Goal: Communication & Community: Answer question/provide support

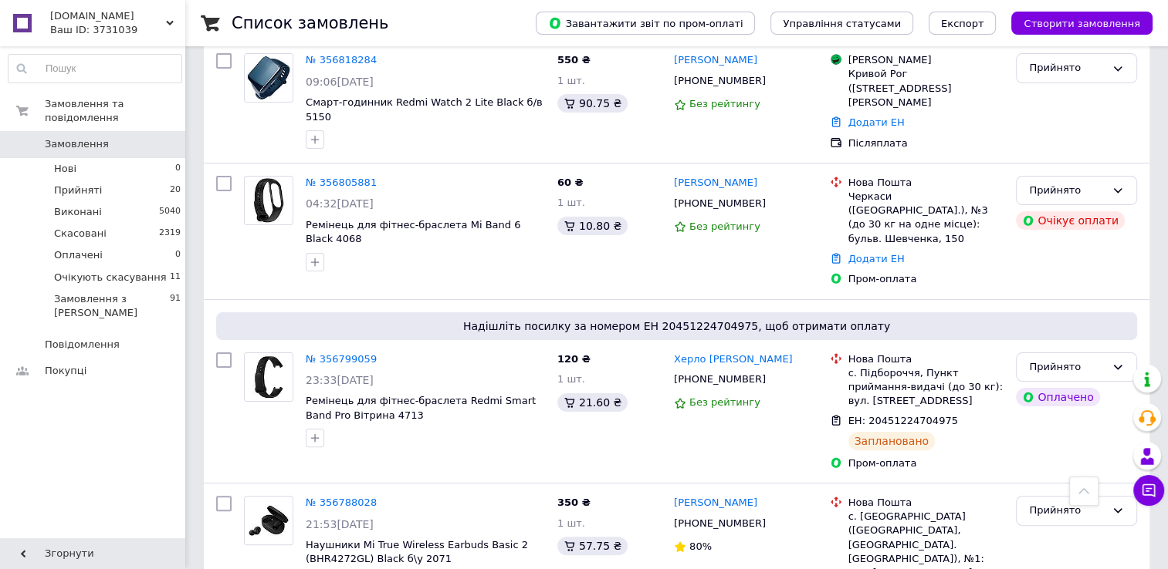
scroll to position [231, 0]
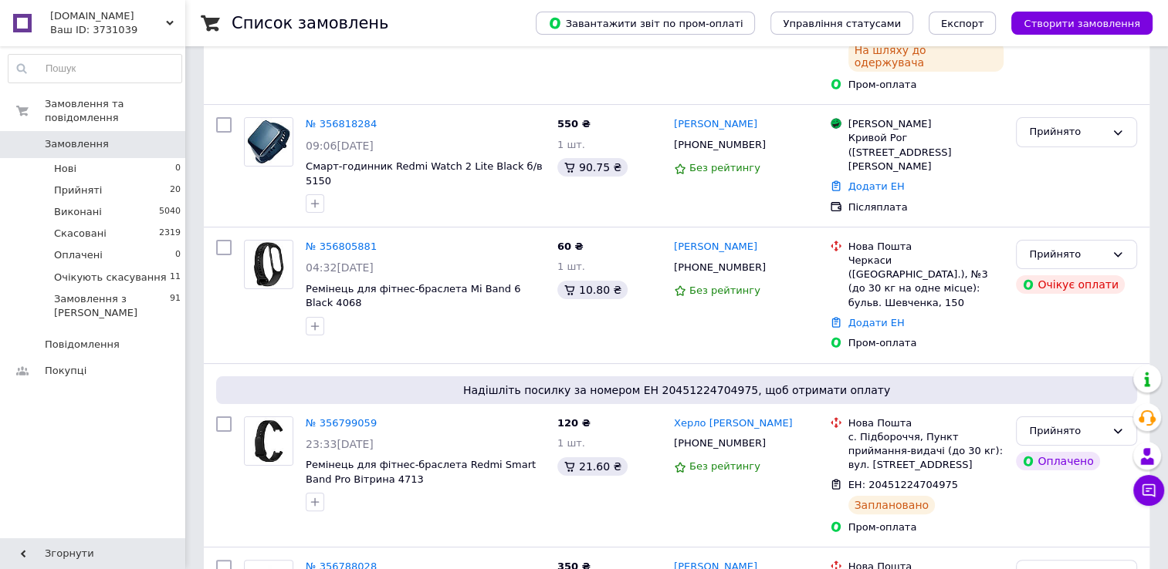
click at [164, 18] on span "[DOMAIN_NAME]" at bounding box center [108, 16] width 116 height 14
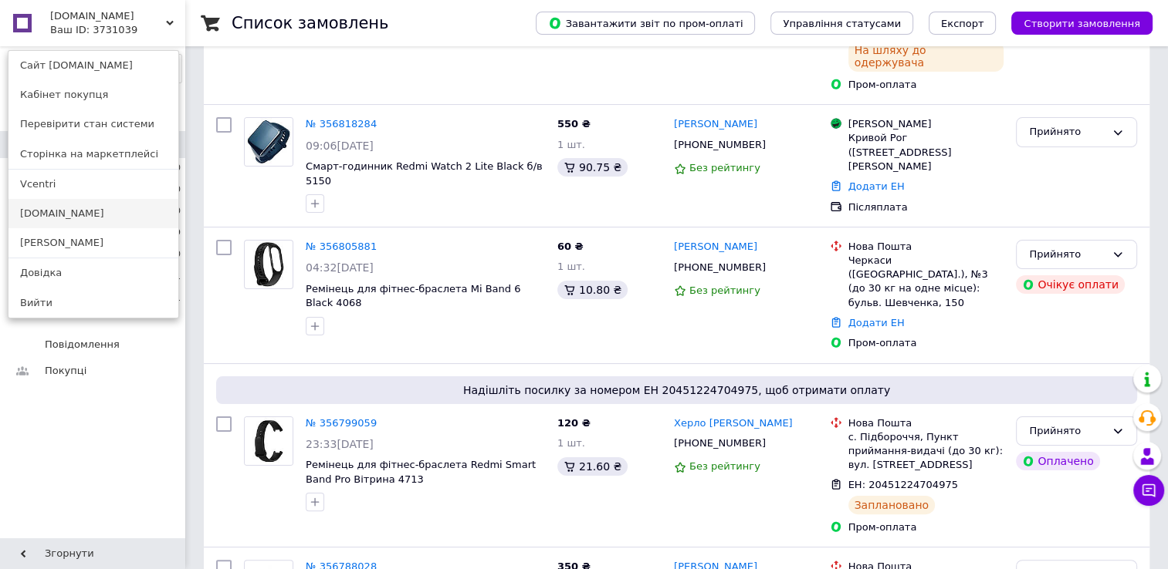
click at [40, 217] on link "[DOMAIN_NAME]" at bounding box center [93, 213] width 170 height 29
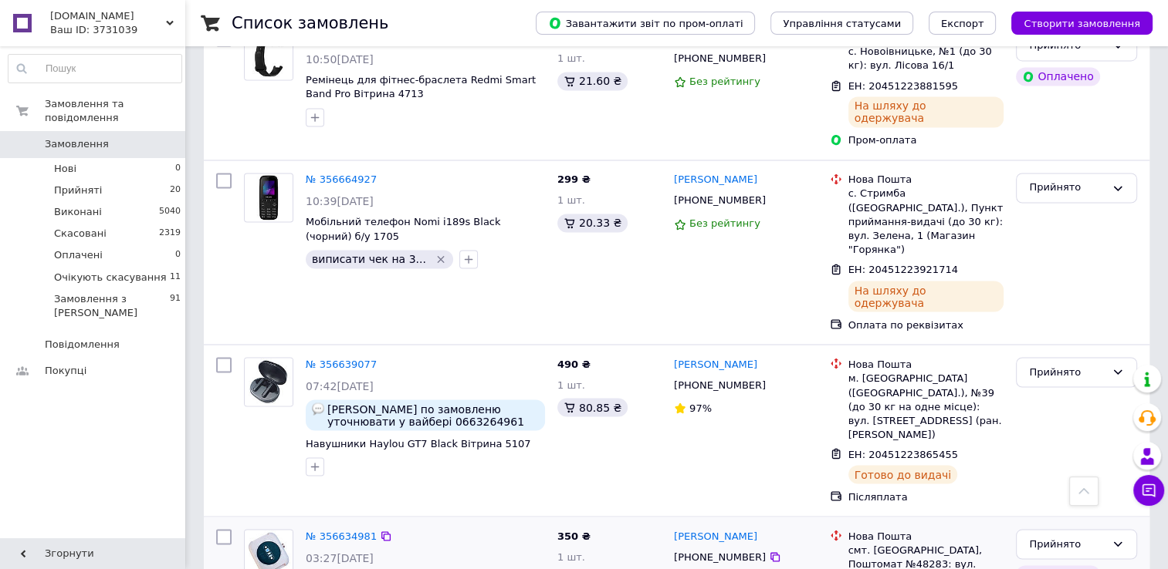
scroll to position [2649, 0]
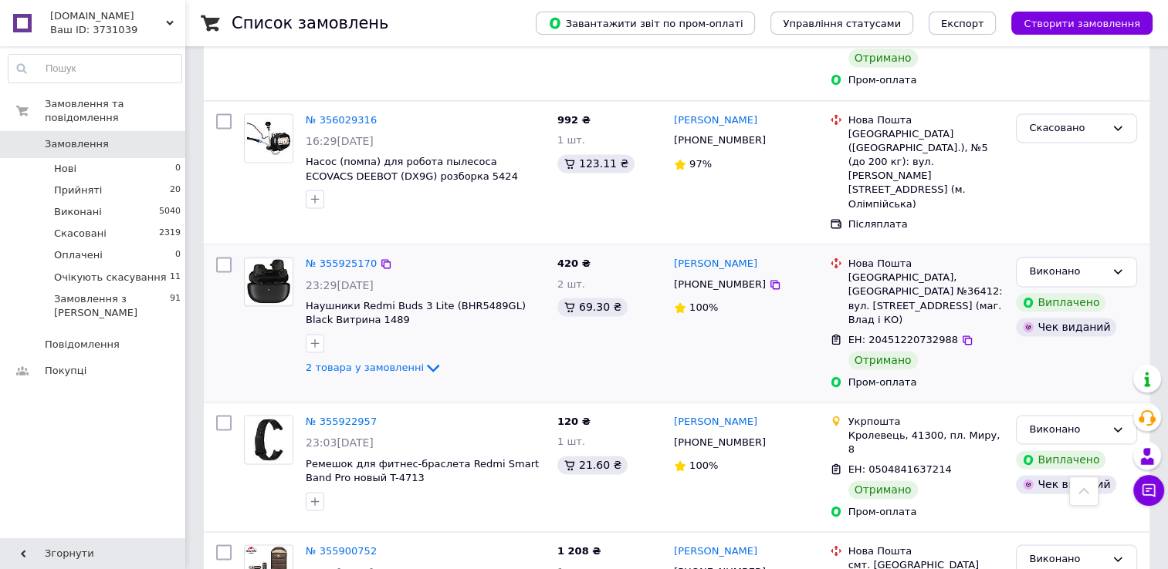
scroll to position [2360, 0]
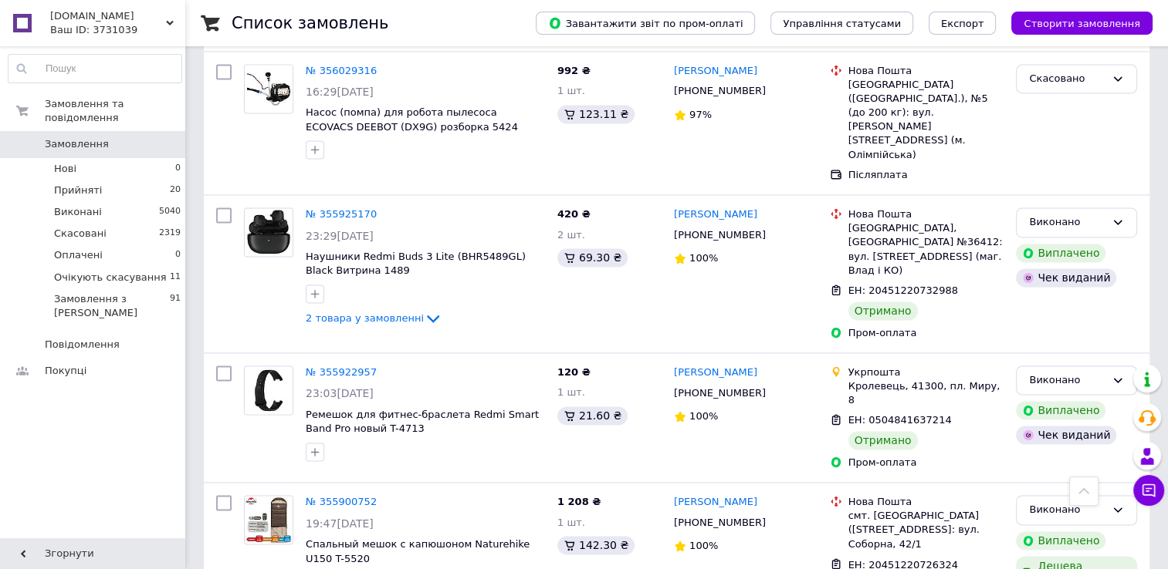
drag, startPoint x: 345, startPoint y: 264, endPoint x: 337, endPoint y: 267, distance: 8.3
click at [345, 496] on link "№ 355900752" at bounding box center [341, 502] width 71 height 12
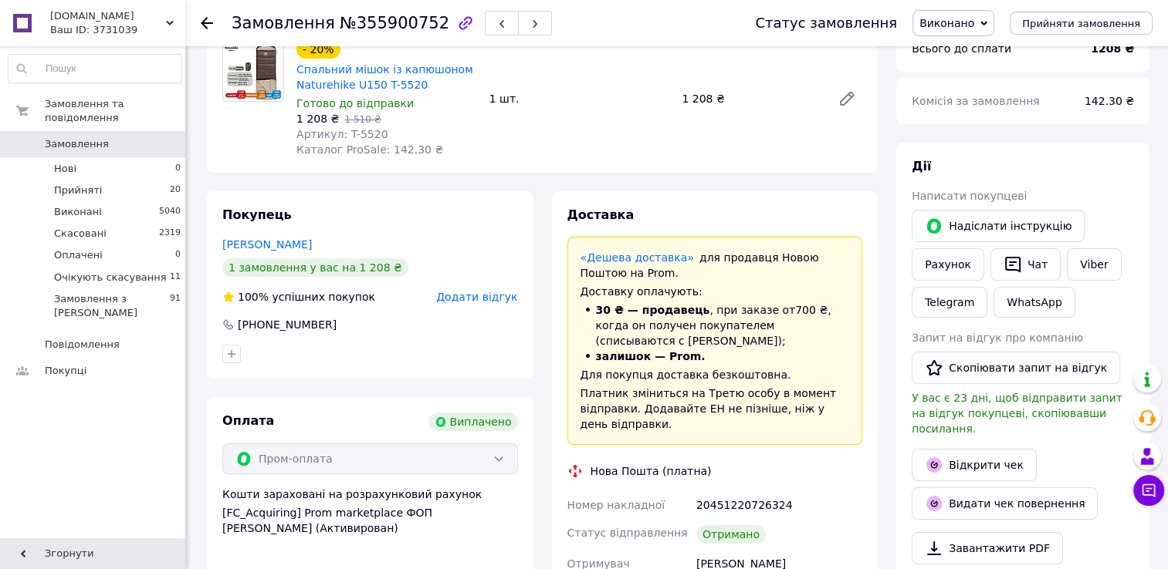
scroll to position [154, 0]
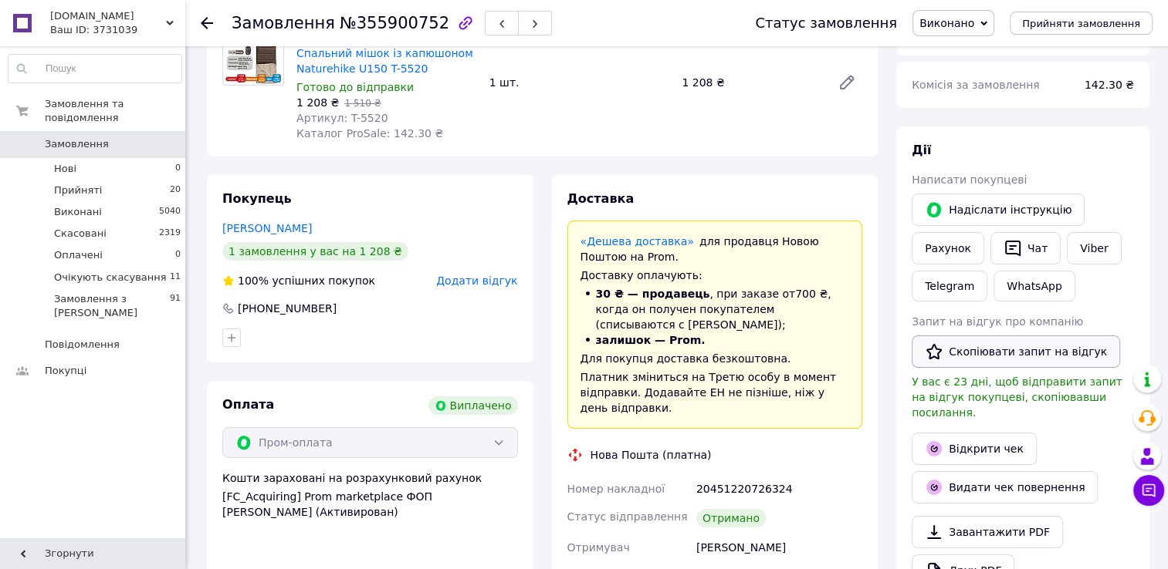
click at [982, 353] on button "Скопіювати запит на відгук" at bounding box center [1015, 352] width 208 height 32
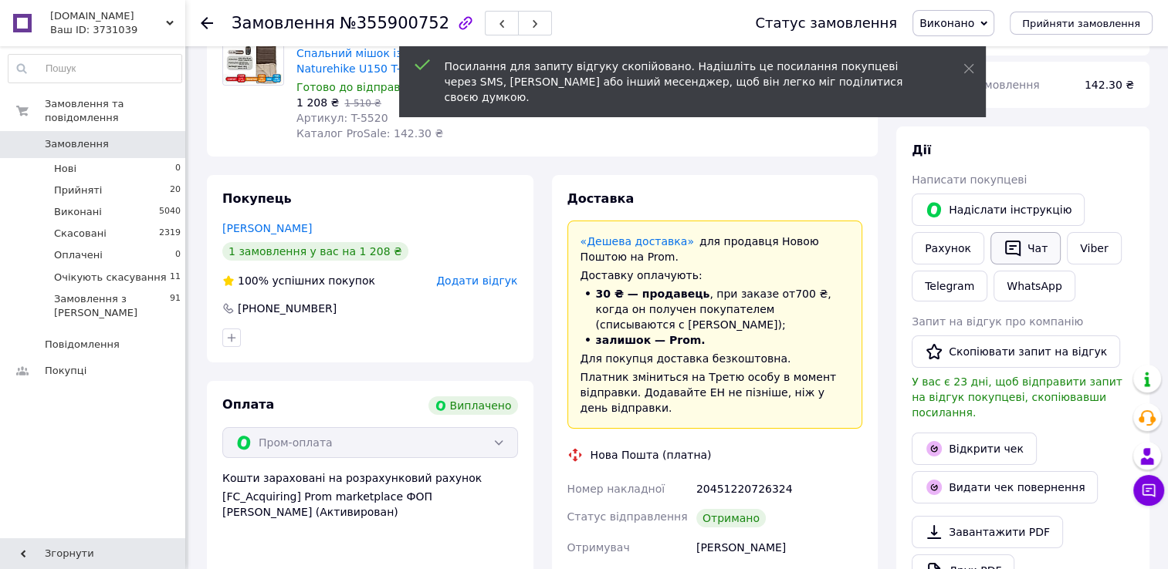
click at [1005, 255] on icon "button" at bounding box center [1012, 248] width 19 height 19
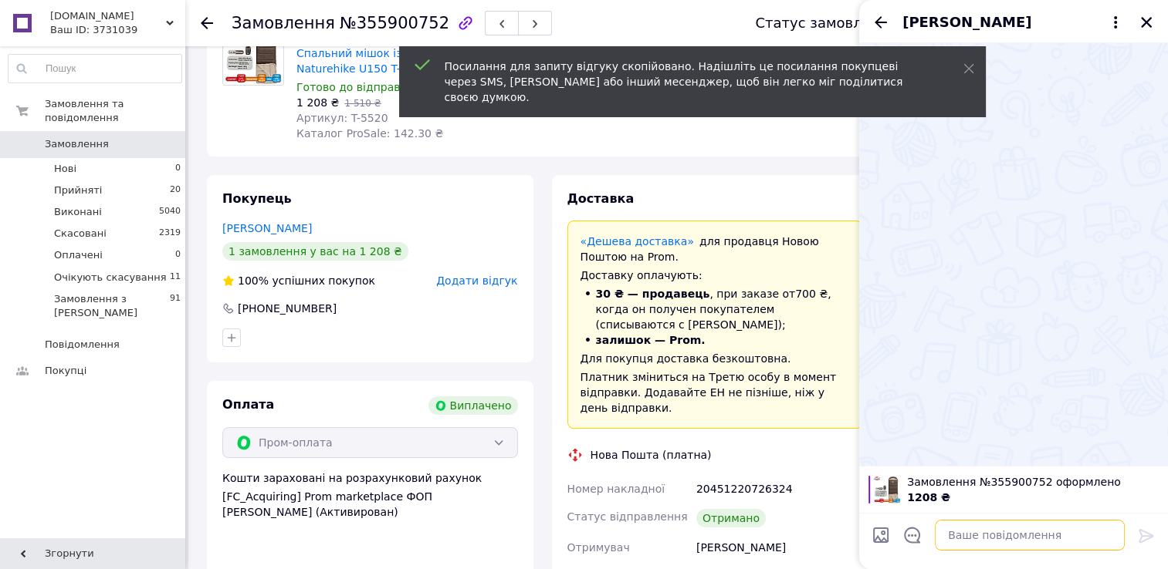
click at [977, 529] on textarea at bounding box center [1029, 535] width 190 height 31
paste textarea "https://prom.ua/s/VmHUCdZCBFh"
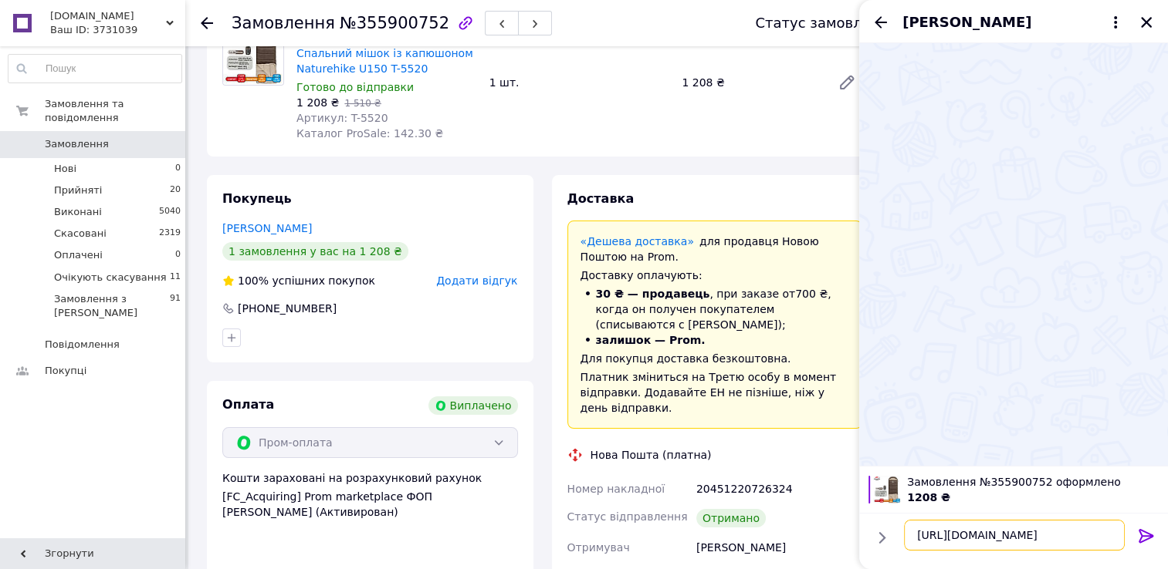
drag, startPoint x: 1093, startPoint y: 536, endPoint x: 862, endPoint y: 528, distance: 230.9
click at [862, 528] on div "https://prom.ua/s/VmHUCdZCBFh https://prom.ua/s/VmHUCdZCBFh" at bounding box center [1013, 541] width 309 height 56
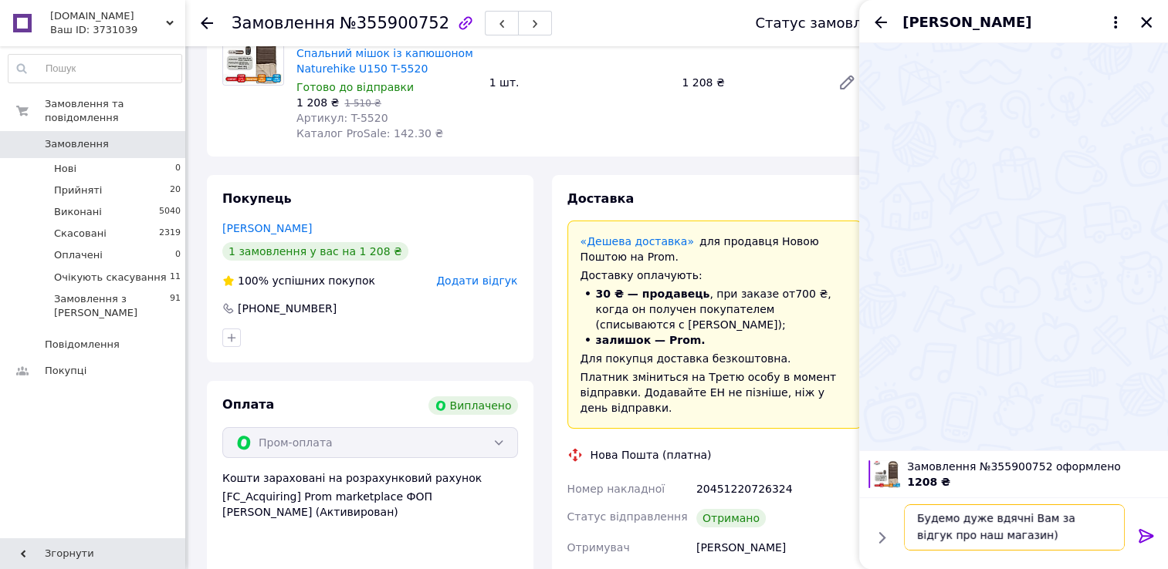
paste textarea "https://prom.ua/s/VmHUCdZCBFh"
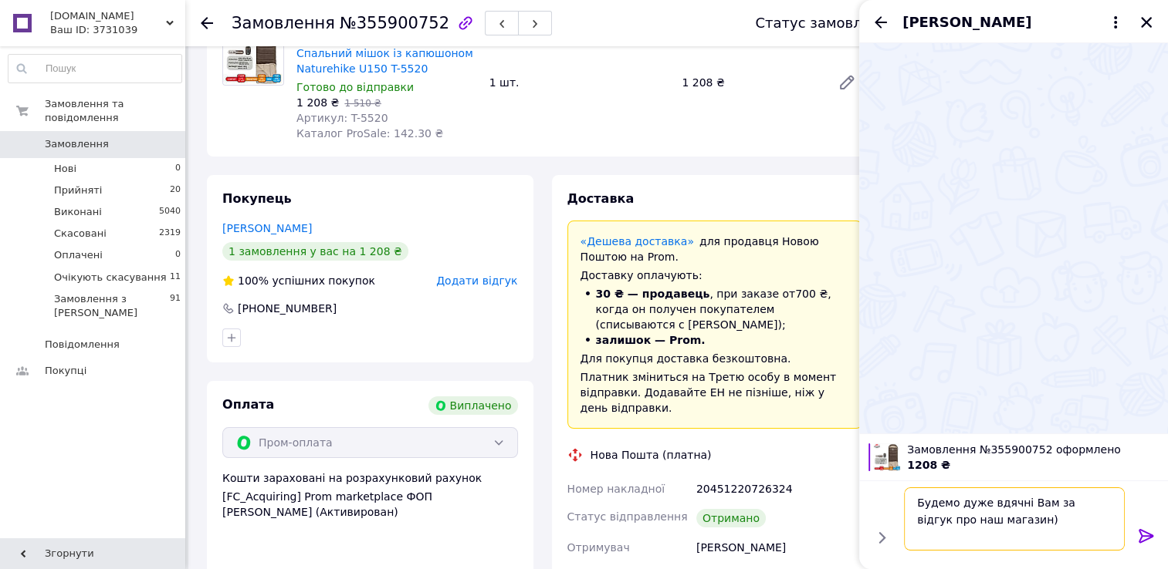
type textarea "Будемо дуже вдячні Вам за відгук про наш магазин) [URL][DOMAIN_NAME]"
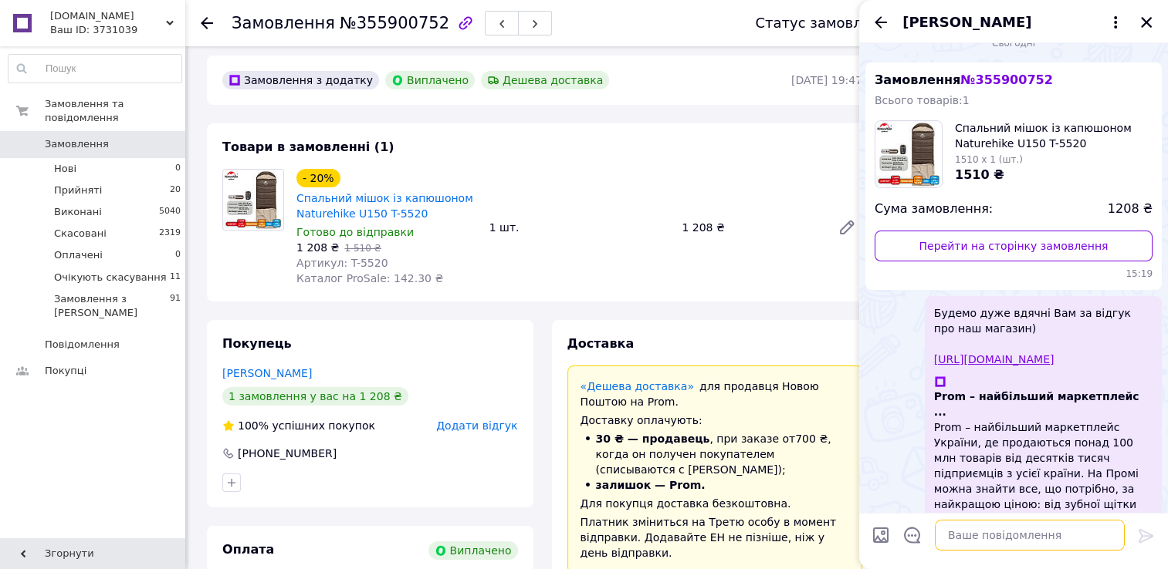
scroll to position [0, 0]
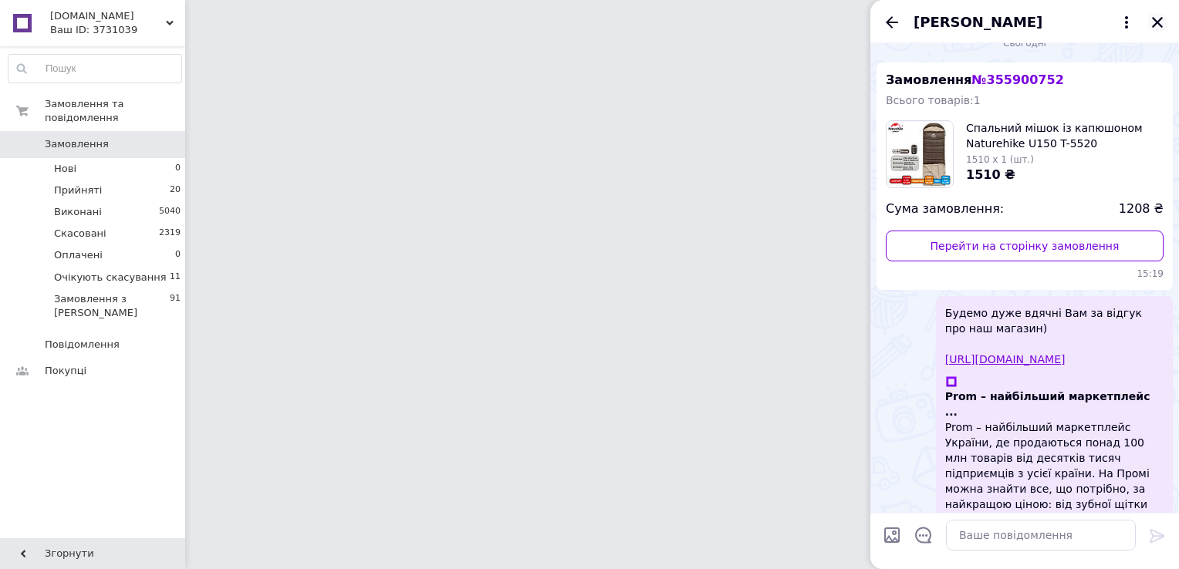
click at [1157, 19] on icon "Закрити" at bounding box center [1158, 22] width 14 height 14
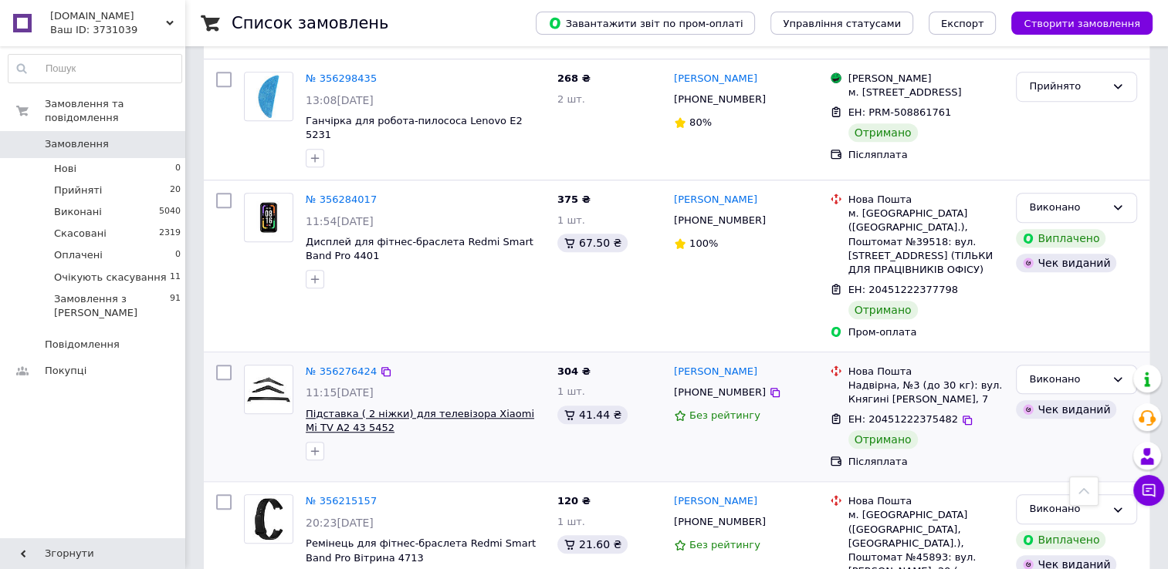
scroll to position [1157, 0]
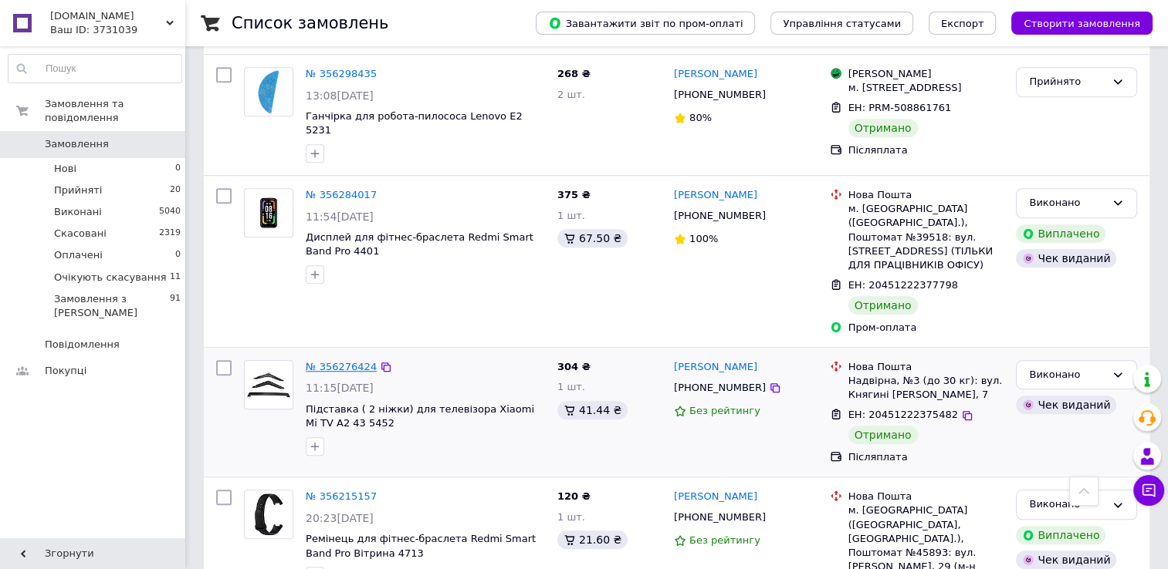
click at [324, 361] on link "№ 356276424" at bounding box center [341, 367] width 71 height 12
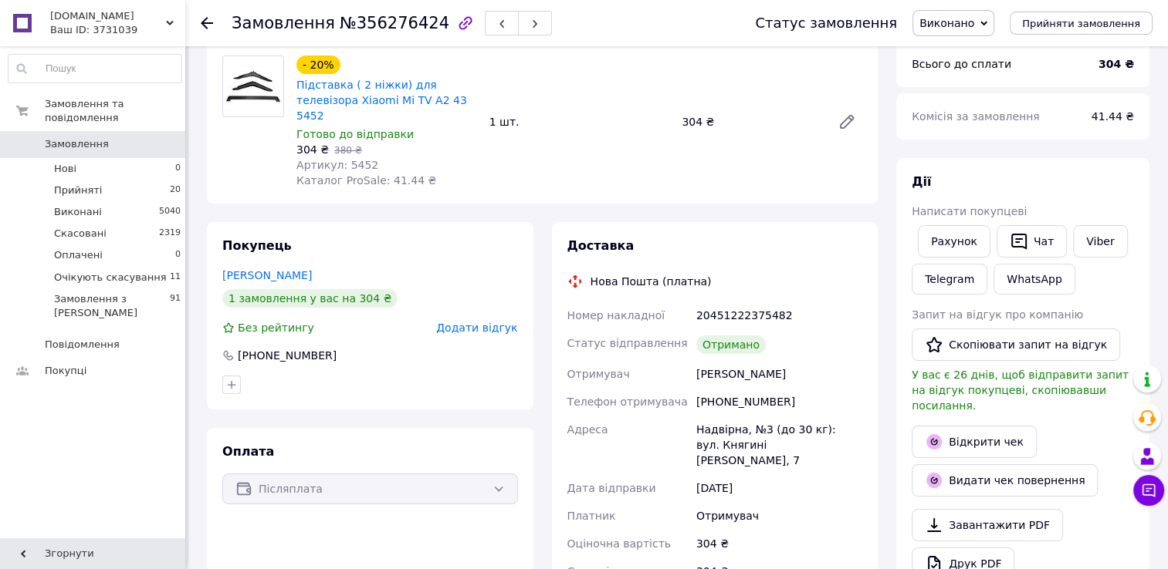
scroll to position [100, 0]
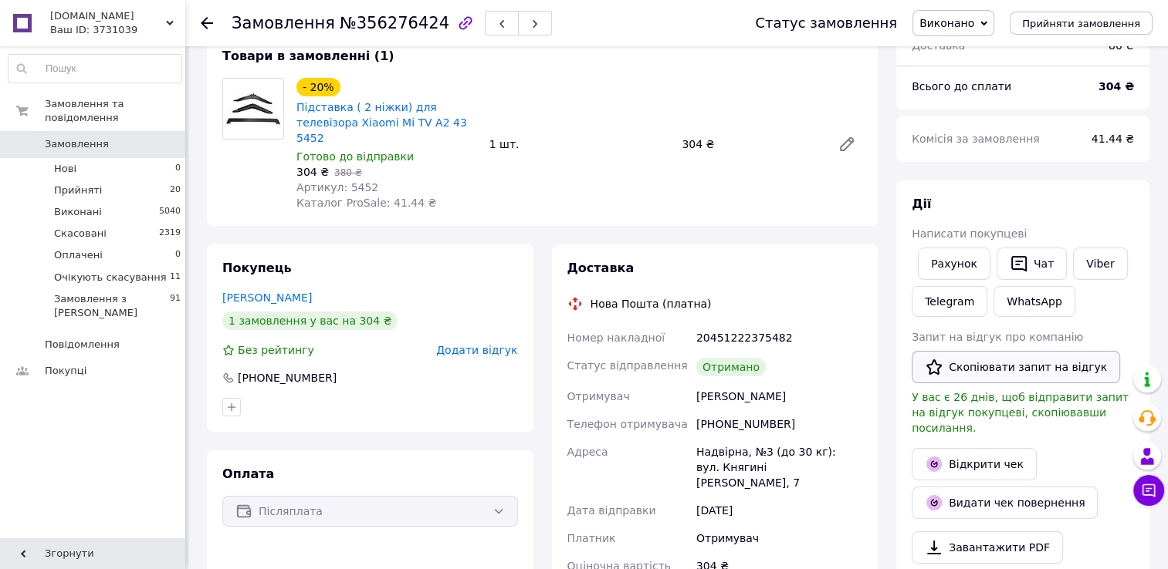
click at [982, 369] on button "Скопіювати запит на відгук" at bounding box center [1015, 367] width 208 height 32
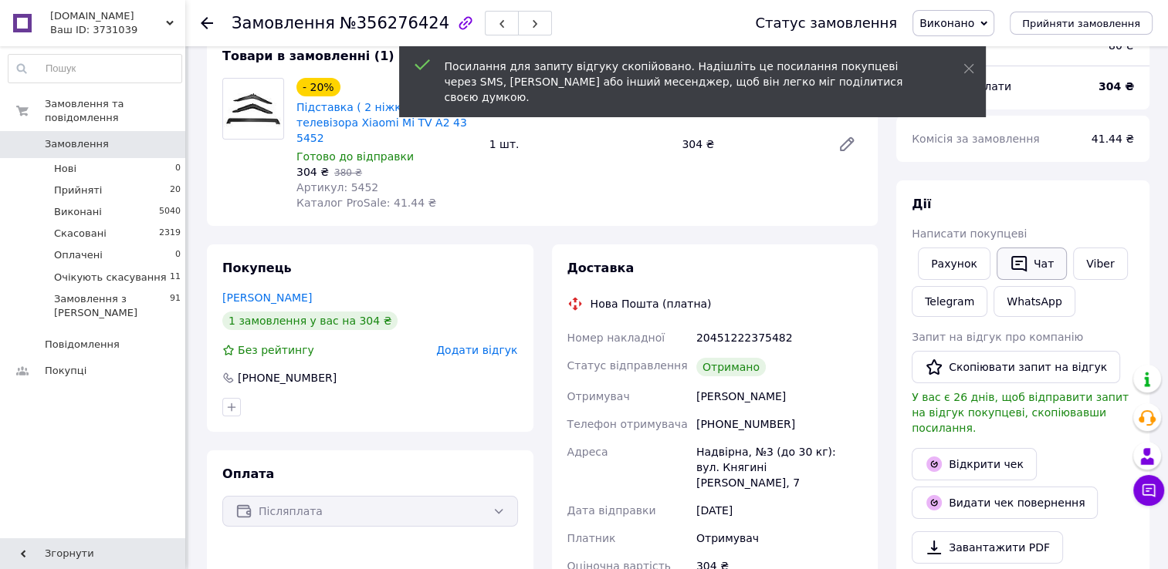
click at [1029, 261] on button "Чат" at bounding box center [1031, 264] width 70 height 32
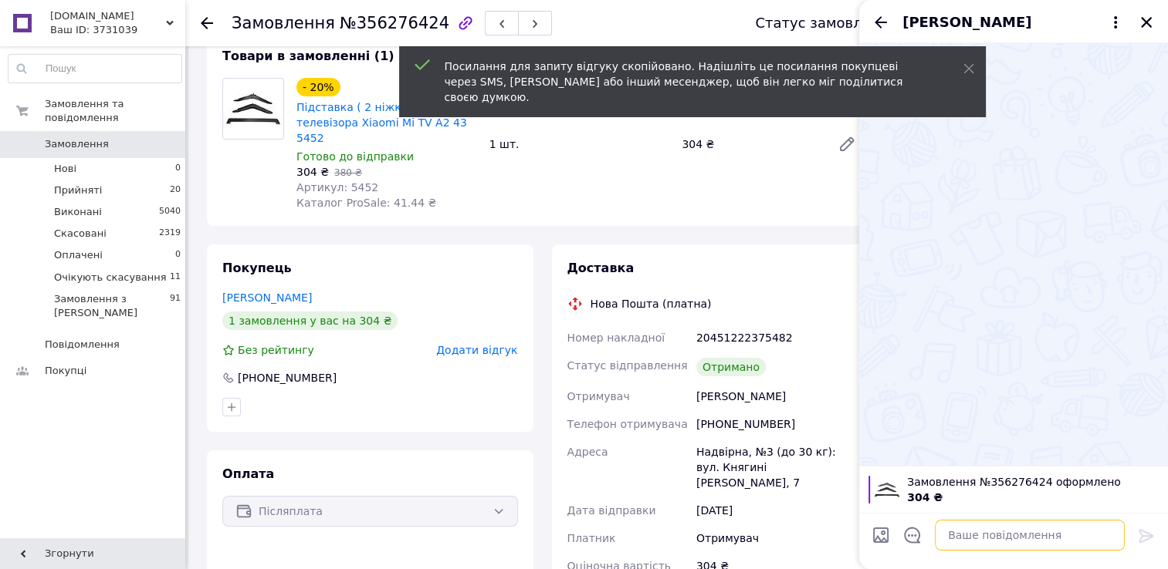
click at [1011, 531] on textarea at bounding box center [1029, 535] width 190 height 31
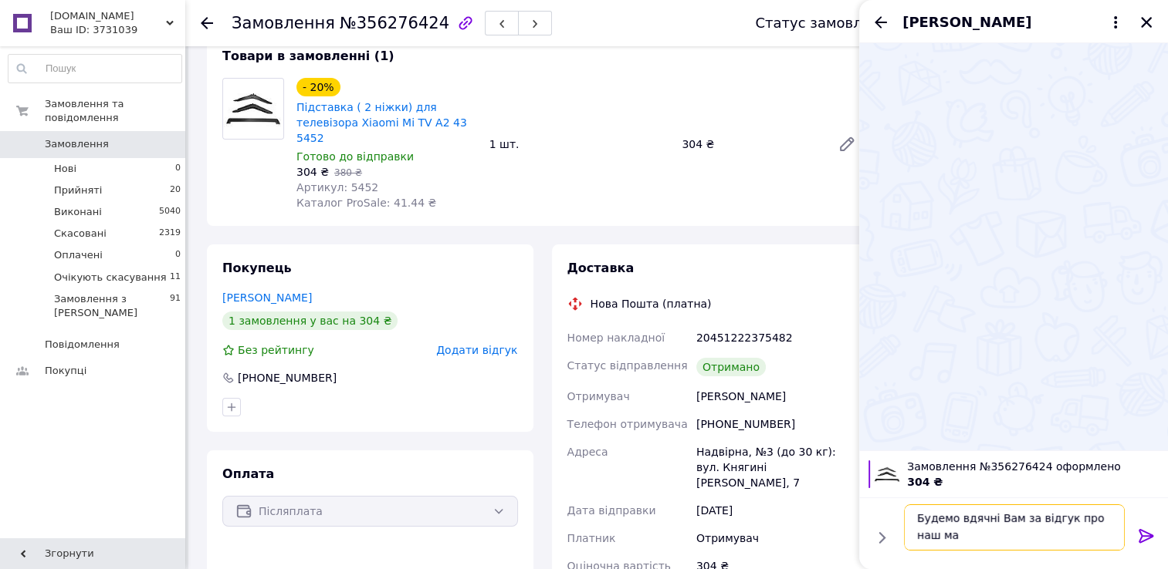
scroll to position [1, 0]
paste textarea "https://prom.ua/s/XITfMapmjRR"
type textarea "Будемо вдячні Вам за відгук про наш магазин) [URL][DOMAIN_NAME]"
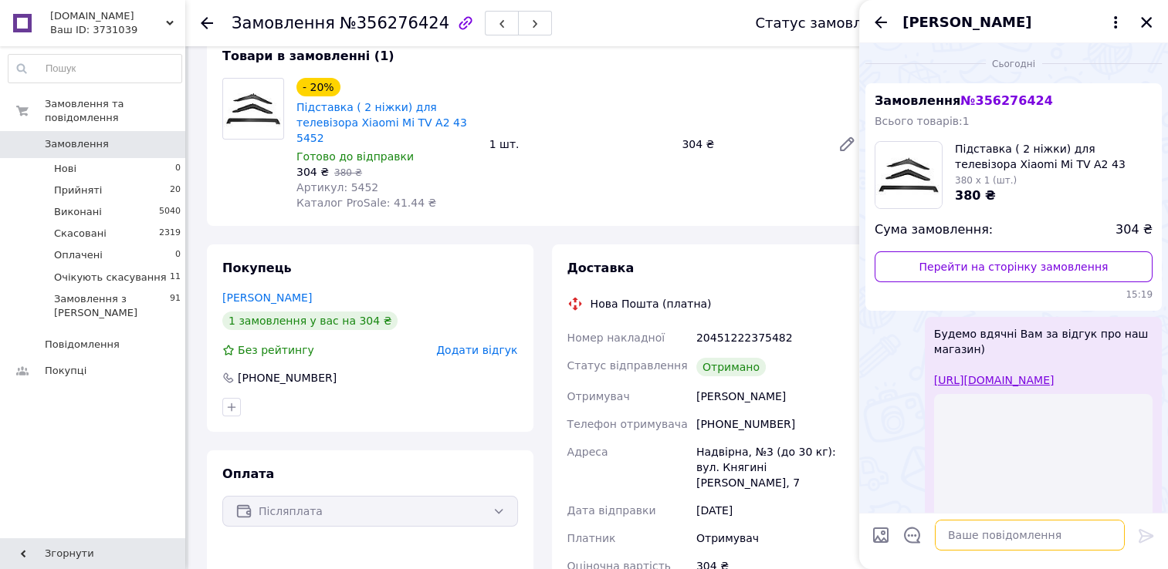
scroll to position [0, 0]
click at [880, 14] on icon "Назад" at bounding box center [880, 22] width 19 height 19
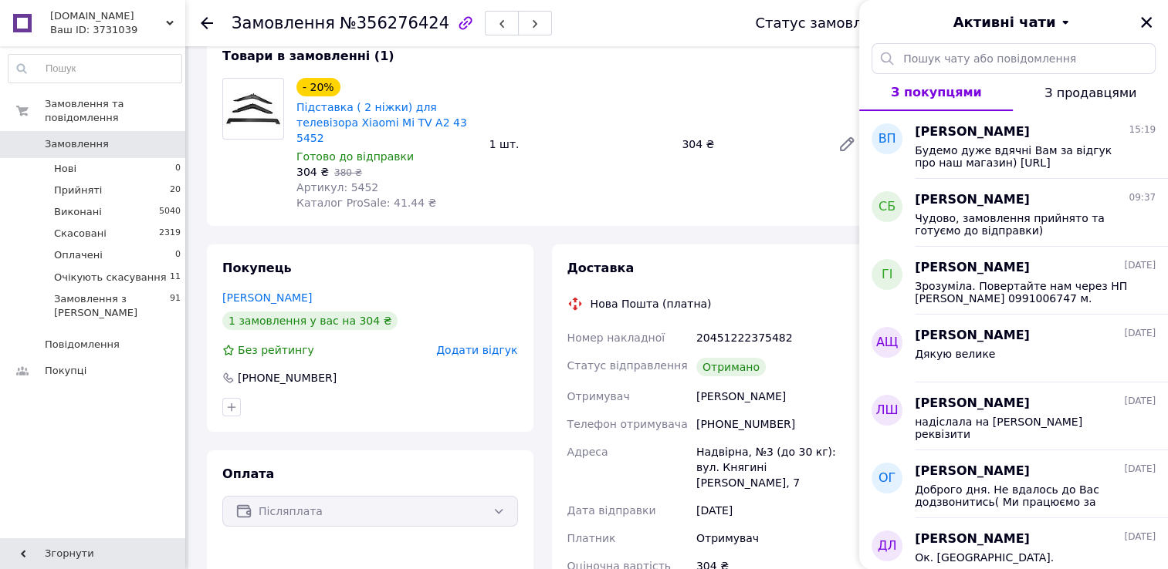
drag, startPoint x: 120, startPoint y: 127, endPoint x: 448, endPoint y: 137, distance: 328.9
click at [120, 137] on span "Замовлення" at bounding box center [94, 144] width 98 height 14
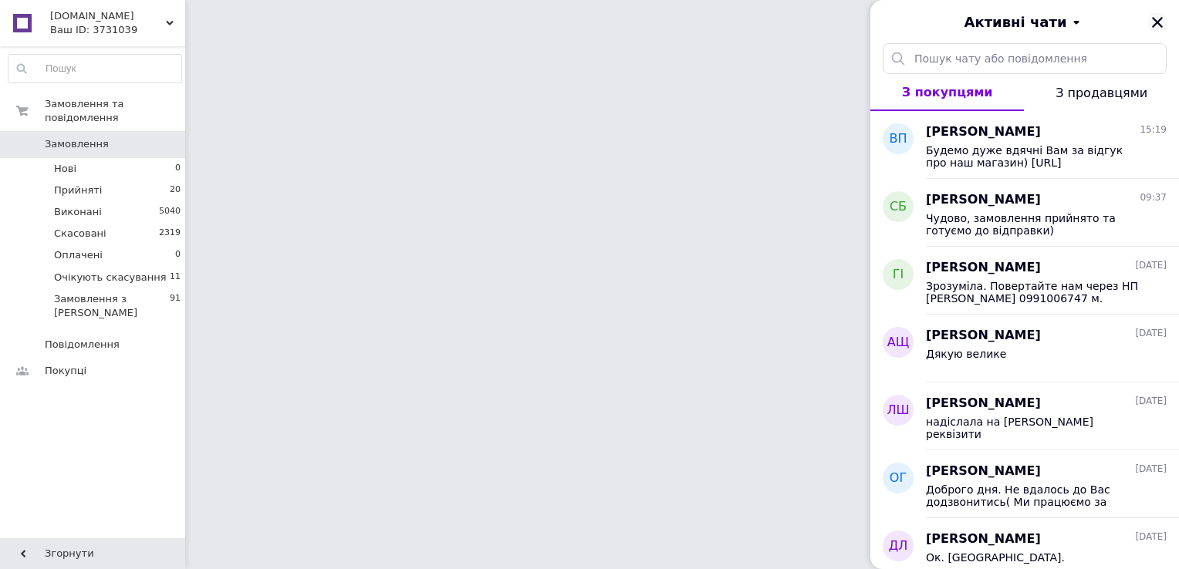
click at [1157, 26] on icon "Закрити" at bounding box center [1158, 22] width 14 height 14
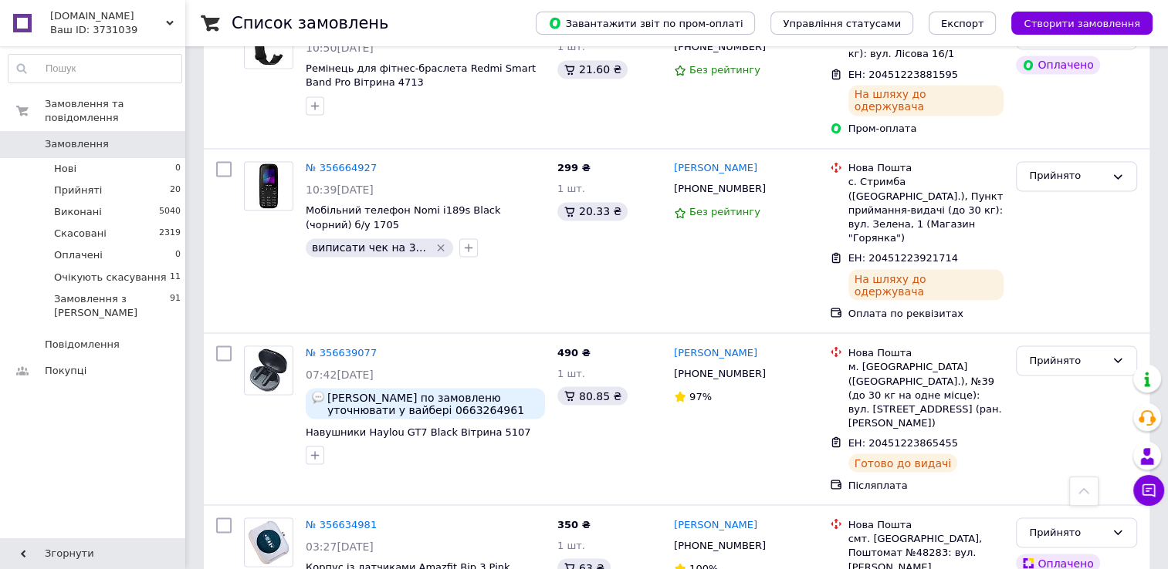
scroll to position [2649, 0]
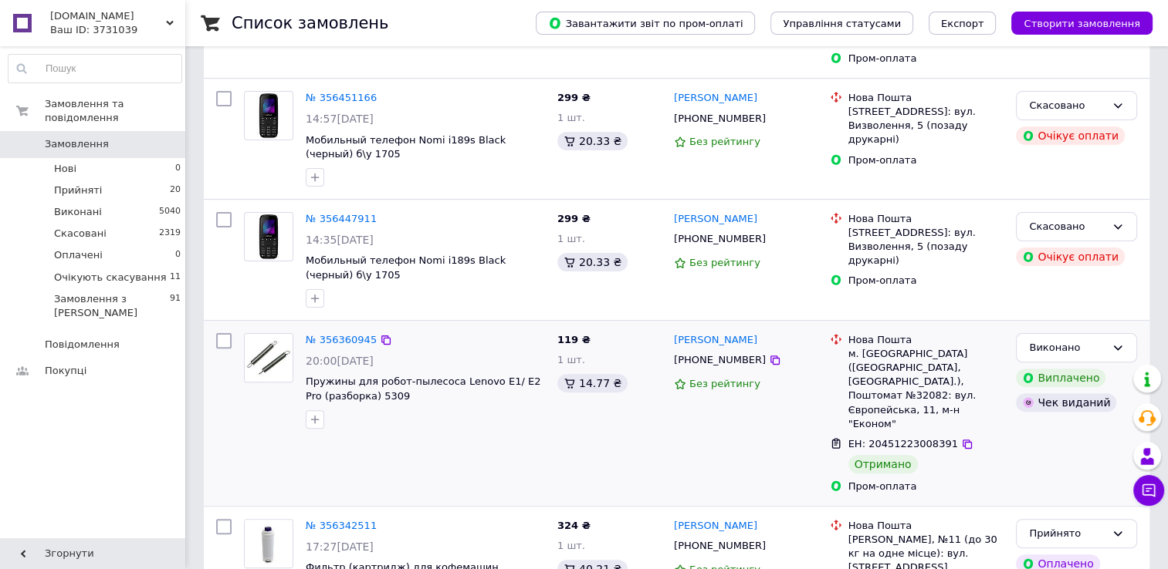
scroll to position [463, 0]
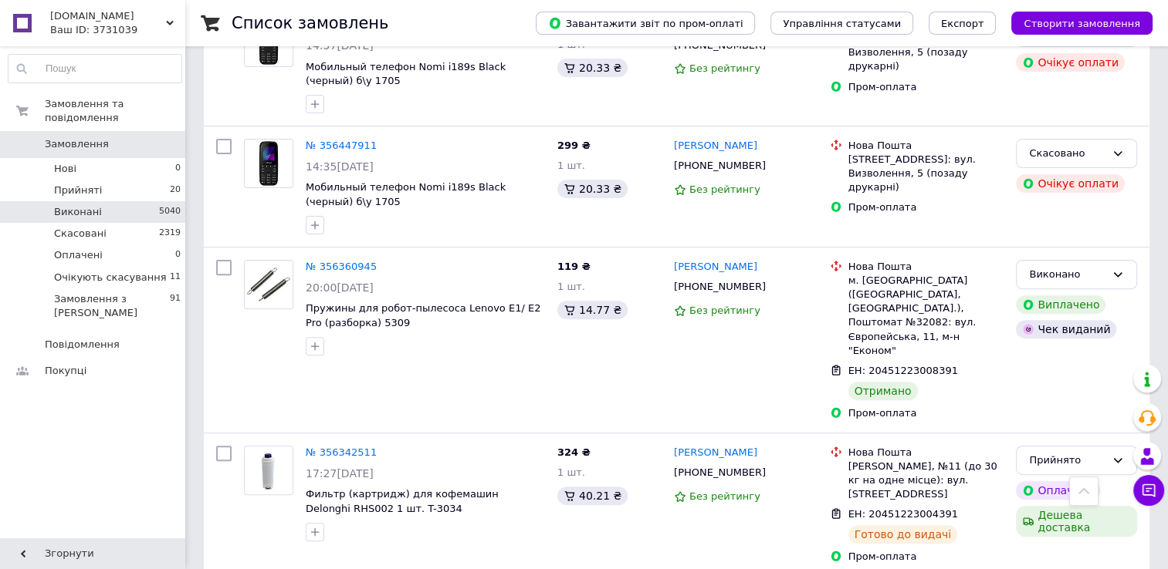
click at [79, 205] on span "Виконані" at bounding box center [78, 212] width 48 height 14
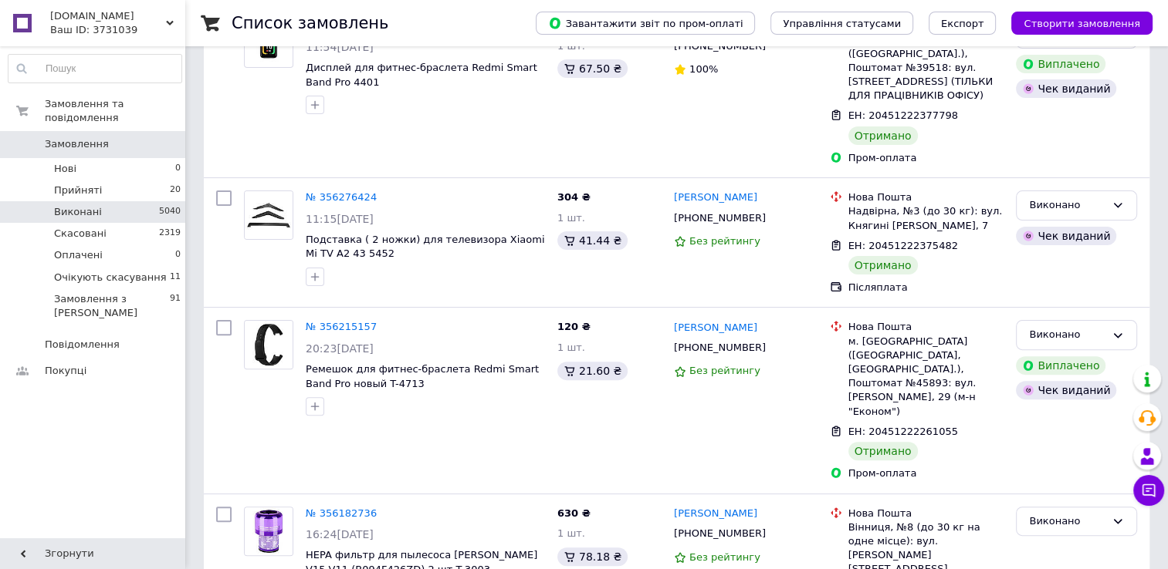
scroll to position [463, 0]
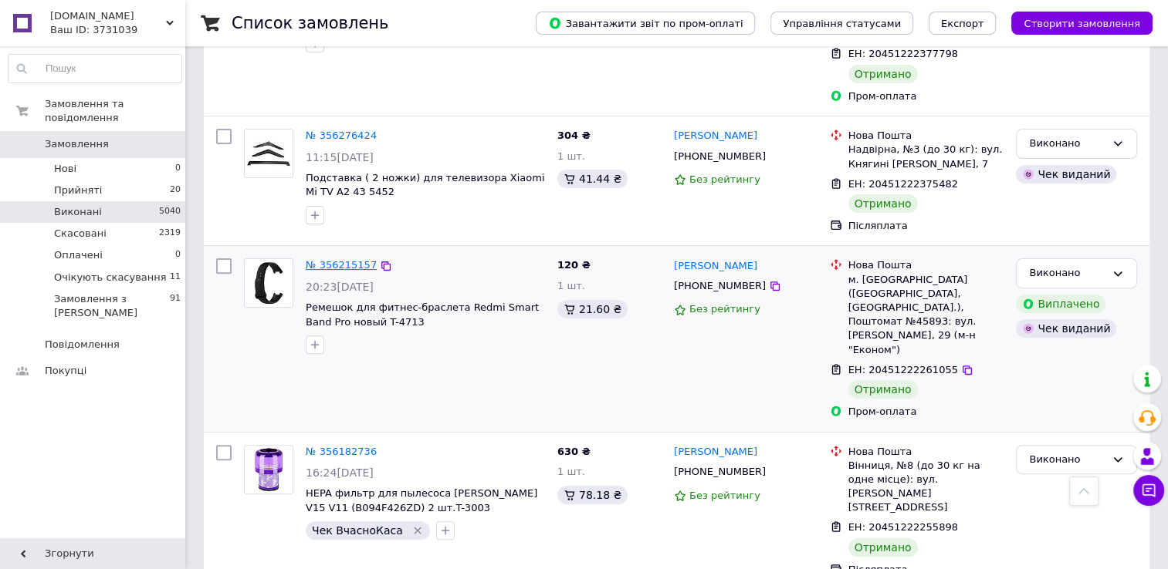
click at [336, 259] on link "№ 356215157" at bounding box center [341, 265] width 71 height 12
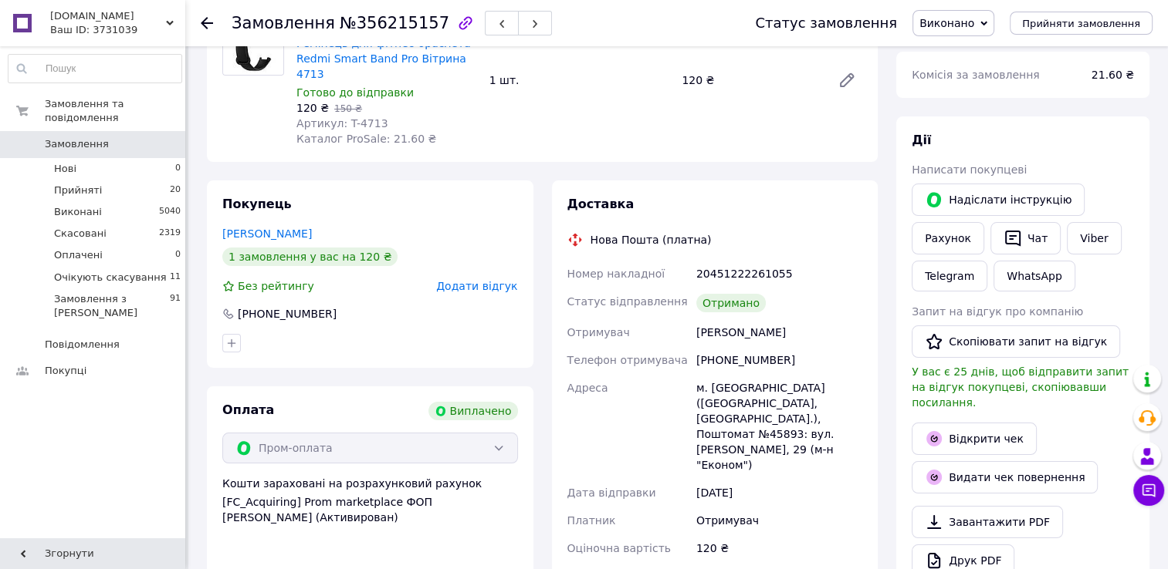
scroll to position [154, 0]
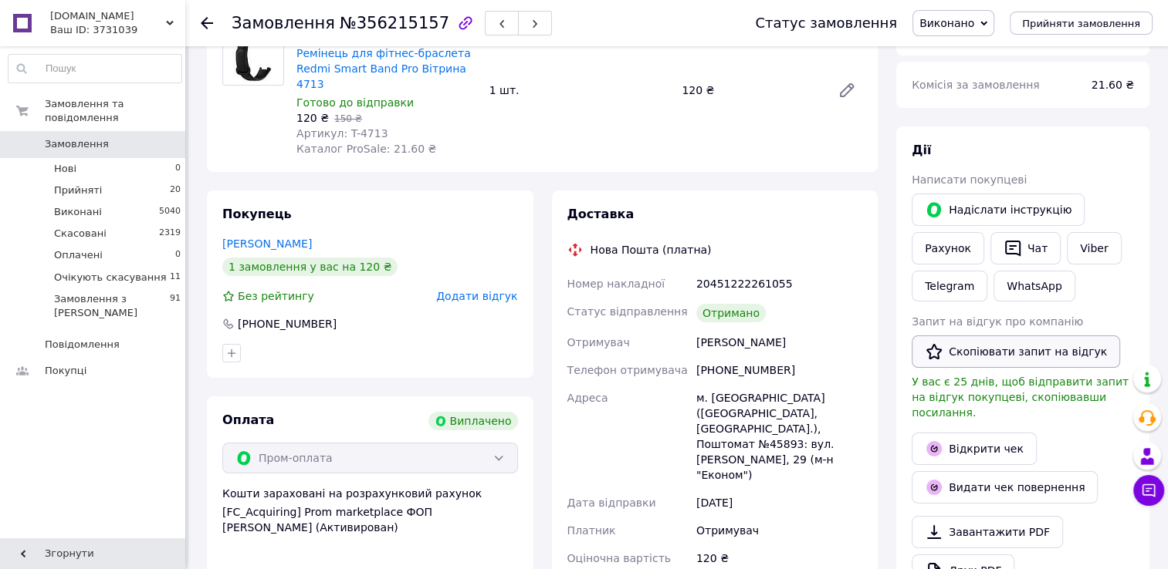
click at [985, 353] on button "Скопіювати запит на відгук" at bounding box center [1015, 352] width 208 height 32
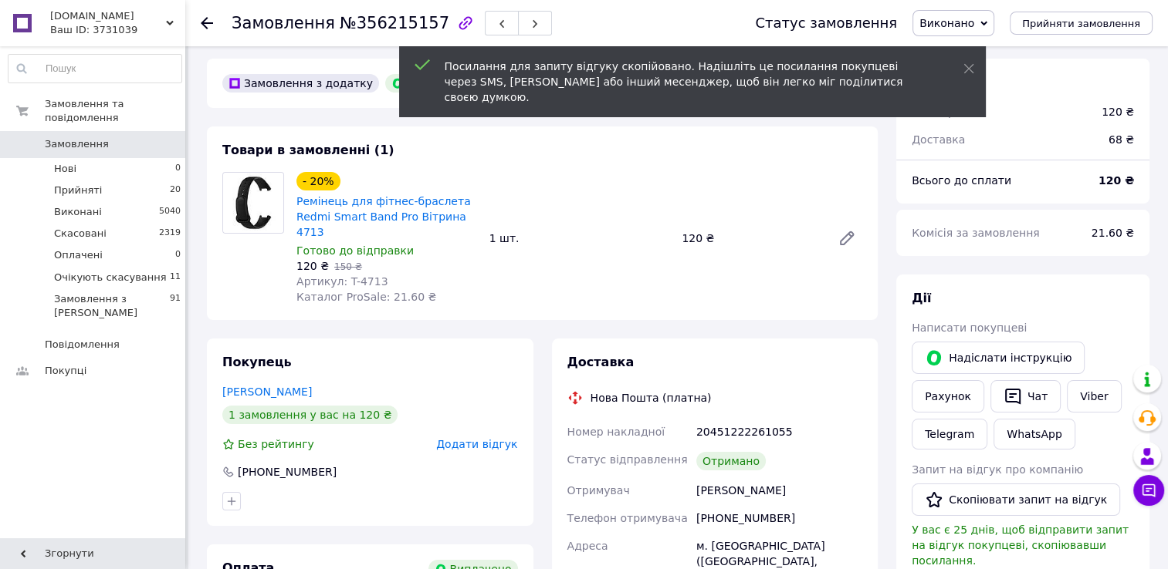
scroll to position [0, 0]
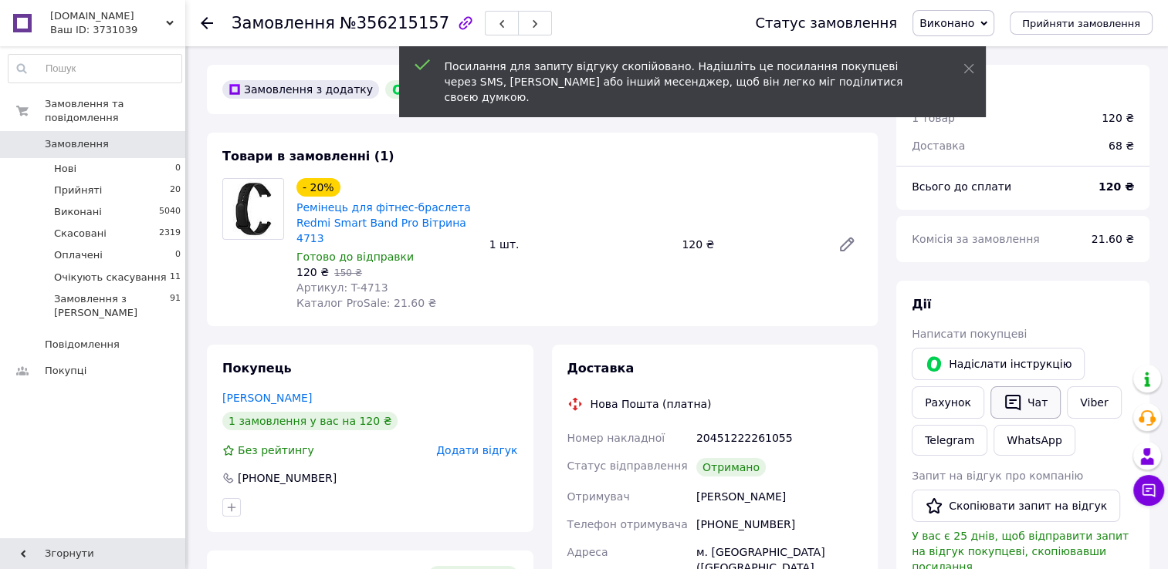
click at [1029, 403] on button "Чат" at bounding box center [1025, 403] width 70 height 32
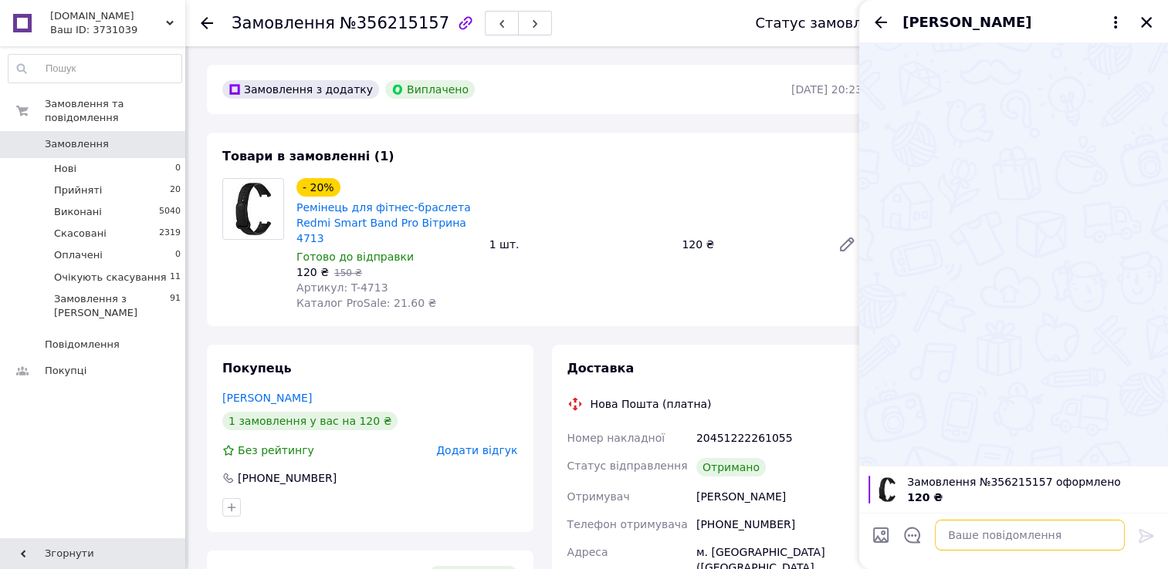
click at [978, 526] on textarea at bounding box center [1029, 535] width 190 height 31
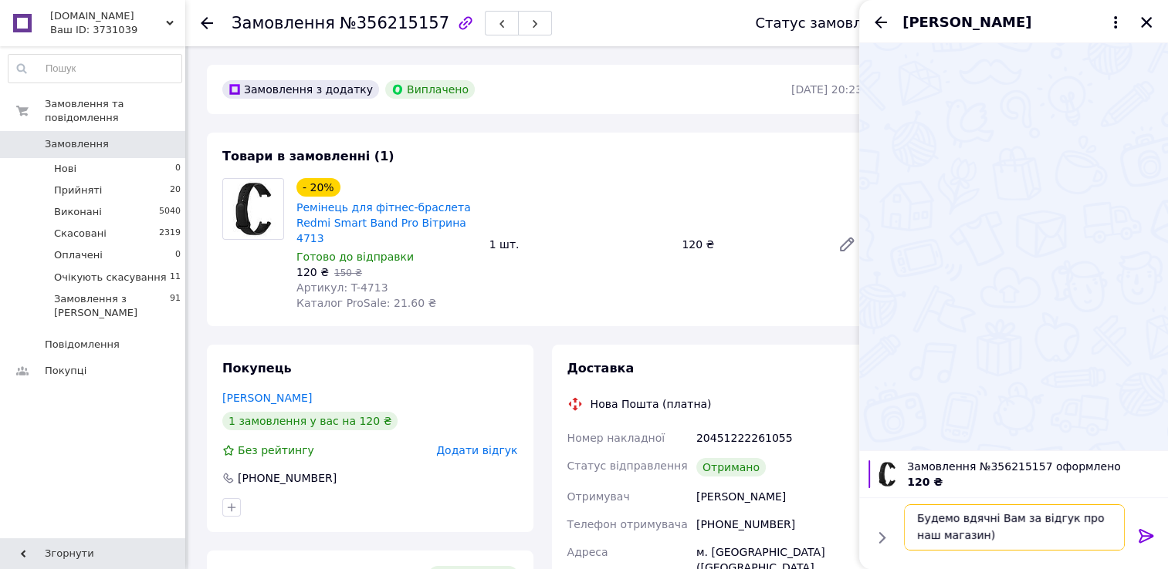
scroll to position [28, 0]
paste textarea "https://prom.ua/s/QI1vVqbKSD"
type textarea "Будемо вдячні Вам за відгук про наш магазин) https://prom.ua/s/QI1vVqbKSD"
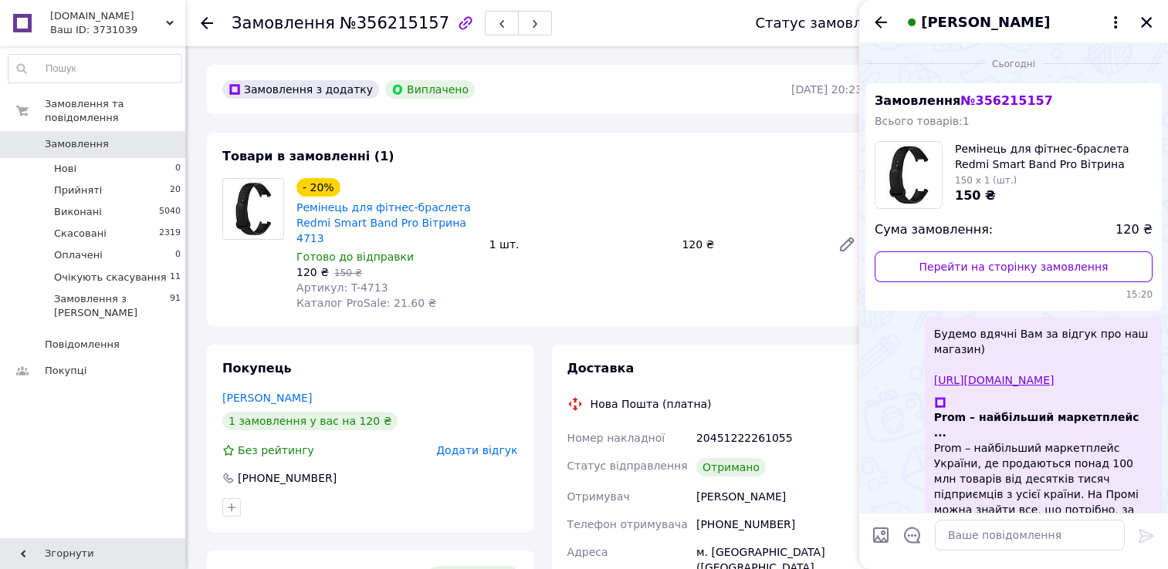
click at [97, 137] on span "Замовлення" at bounding box center [77, 144] width 64 height 14
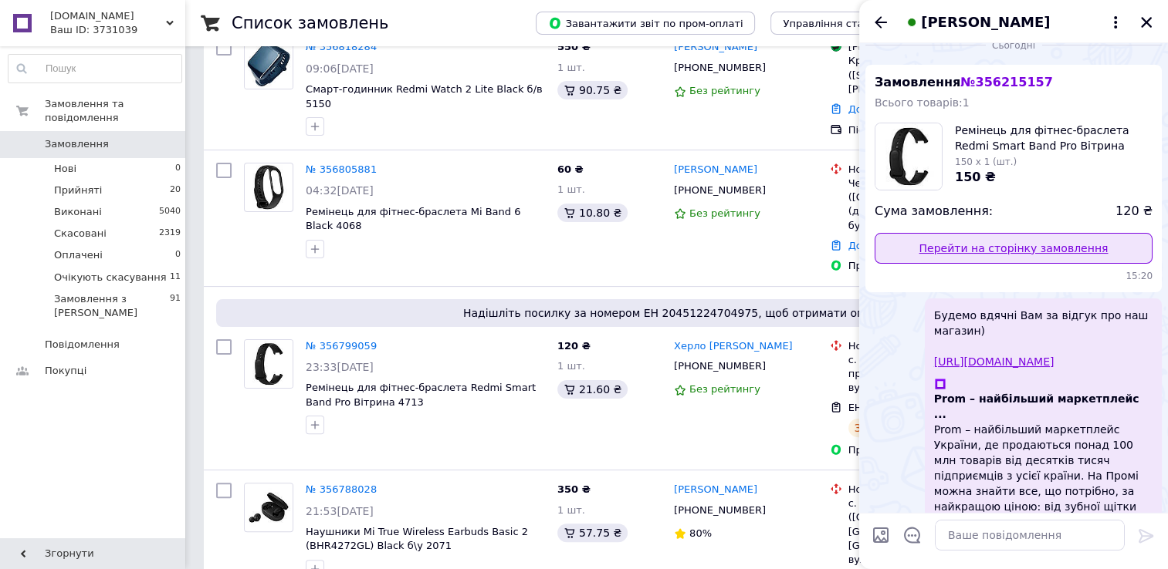
scroll to position [21, 0]
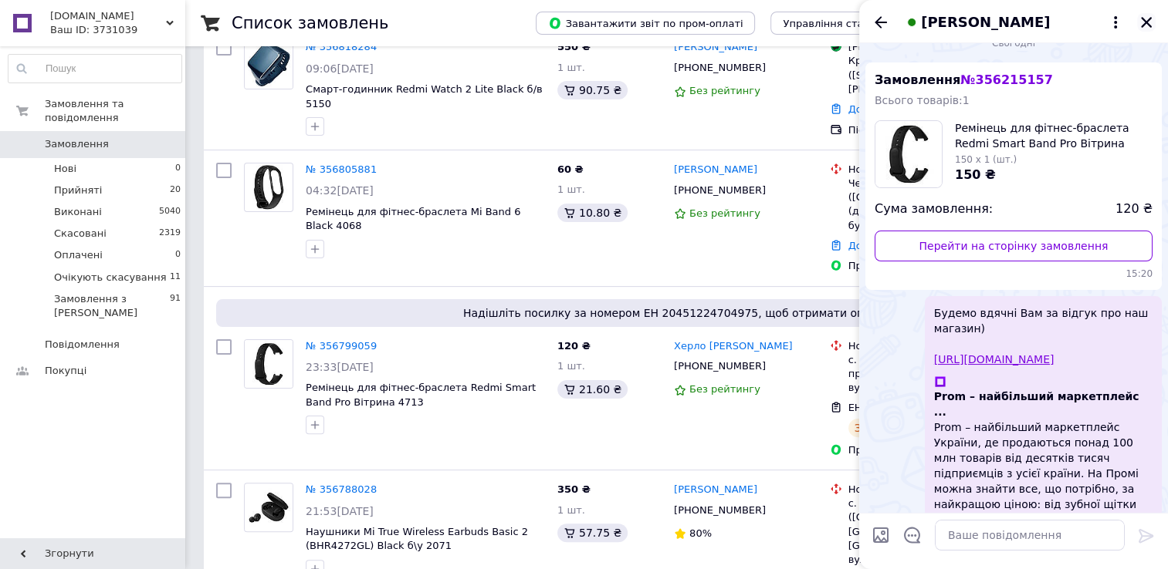
click at [1148, 24] on icon "Закрити" at bounding box center [1146, 22] width 11 height 11
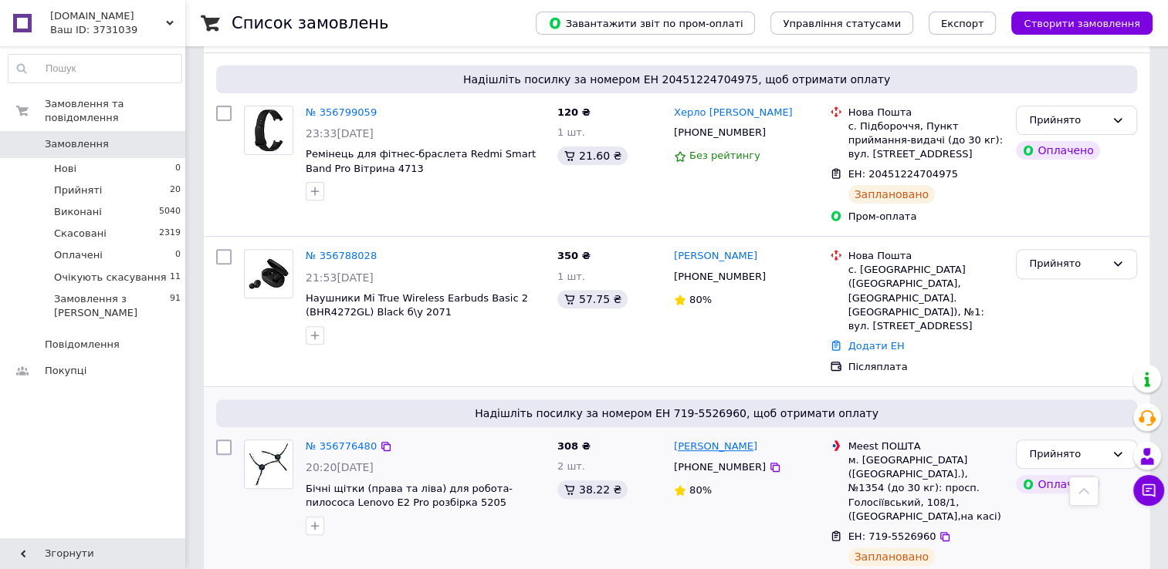
scroll to position [540, 0]
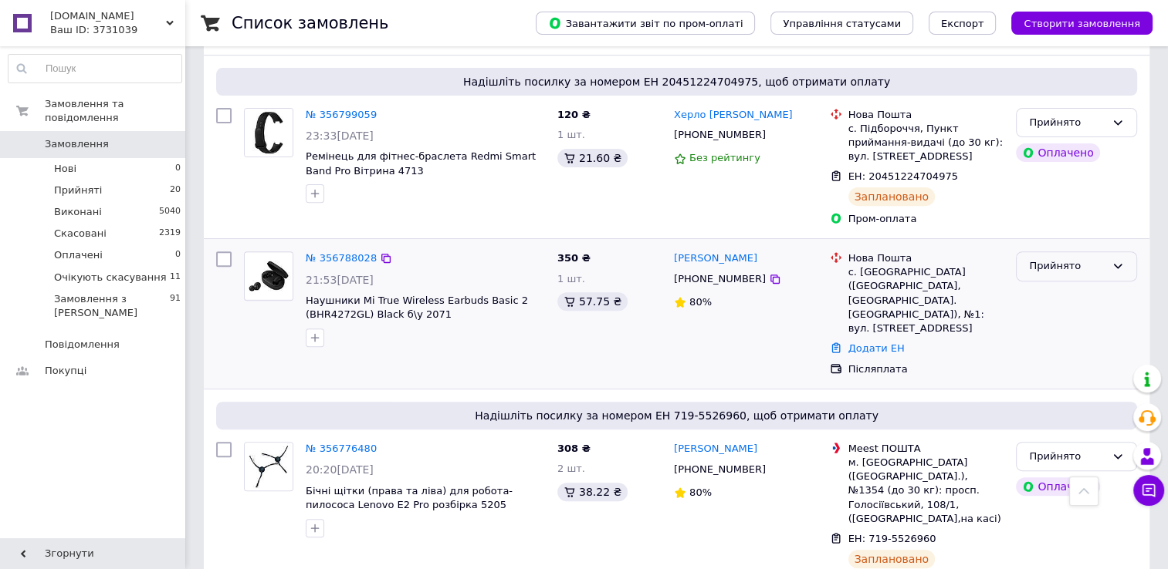
click at [1123, 260] on icon at bounding box center [1117, 266] width 12 height 12
click at [1078, 369] on li "Очікують скасування" at bounding box center [1076, 391] width 120 height 44
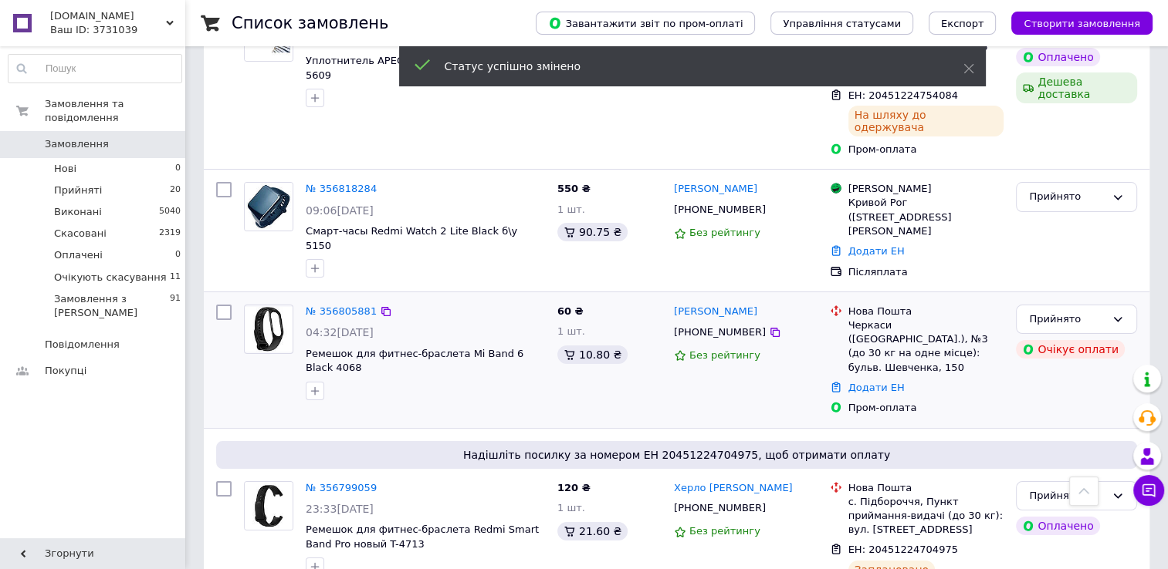
scroll to position [154, 0]
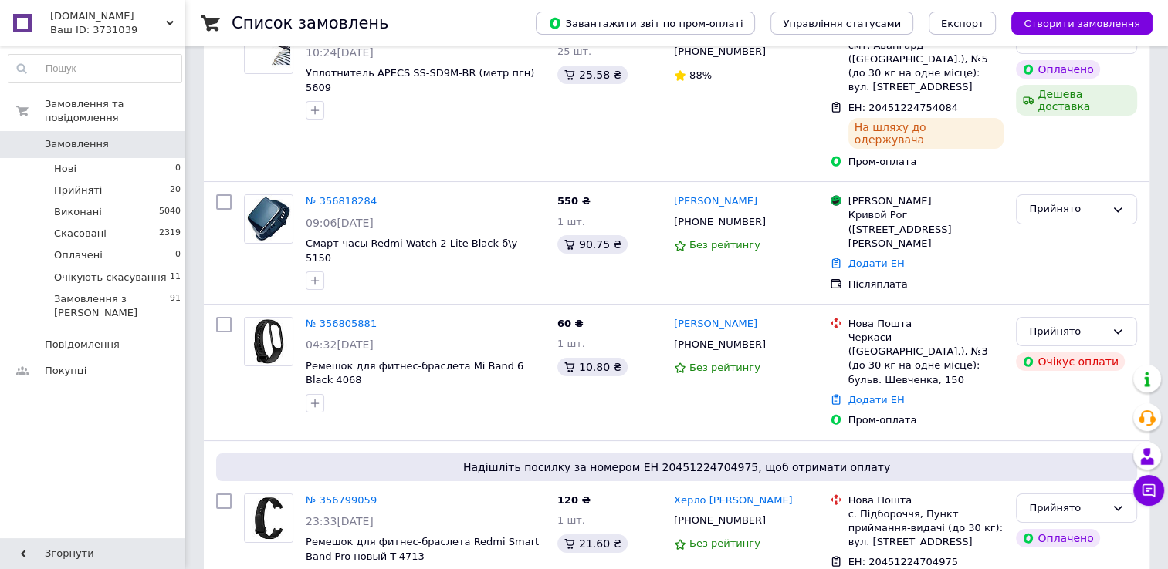
click at [173, 24] on icon at bounding box center [170, 23] width 8 height 8
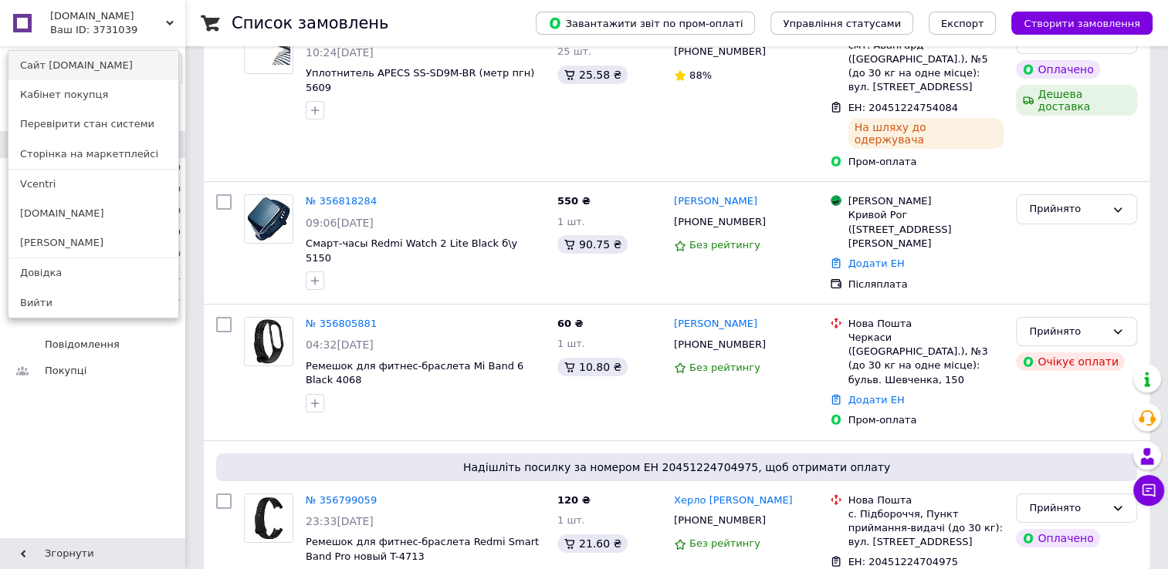
click at [96, 67] on link "Сайт [DOMAIN_NAME]" at bounding box center [93, 65] width 170 height 29
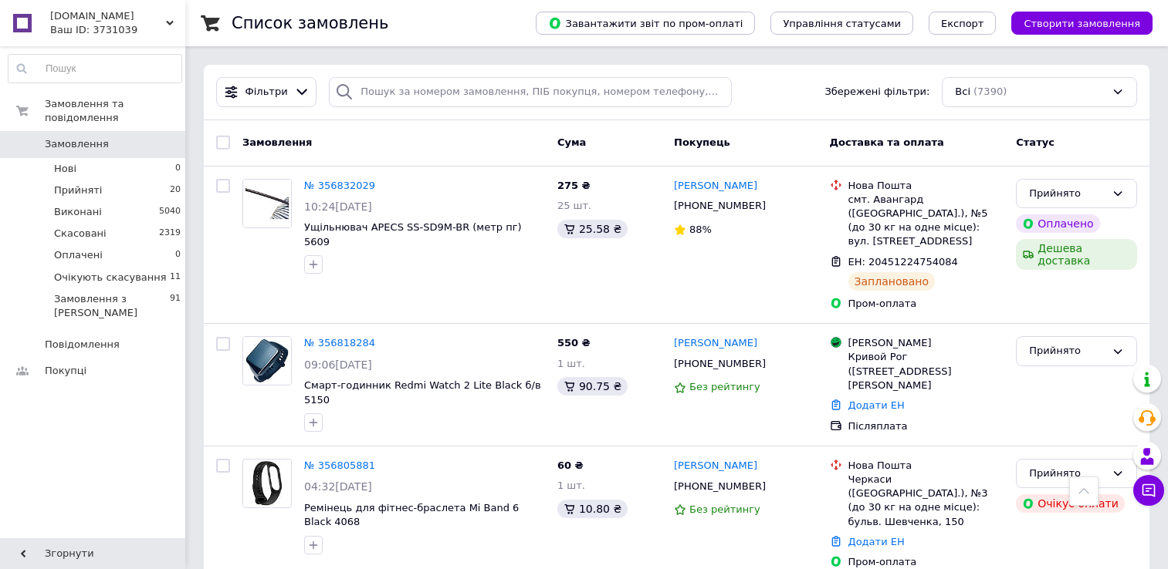
scroll to position [1157, 0]
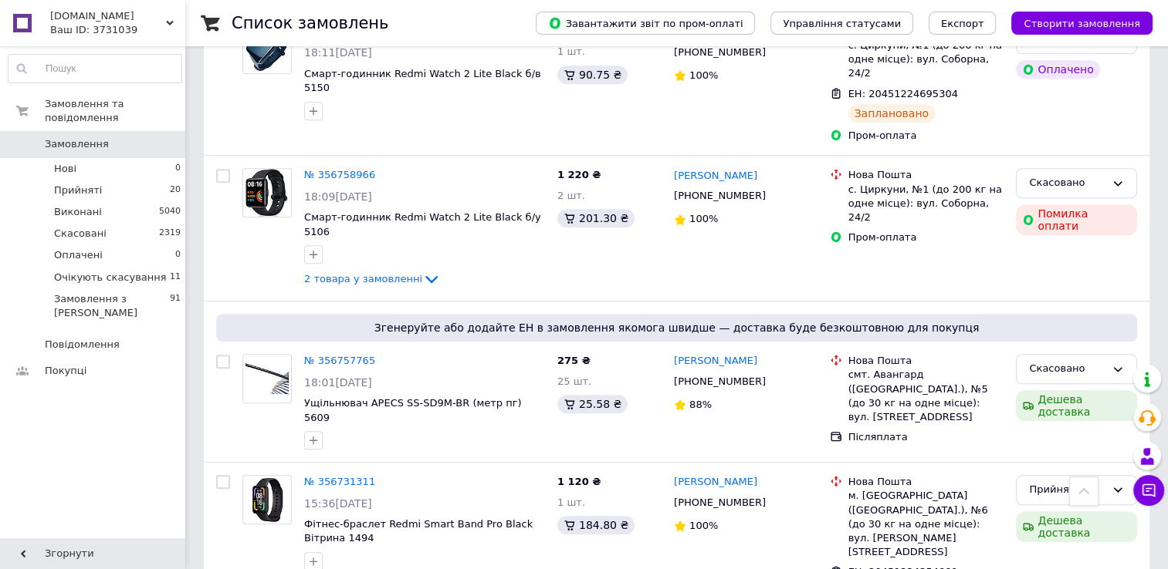
click at [163, 23] on div "Ваш ID: 3731039" at bounding box center [117, 30] width 135 height 14
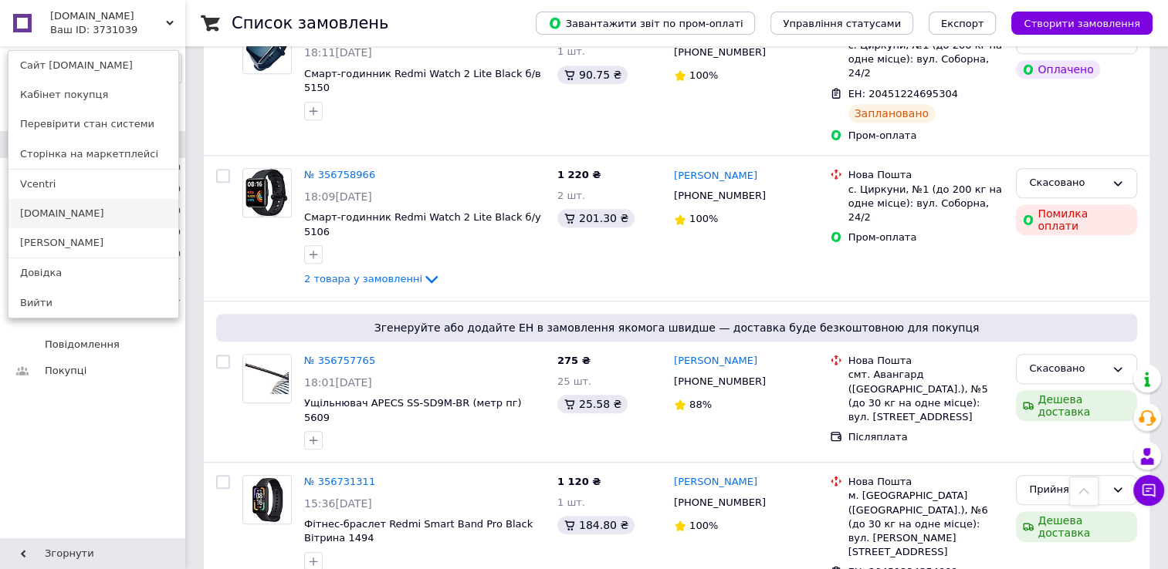
click at [54, 211] on link "[DOMAIN_NAME]" at bounding box center [93, 213] width 170 height 29
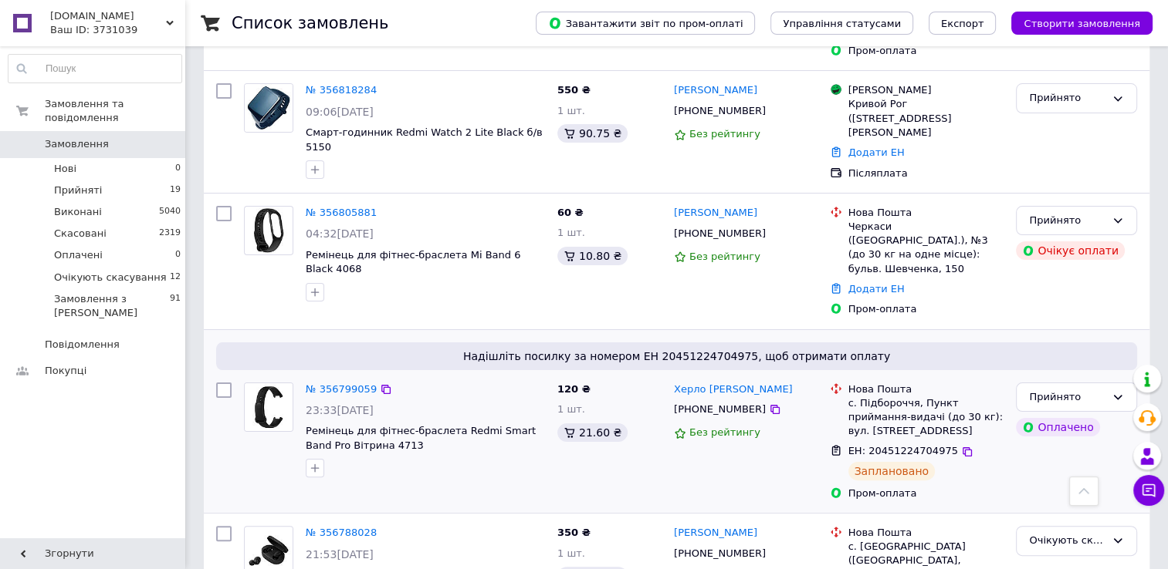
scroll to position [231, 0]
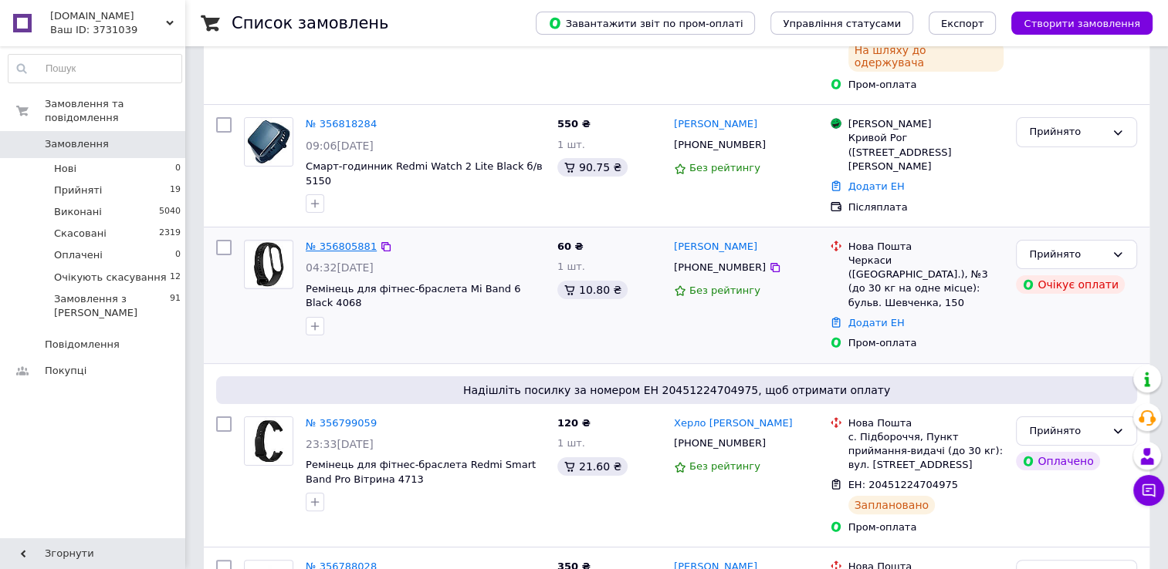
click at [333, 241] on link "№ 356805881" at bounding box center [341, 247] width 71 height 12
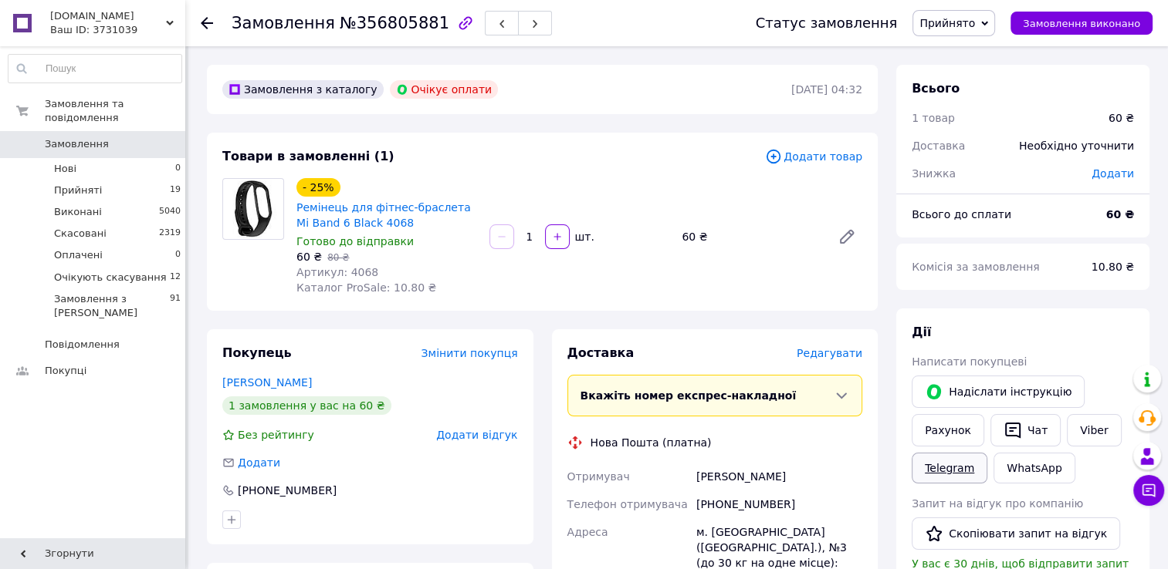
click at [955, 470] on link "Telegram" at bounding box center [949, 468] width 76 height 31
click at [93, 137] on span "Замовлення" at bounding box center [77, 144] width 64 height 14
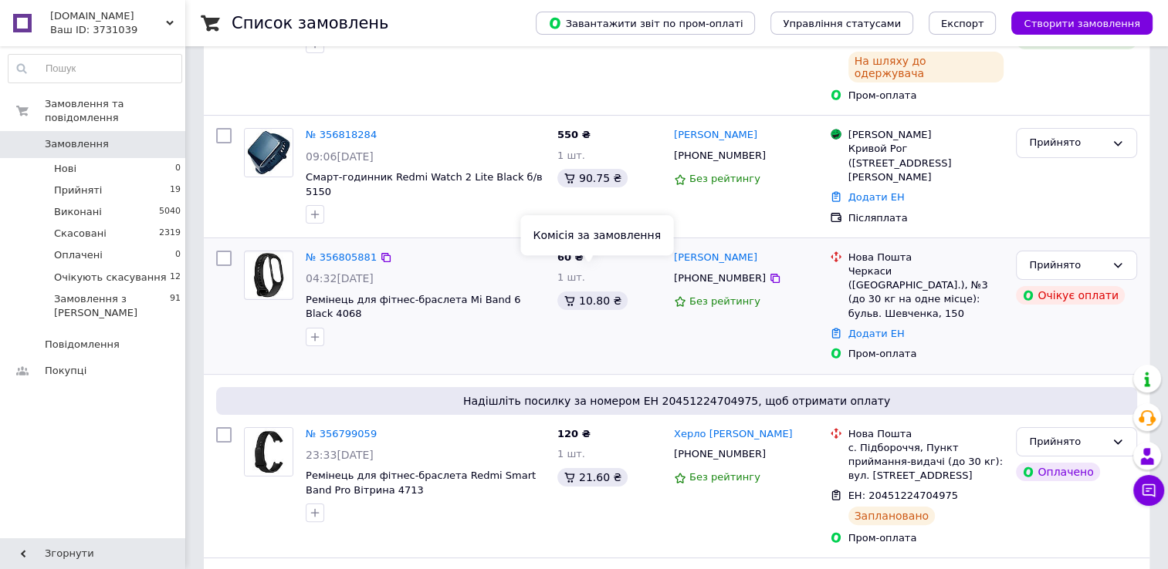
scroll to position [231, 0]
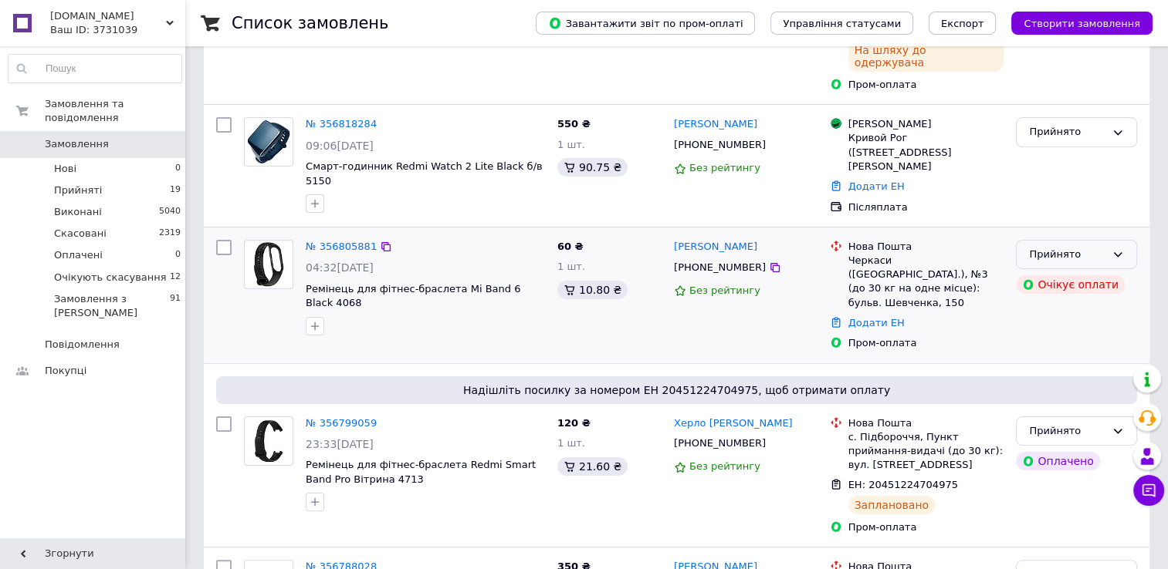
click at [1107, 240] on div "Прийнято" at bounding box center [1075, 255] width 121 height 30
click at [1053, 301] on li "Скасовано" at bounding box center [1076, 315] width 120 height 29
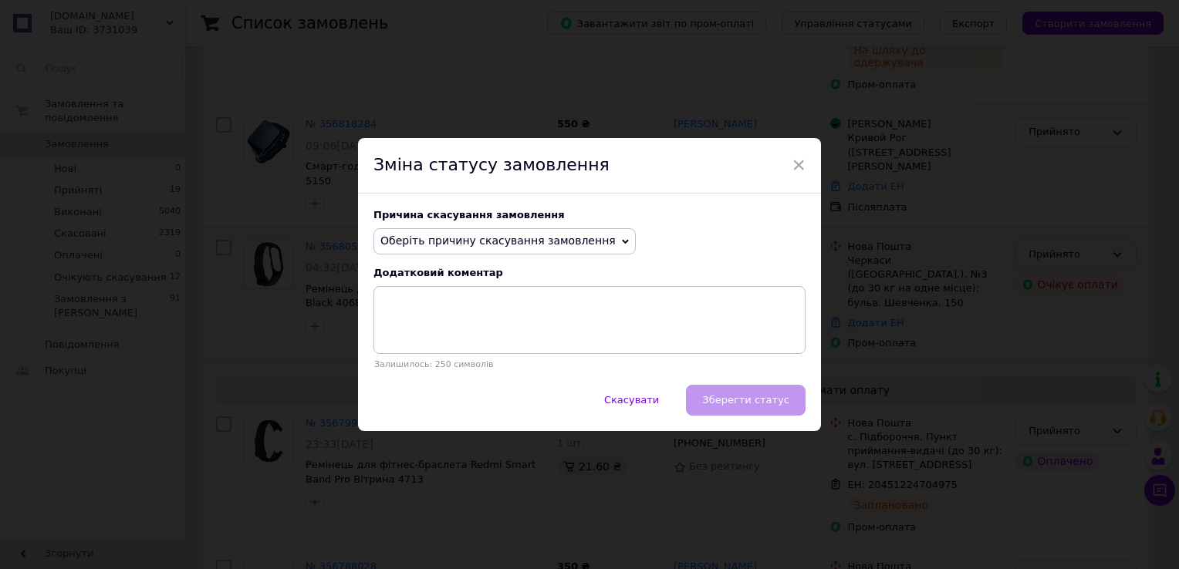
drag, startPoint x: 491, startPoint y: 242, endPoint x: 491, endPoint y: 284, distance: 41.7
click at [492, 240] on span "Оберіть причину скасування замовлення" at bounding box center [497, 241] width 235 height 12
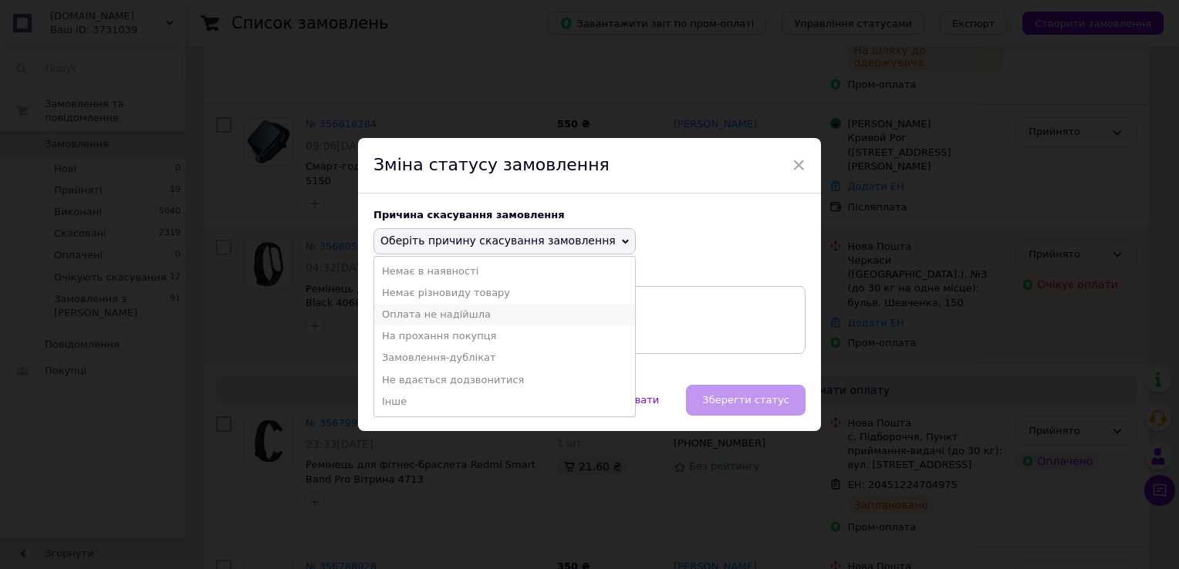
click at [417, 319] on li "Оплата не надійшла" at bounding box center [504, 315] width 261 height 22
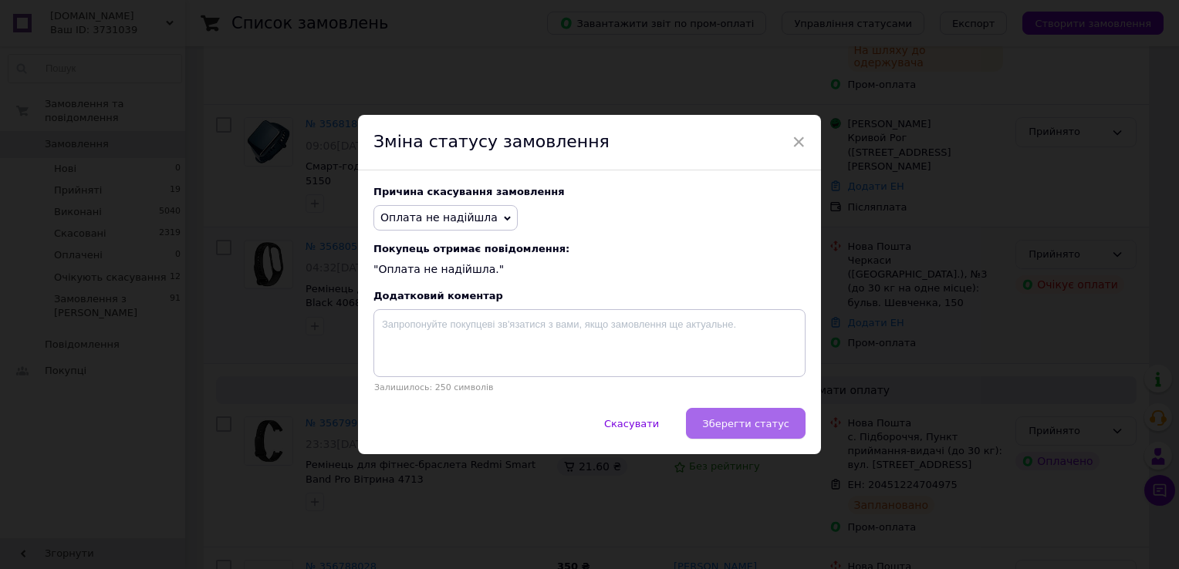
click at [765, 429] on span "Зберегти статус" at bounding box center [745, 424] width 87 height 12
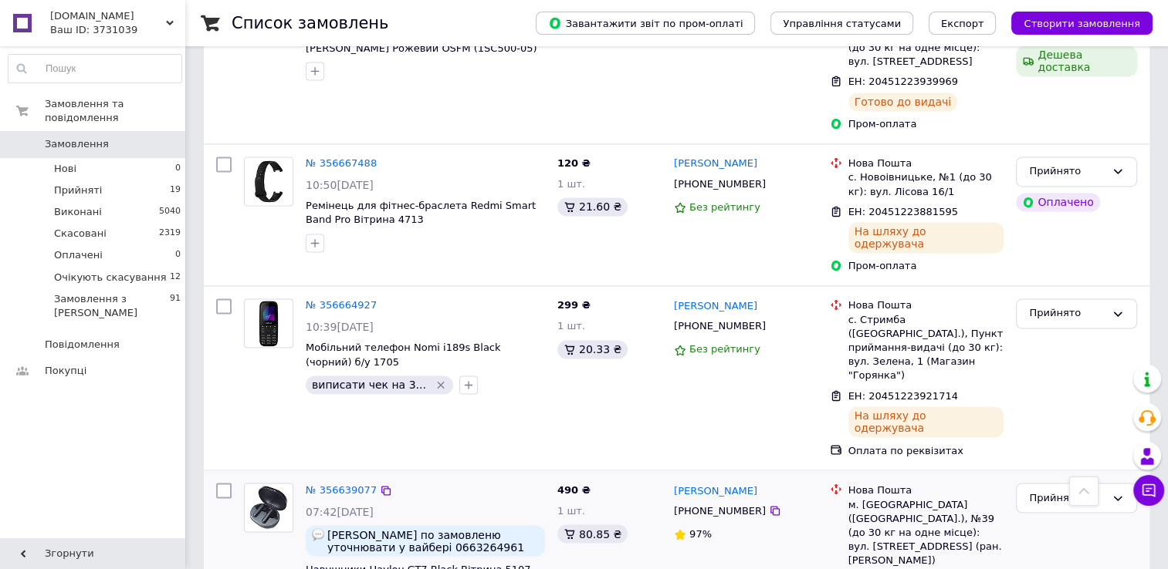
scroll to position [2546, 0]
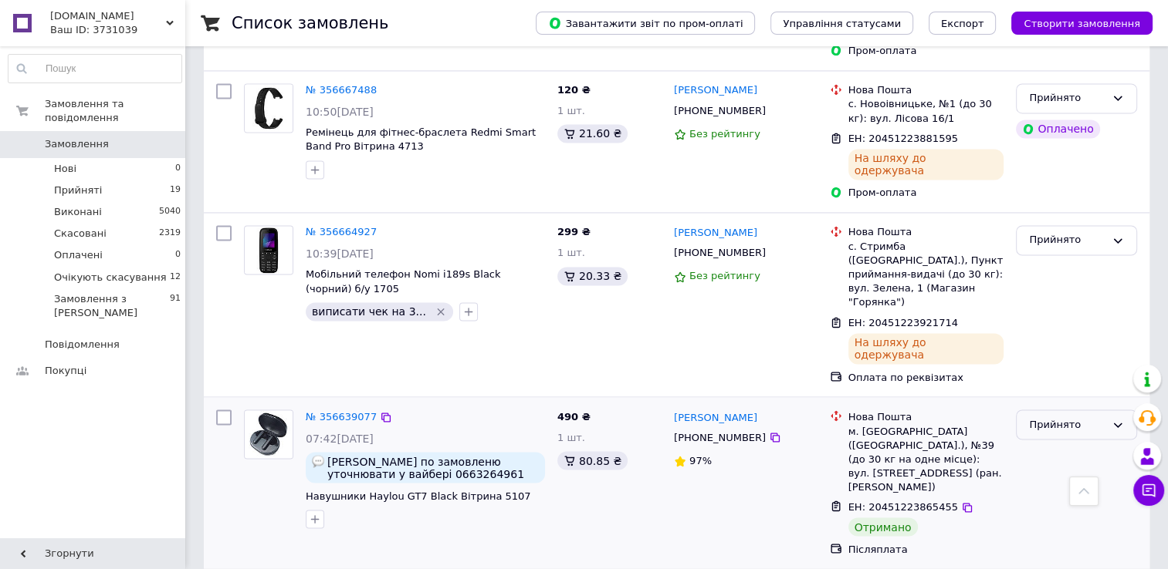
click at [1117, 419] on icon at bounding box center [1117, 425] width 12 height 12
click at [1049, 443] on li "Виконано" at bounding box center [1076, 457] width 120 height 29
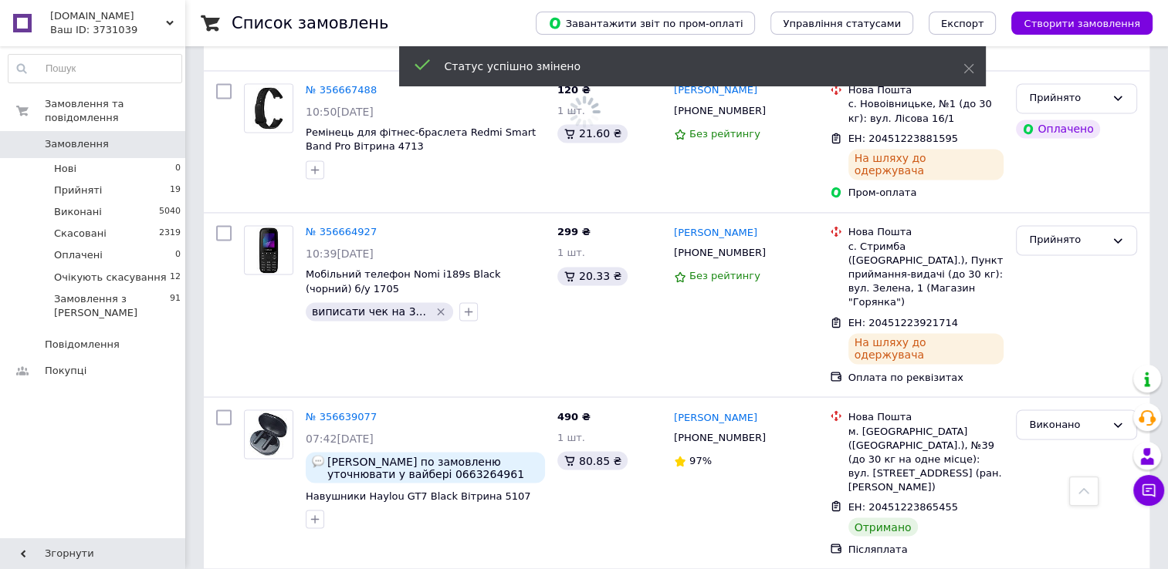
click at [327, 411] on link "№ 356639077" at bounding box center [341, 417] width 71 height 12
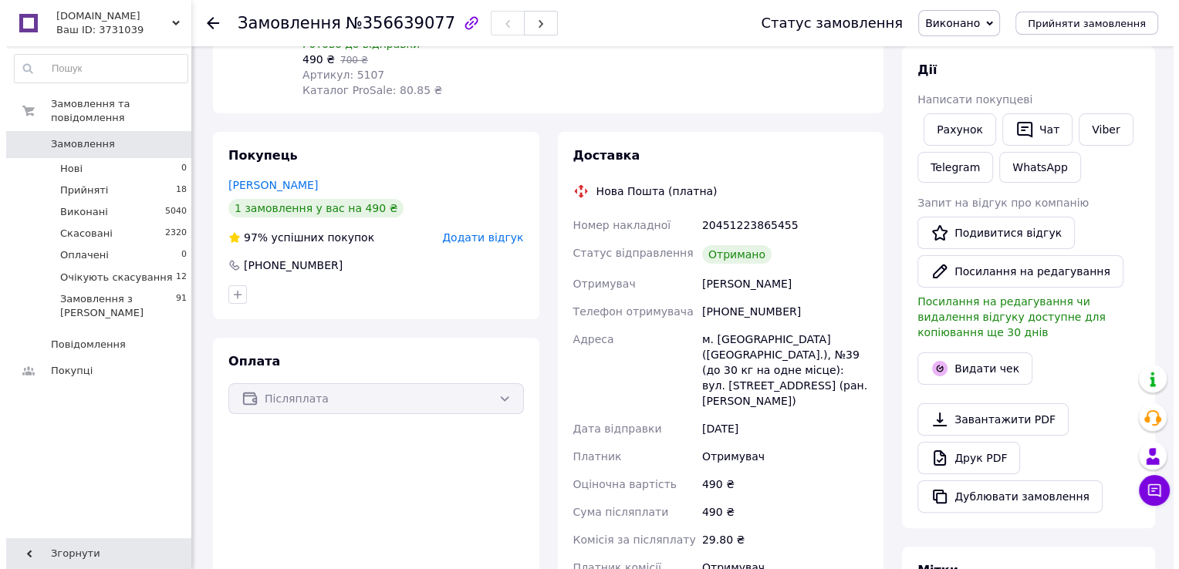
scroll to position [231, 0]
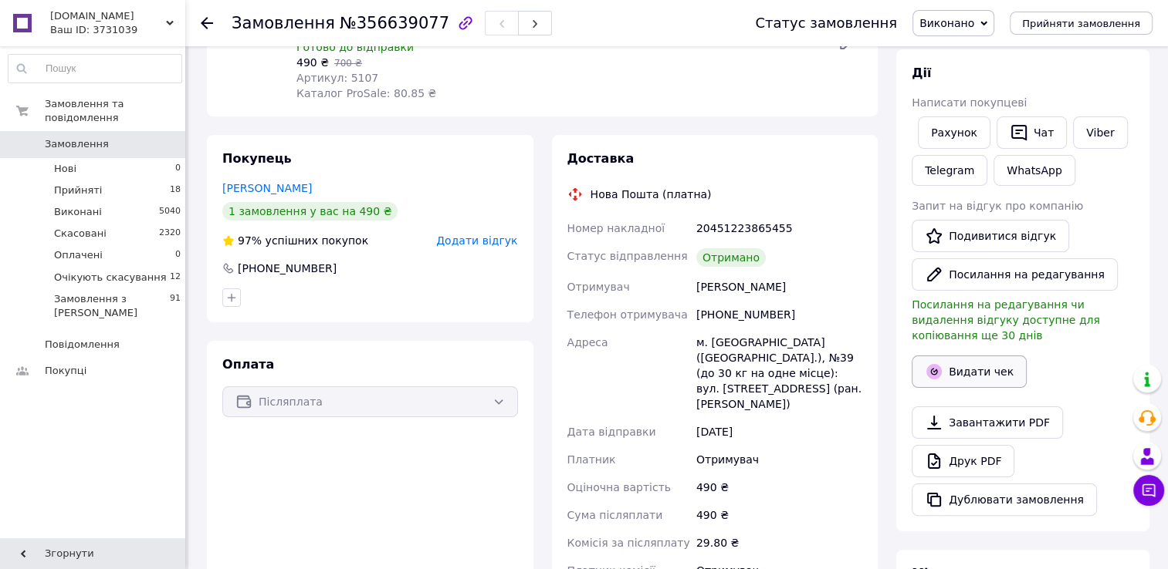
click at [986, 356] on button "Видати чек" at bounding box center [968, 372] width 115 height 32
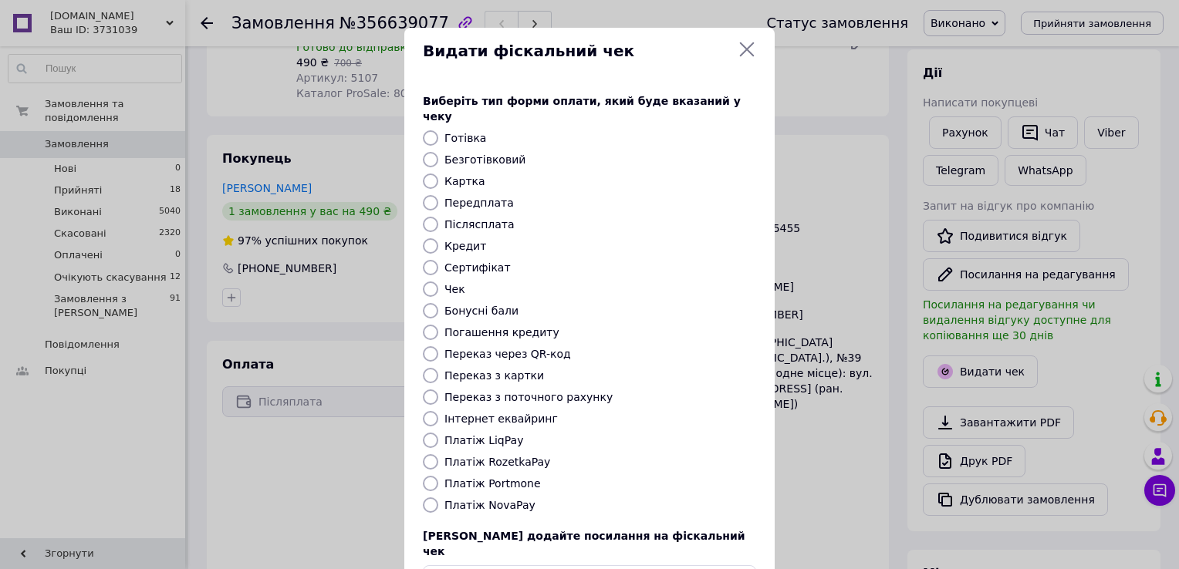
click at [423, 217] on input "Післясплата" at bounding box center [430, 224] width 15 height 15
radio input "true"
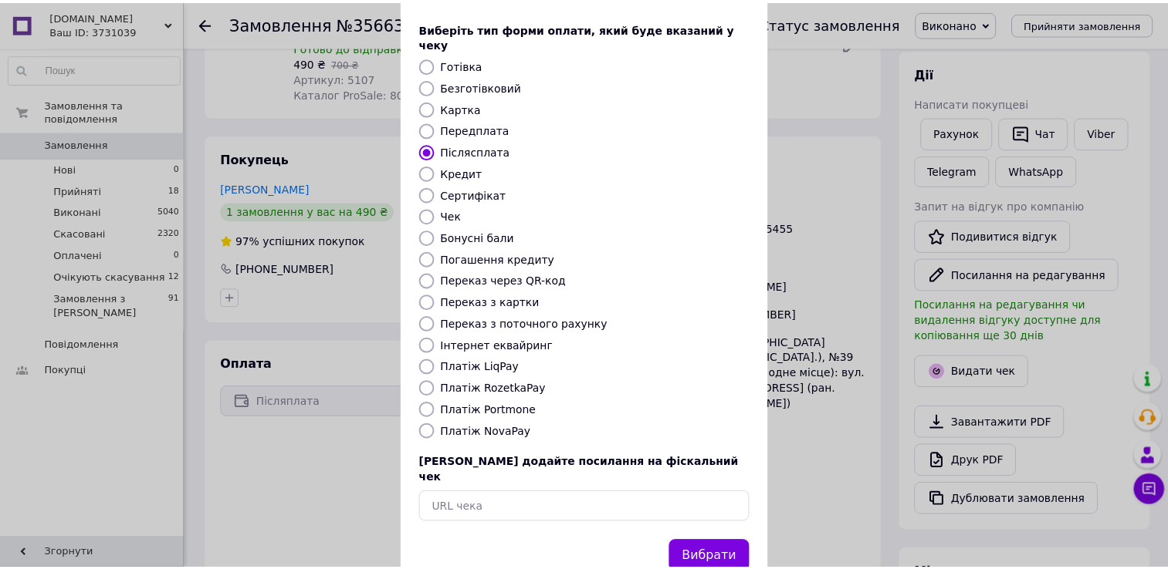
scroll to position [77, 0]
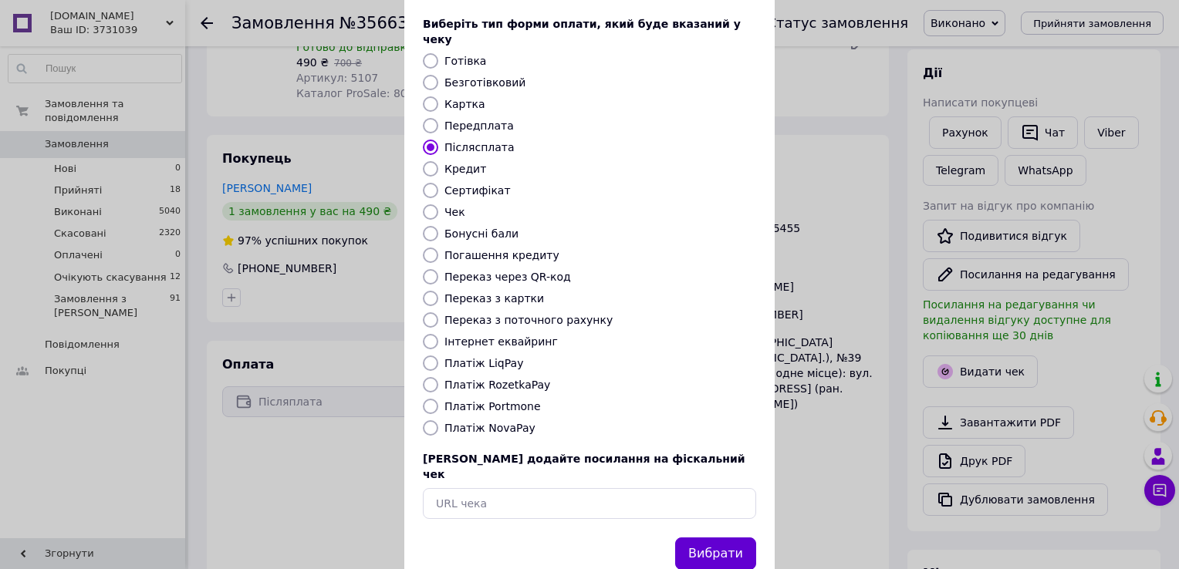
click at [718, 538] on button "Вибрати" at bounding box center [715, 554] width 81 height 33
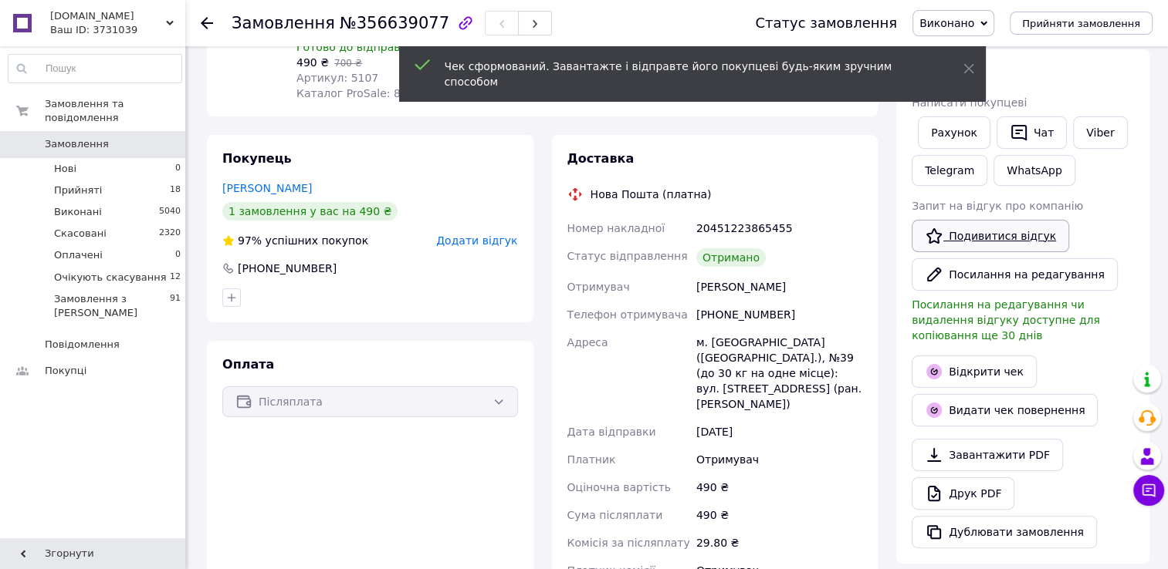
click at [966, 232] on link "Подивитися відгук" at bounding box center [989, 236] width 157 height 32
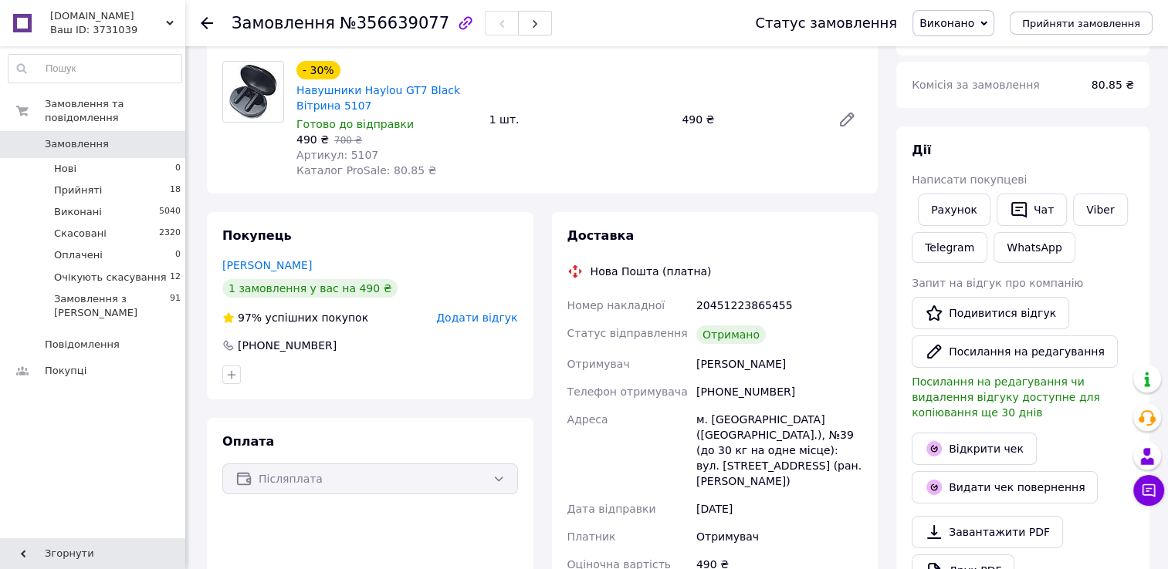
scroll to position [154, 0]
click at [105, 201] on li "Виконані 5040" at bounding box center [95, 212] width 190 height 22
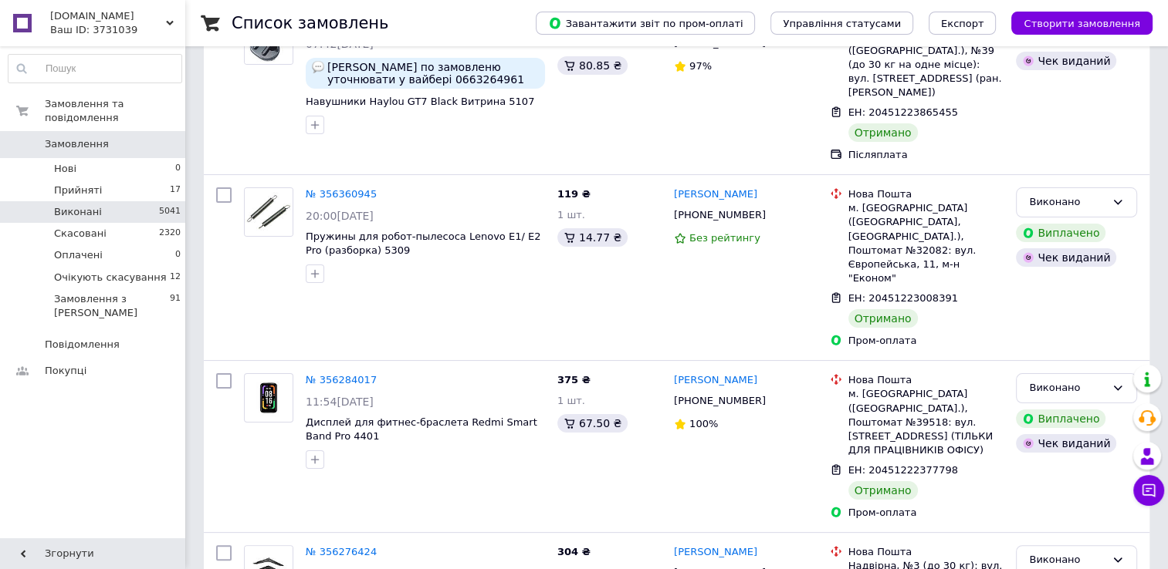
scroll to position [231, 0]
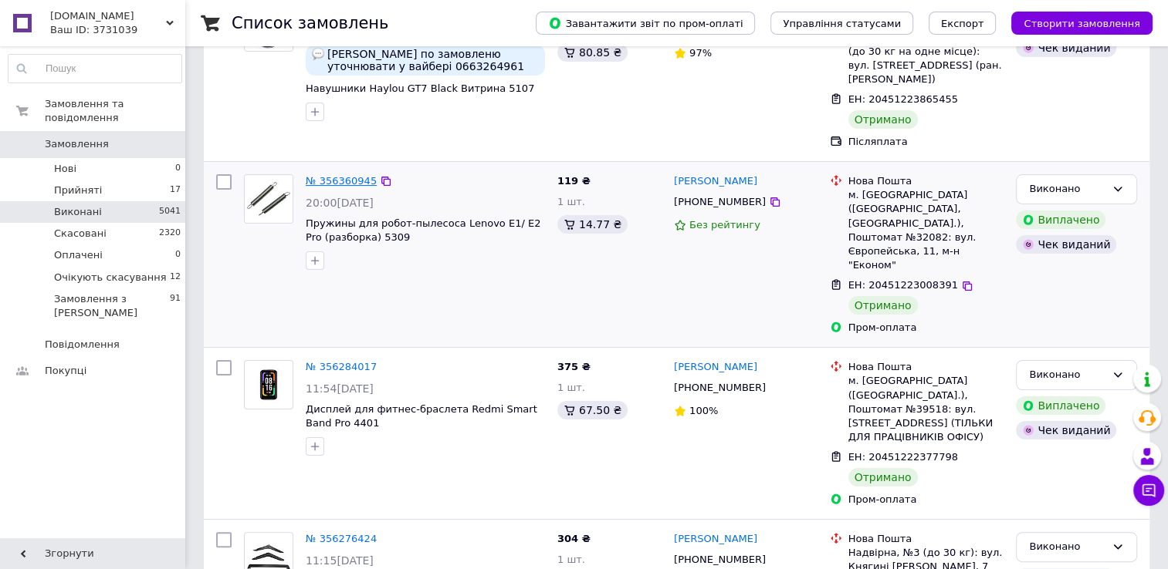
click at [329, 175] on link "№ 356360945" at bounding box center [341, 181] width 71 height 12
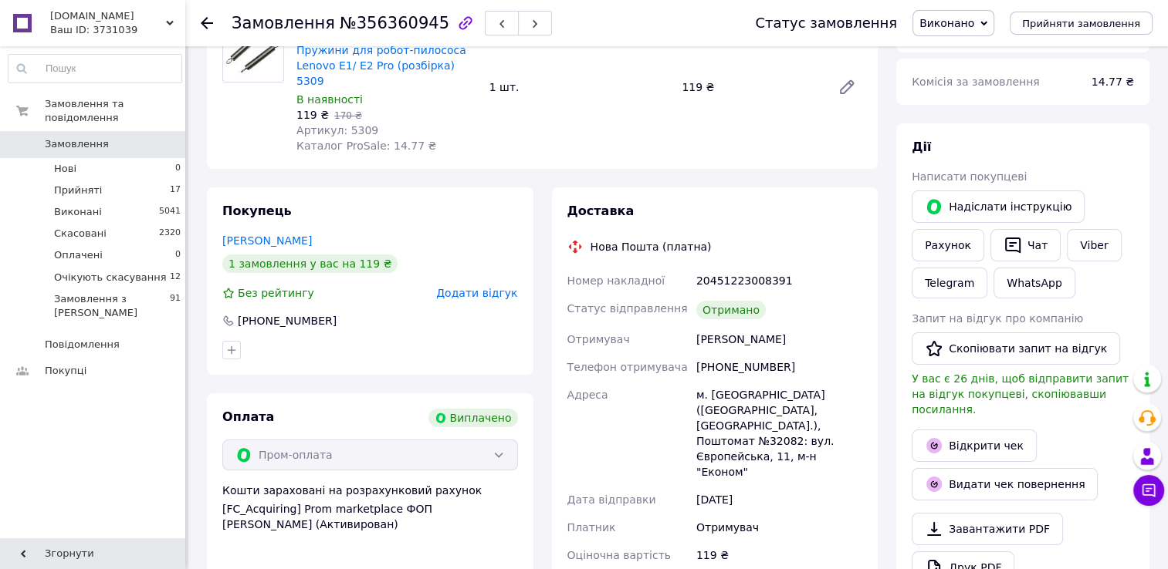
scroll to position [154, 0]
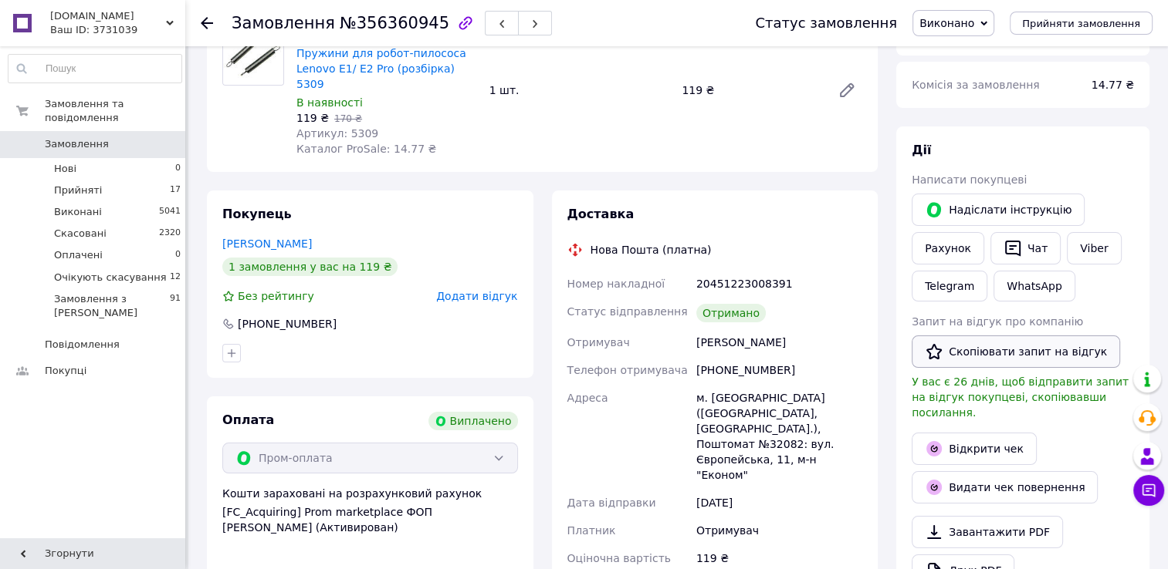
click at [1022, 357] on button "Скопіювати запит на відгук" at bounding box center [1015, 352] width 208 height 32
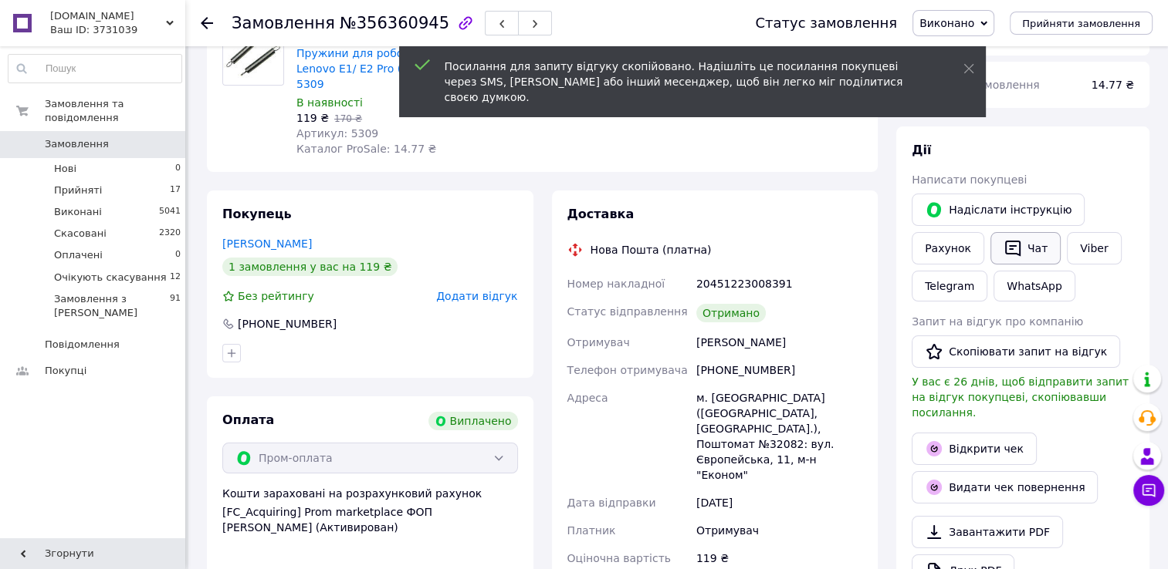
click at [1009, 260] on button "Чат" at bounding box center [1025, 248] width 70 height 32
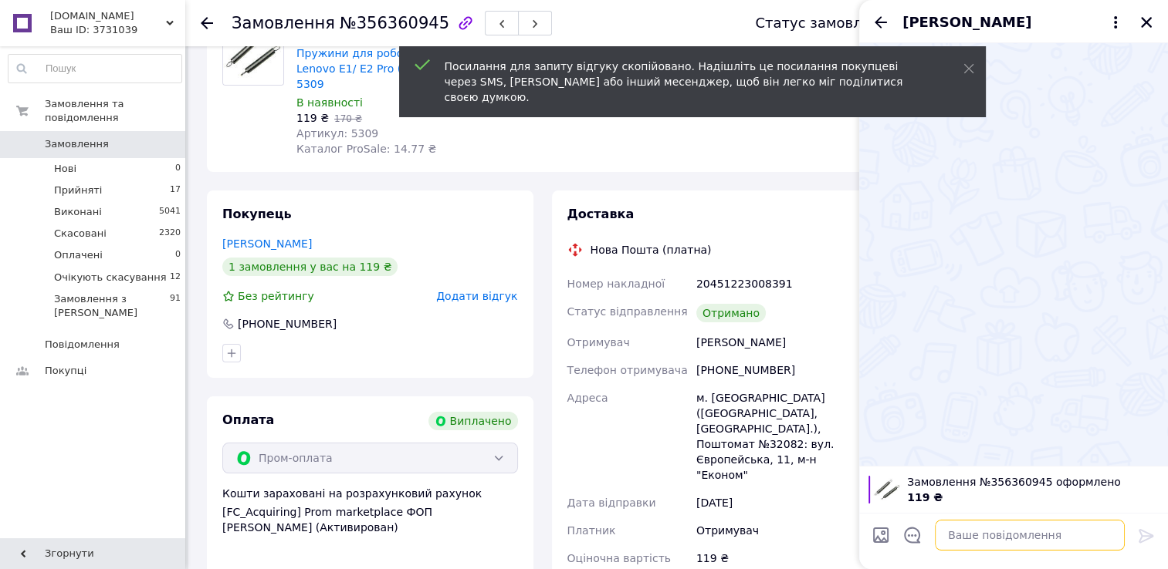
click at [951, 536] on textarea at bounding box center [1029, 535] width 190 height 31
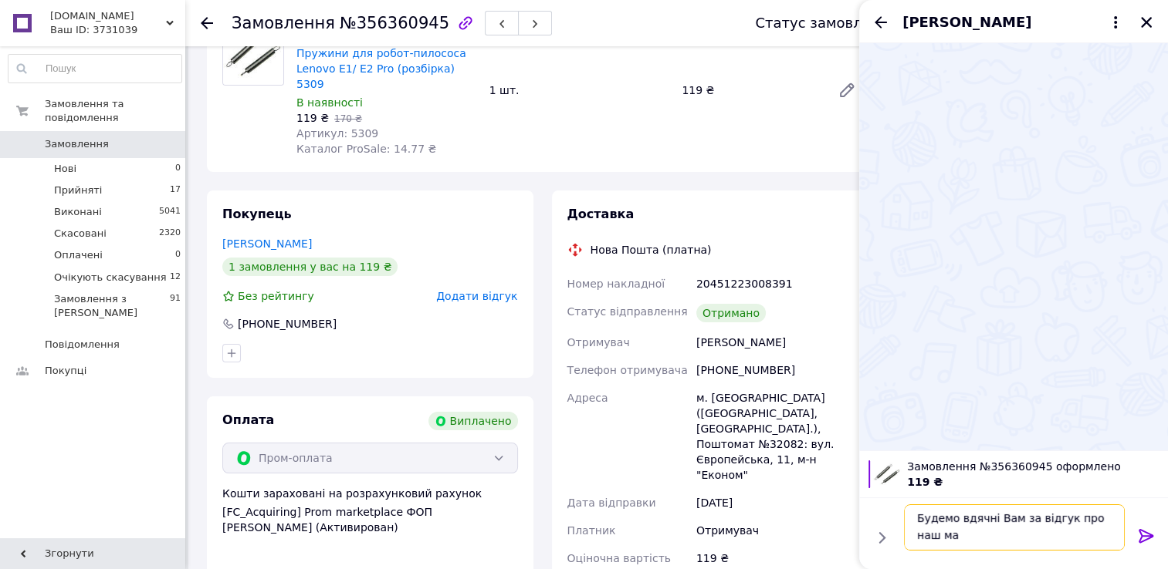
scroll to position [1, 0]
paste textarea "https://prom.ua/s/bmiBYBV9CVL"
type textarea "Будемо вдячні Вам за відгук про наш магазин [URL][DOMAIN_NAME]"
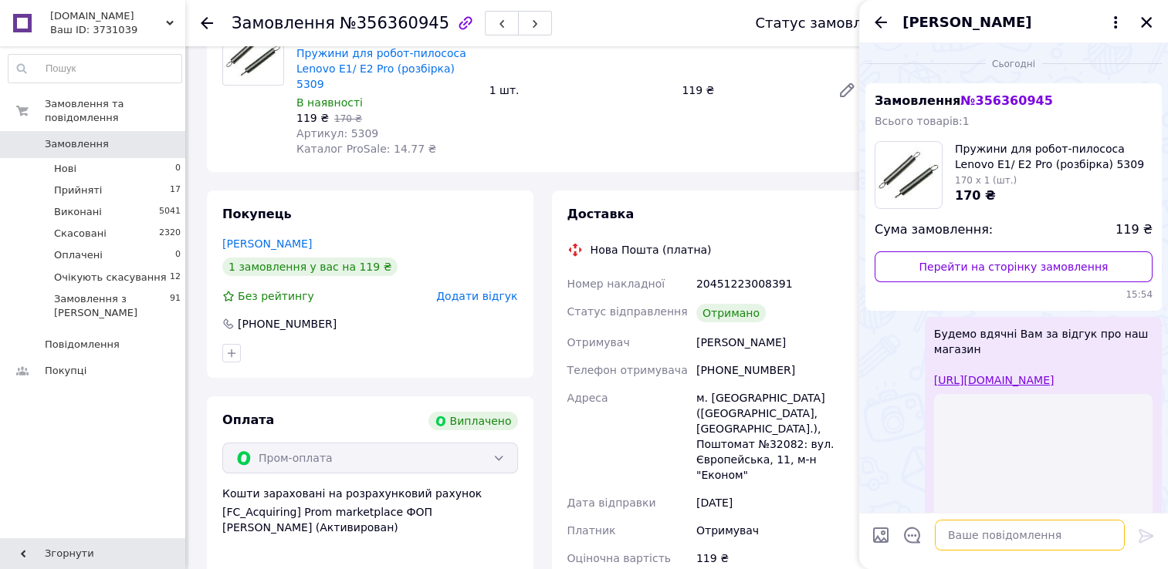
scroll to position [97, 0]
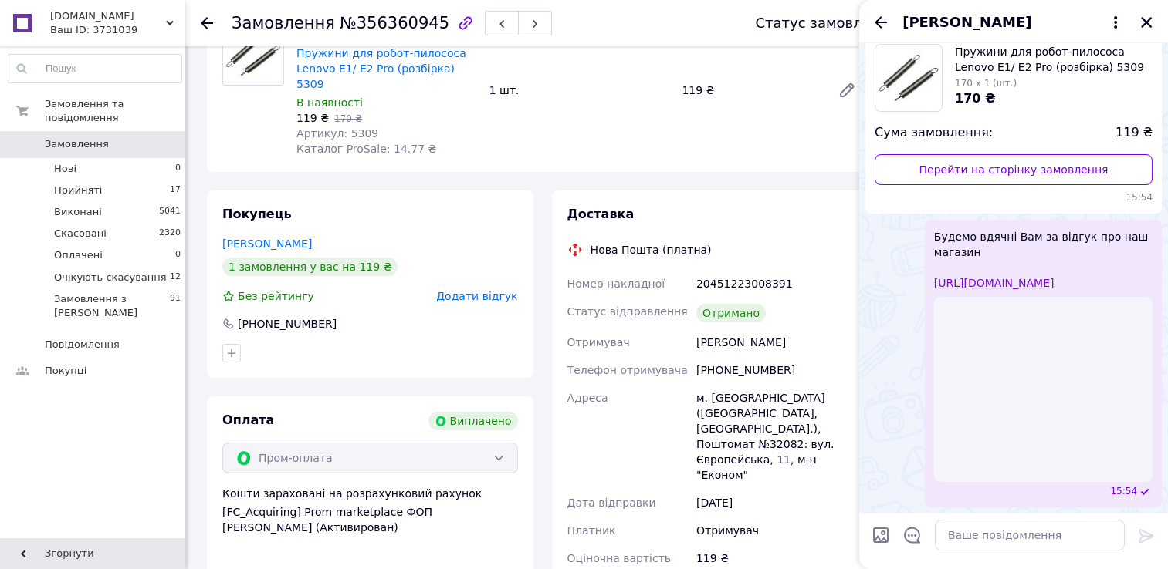
drag, startPoint x: 883, startPoint y: 19, endPoint x: 691, endPoint y: 47, distance: 193.5
click at [884, 19] on icon "Назад" at bounding box center [880, 22] width 19 height 19
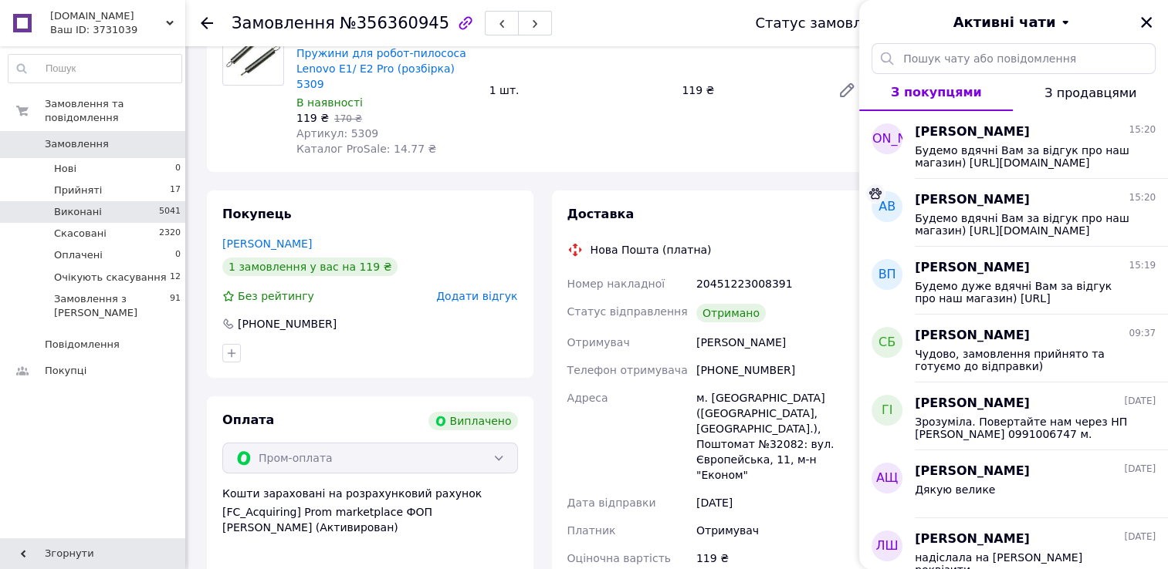
click at [65, 205] on span "Виконані" at bounding box center [78, 212] width 48 height 14
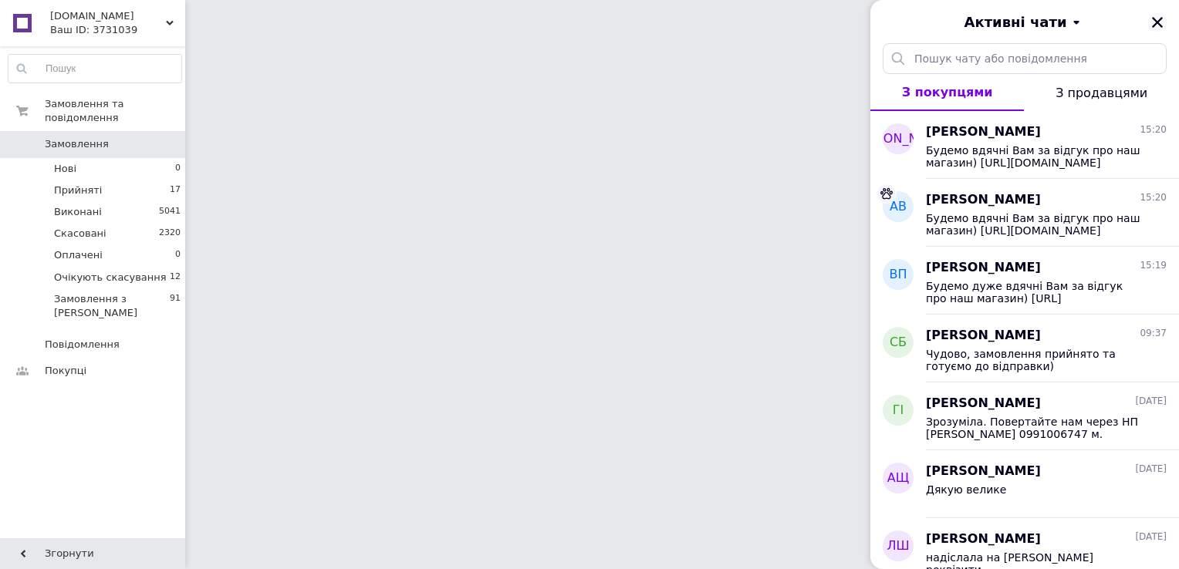
click at [1157, 22] on icon "Закрити" at bounding box center [1157, 22] width 11 height 11
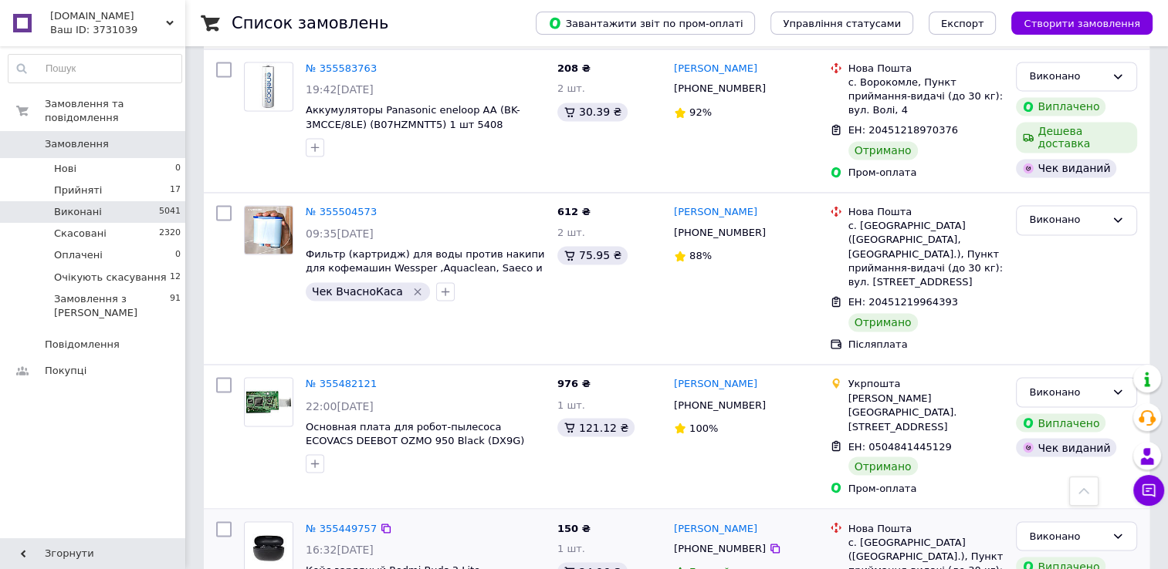
scroll to position [2529, 0]
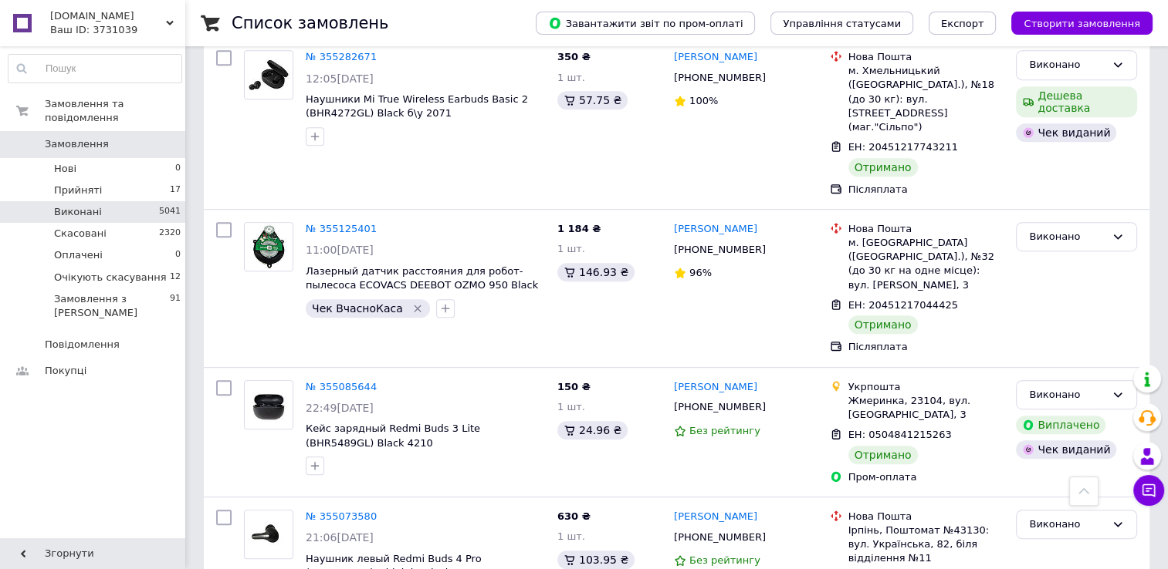
scroll to position [814, 0]
click at [114, 137] on span "Замовлення" at bounding box center [94, 144] width 98 height 14
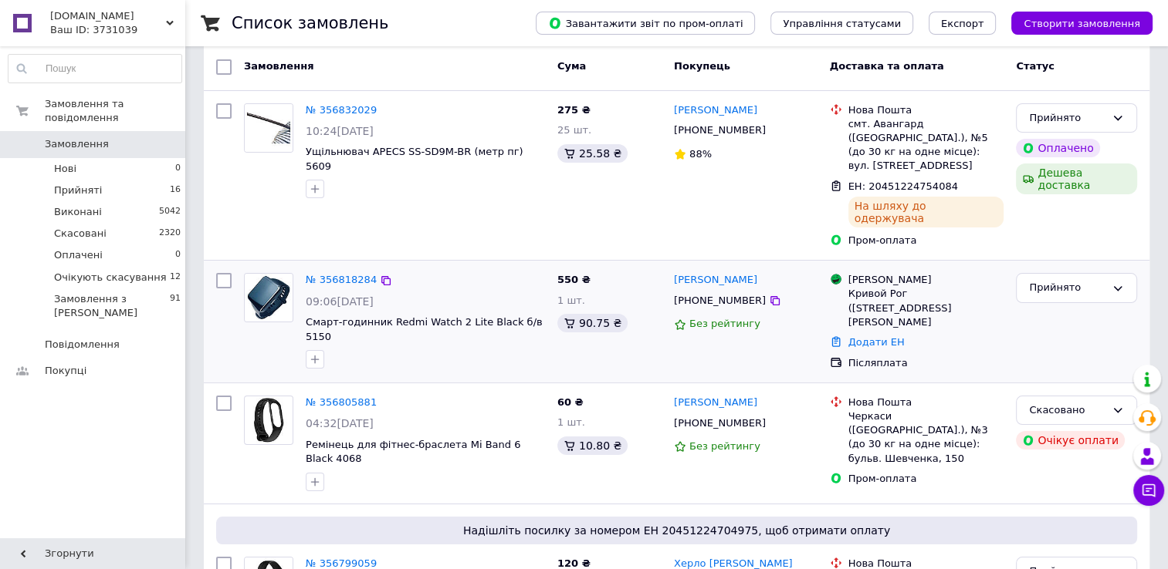
scroll to position [77, 0]
drag, startPoint x: 671, startPoint y: 270, endPoint x: 751, endPoint y: 277, distance: 79.8
click at [751, 291] on div "[PHONE_NUMBER]" at bounding box center [745, 299] width 147 height 17
drag, startPoint x: 751, startPoint y: 277, endPoint x: 728, endPoint y: 273, distance: 22.7
copy div "[PHONE_NUMBER]"
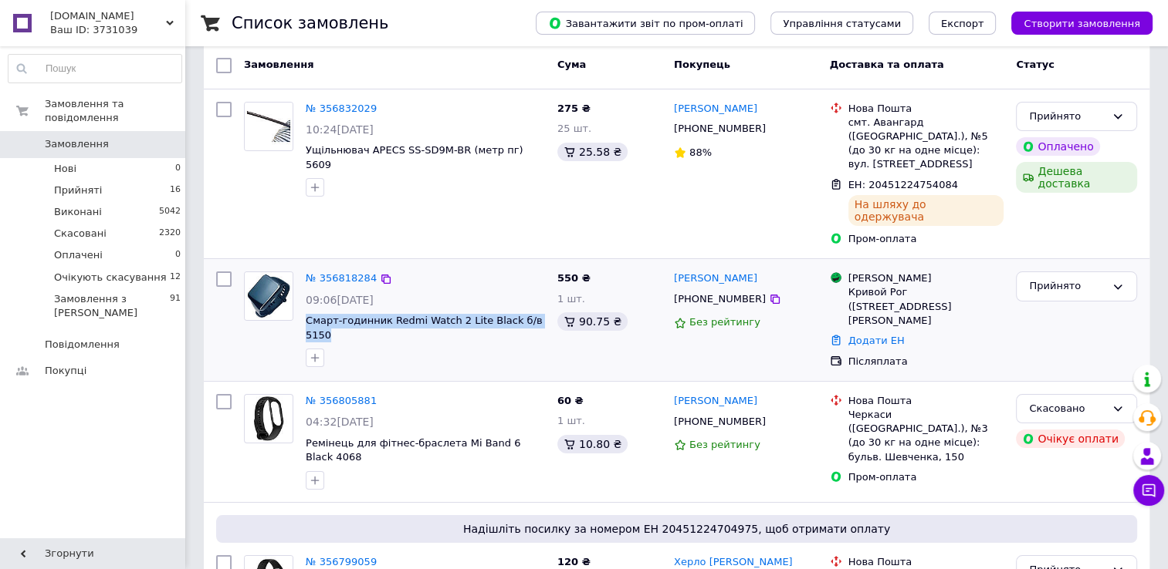
drag, startPoint x: 543, startPoint y: 295, endPoint x: 299, endPoint y: 301, distance: 243.9
click at [299, 301] on div "№ 356818284 09:06, 12.08.2025 Смарт-годинник Redmi Watch 2 Lite Black б/в 5150" at bounding box center [425, 319] width 252 height 108
copy span "Смарт-годинник Redmi Watch 2 Lite Black б/в 5150"
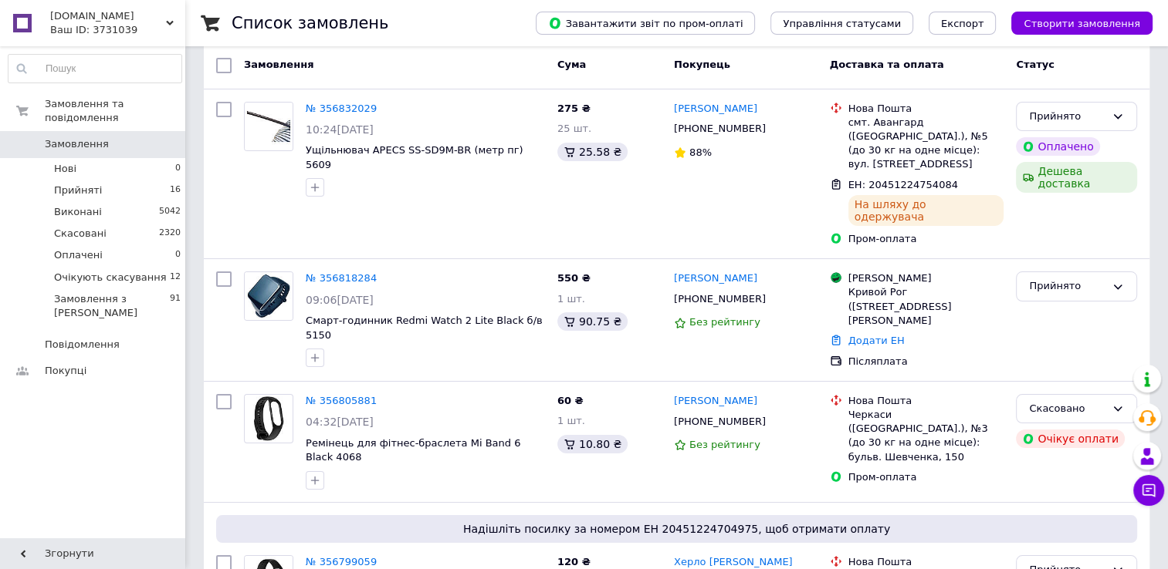
drag, startPoint x: 161, startPoint y: 17, endPoint x: 151, endPoint y: 54, distance: 38.2
click at [161, 19] on span "[DOMAIN_NAME]" at bounding box center [108, 16] width 116 height 14
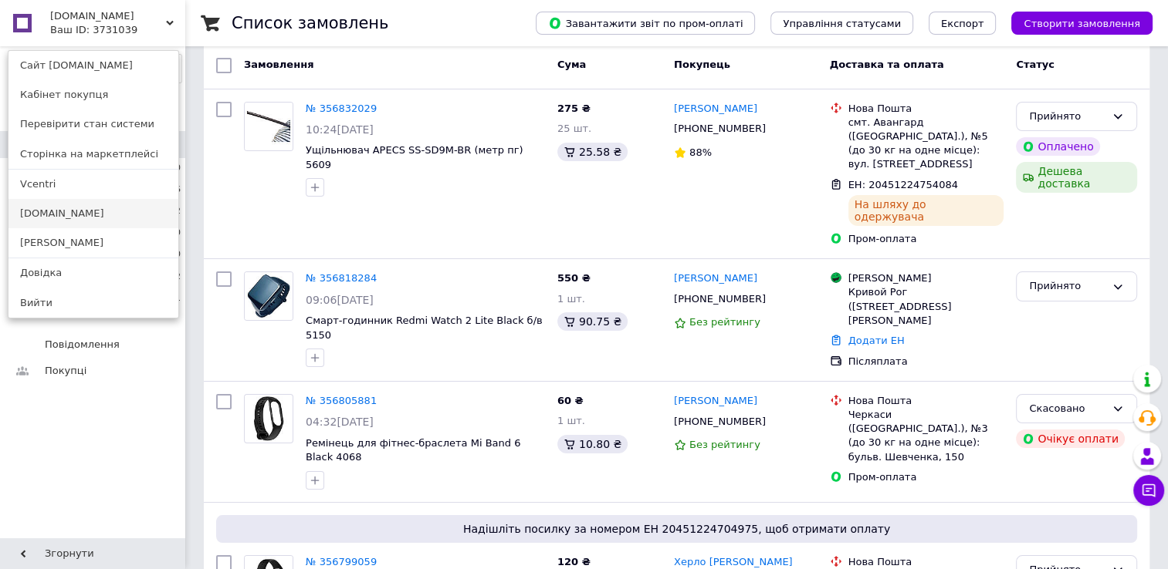
click at [86, 213] on link "[DOMAIN_NAME]" at bounding box center [93, 213] width 170 height 29
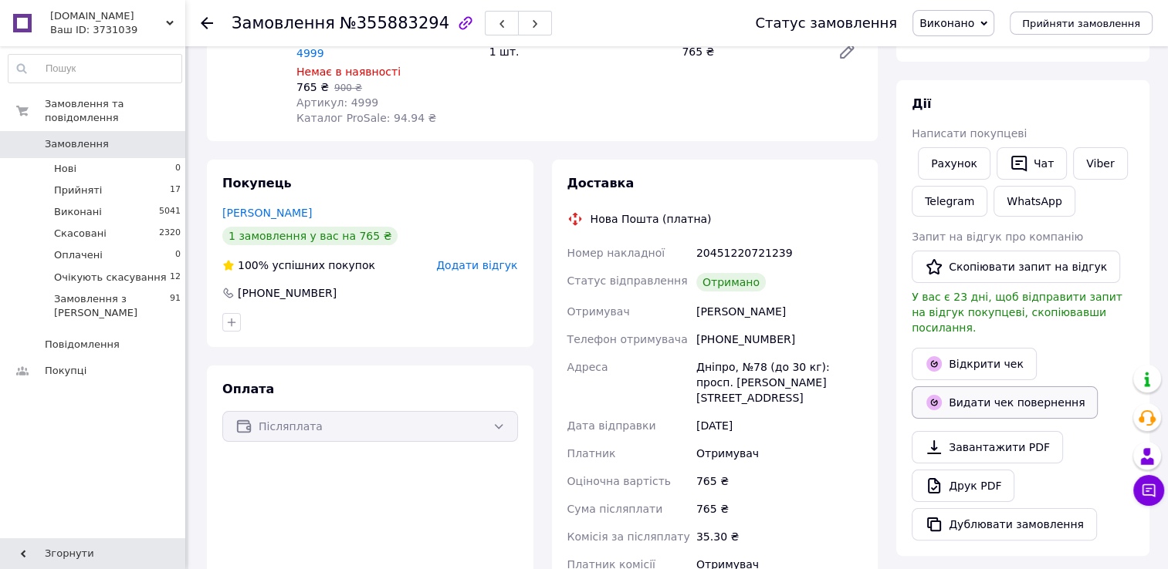
scroll to position [231, 0]
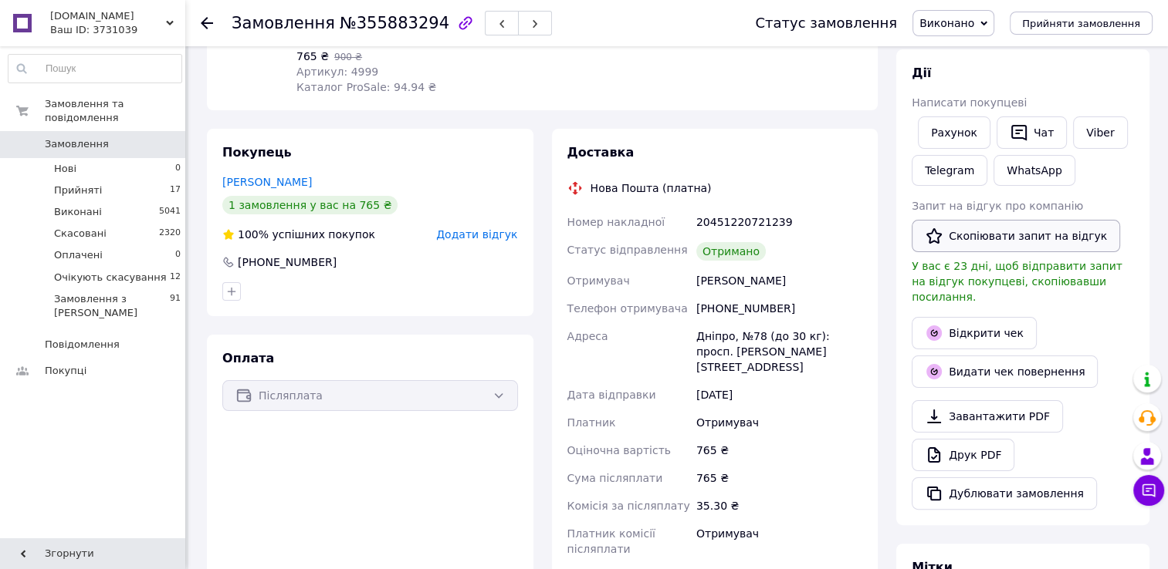
click at [1021, 244] on button "Скопіювати запит на відгук" at bounding box center [1015, 236] width 208 height 32
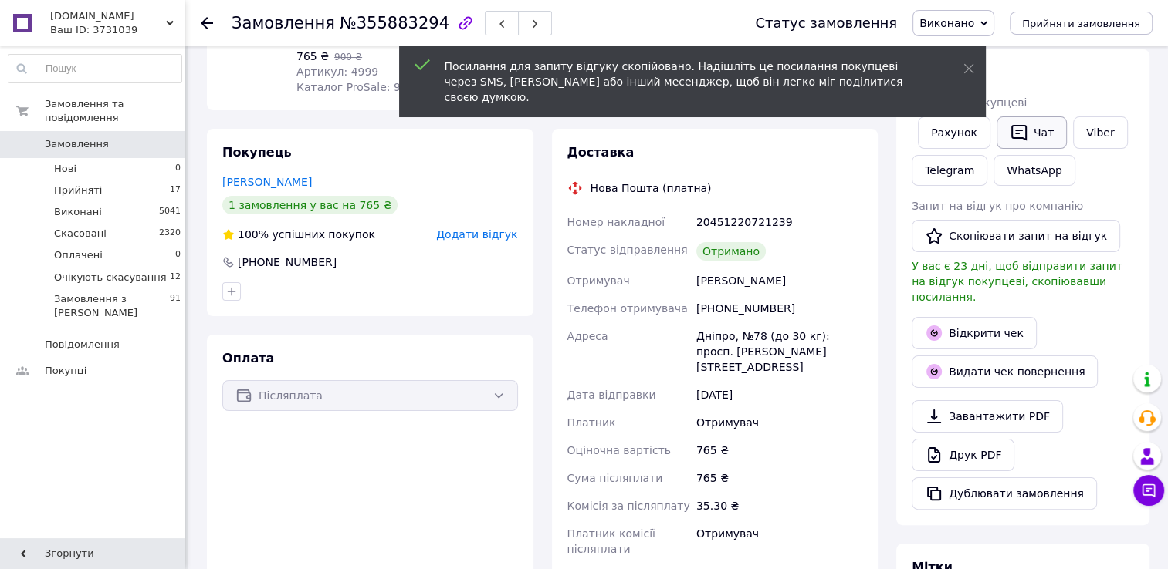
click at [1033, 132] on button "Чат" at bounding box center [1031, 133] width 70 height 32
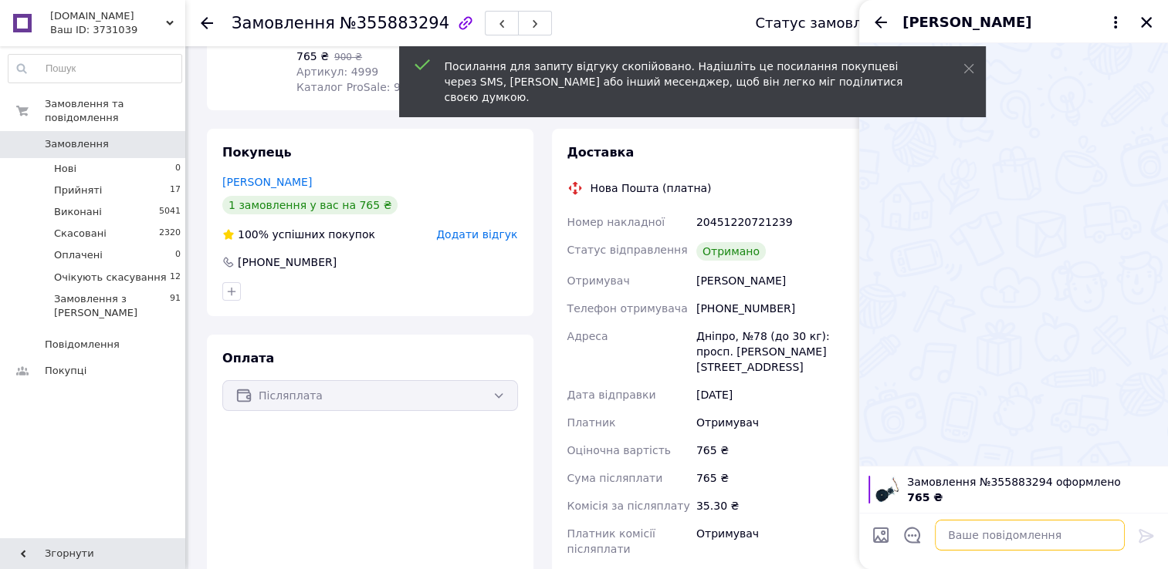
click at [964, 530] on textarea at bounding box center [1029, 535] width 190 height 31
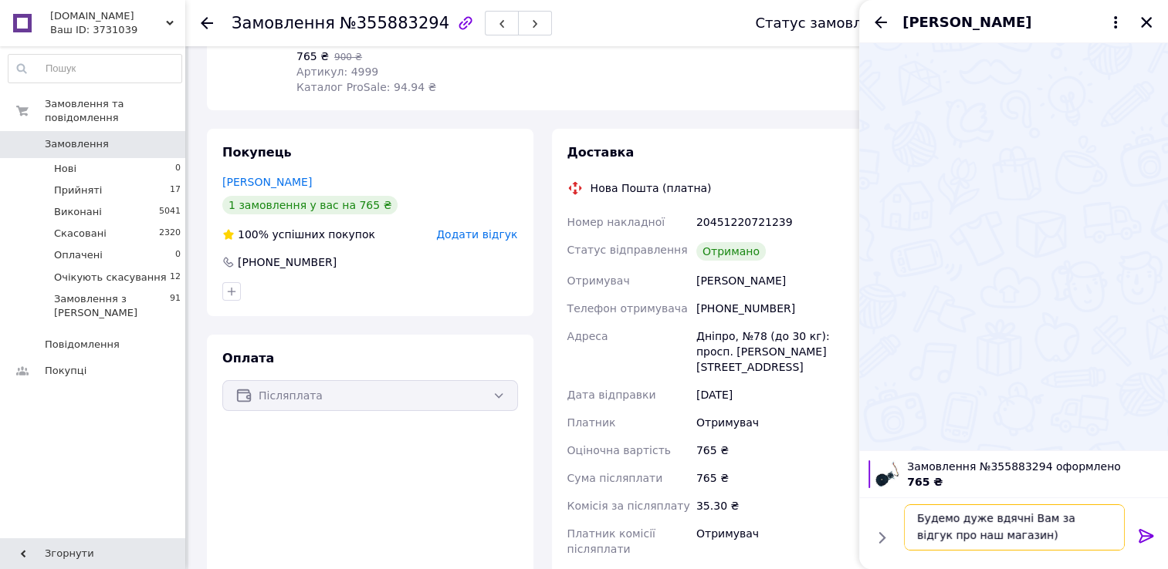
paste textarea "[URL][DOMAIN_NAME]"
type textarea "Будемо дуже вдячні Вам за відгук про наш магазин) [URL][DOMAIN_NAME]"
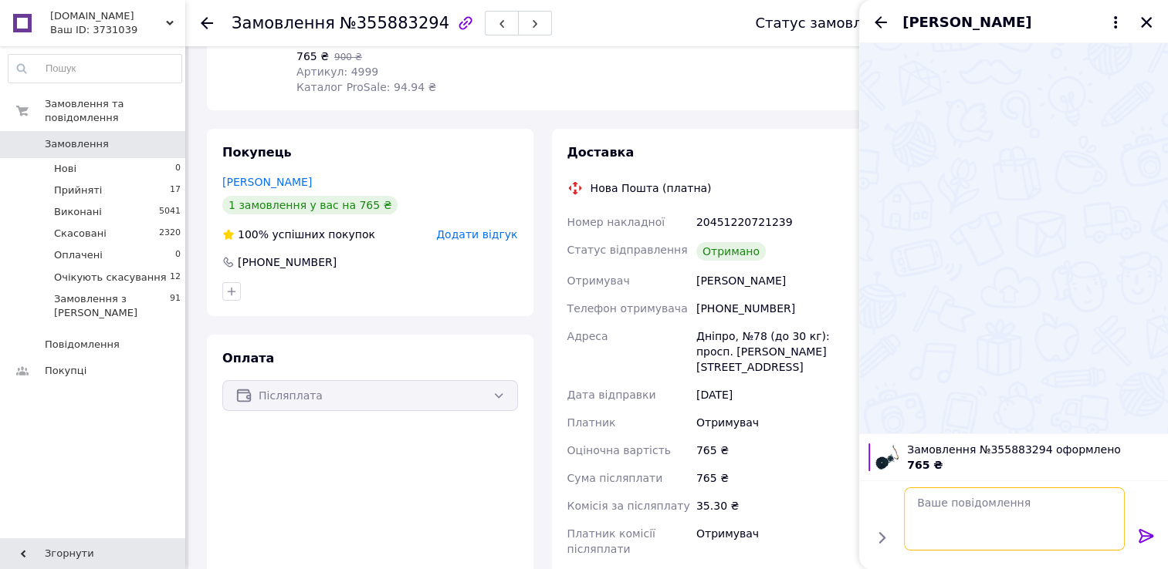
scroll to position [0, 0]
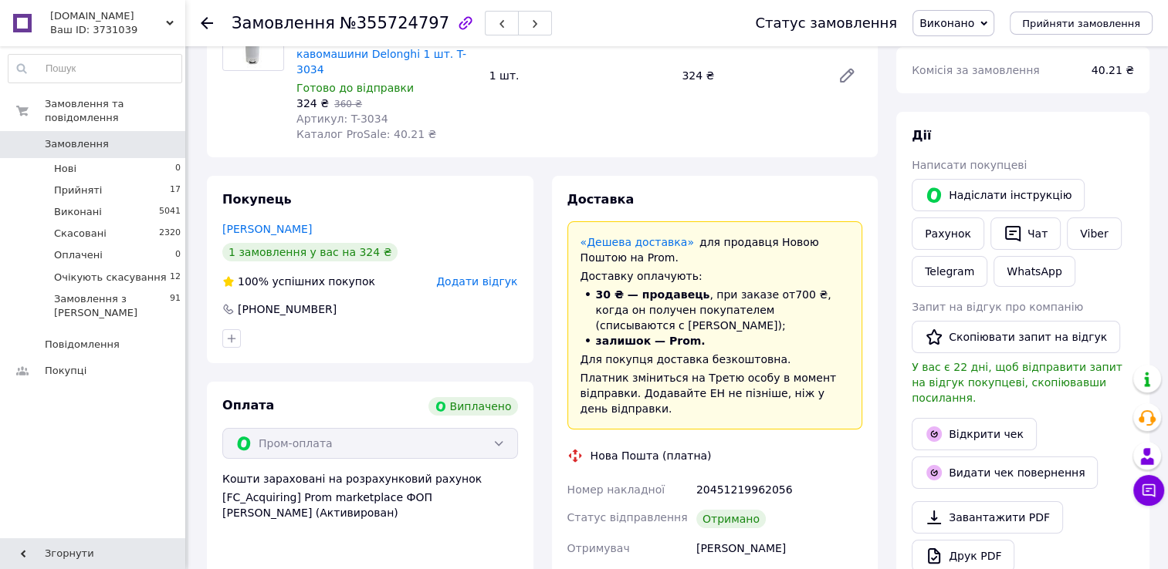
scroll to position [231, 0]
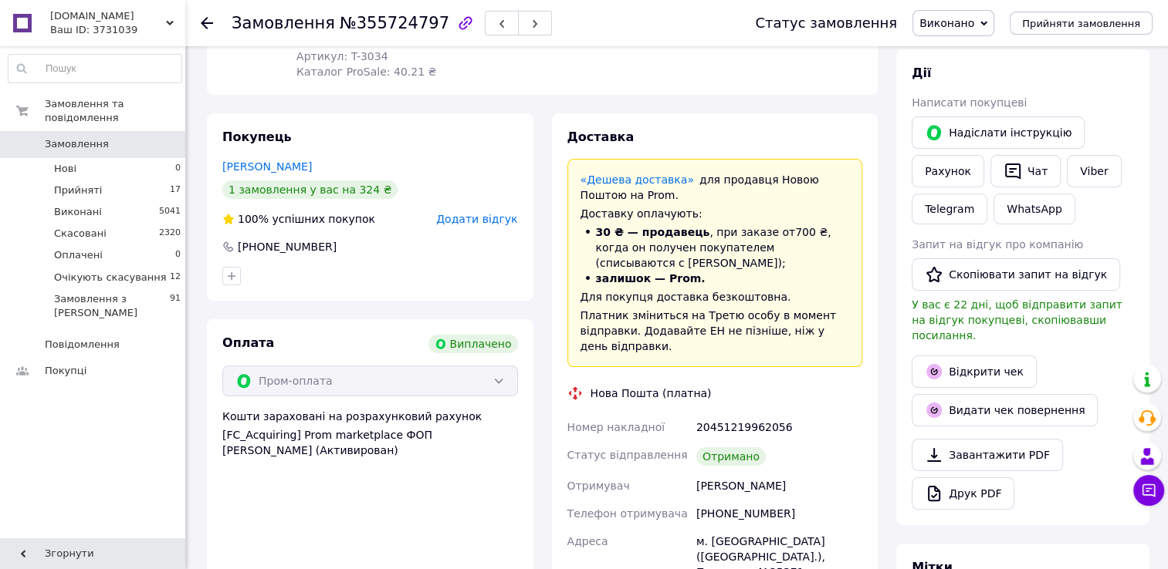
drag, startPoint x: 988, startPoint y: 276, endPoint x: 1001, endPoint y: 252, distance: 28.0
click at [988, 276] on button "Скопіювати запит на відгук" at bounding box center [1015, 275] width 208 height 32
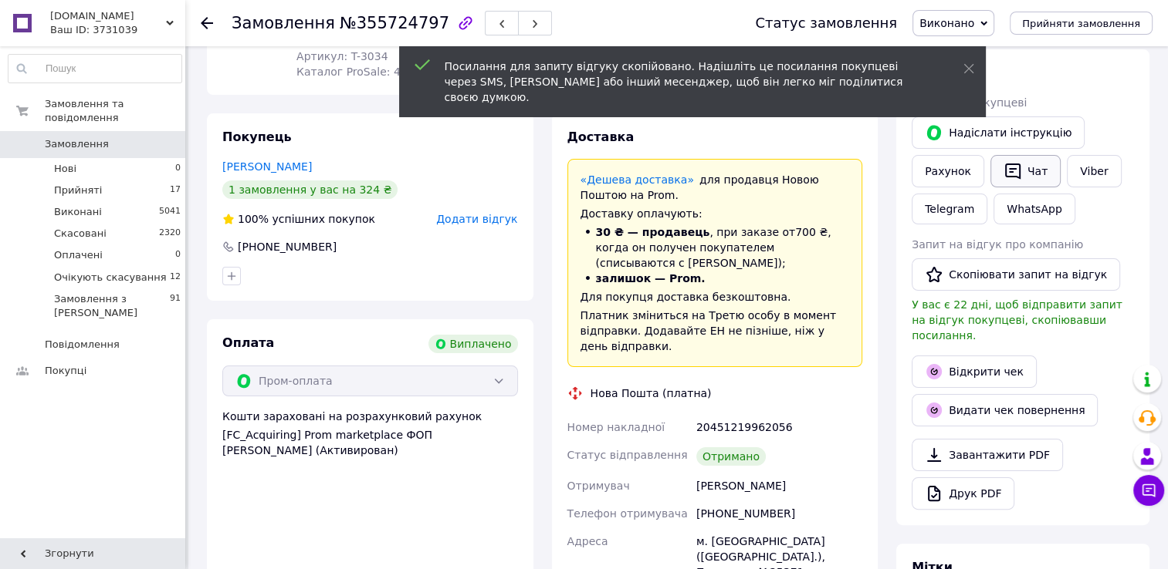
click at [1003, 168] on icon "button" at bounding box center [1012, 171] width 19 height 19
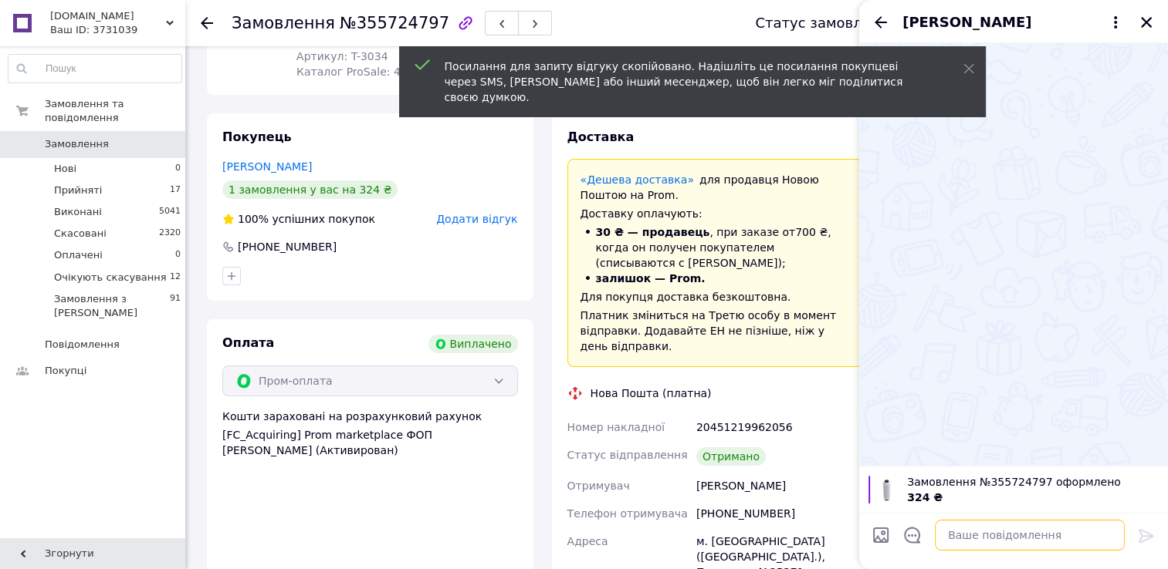
click at [968, 539] on textarea at bounding box center [1029, 535] width 190 height 31
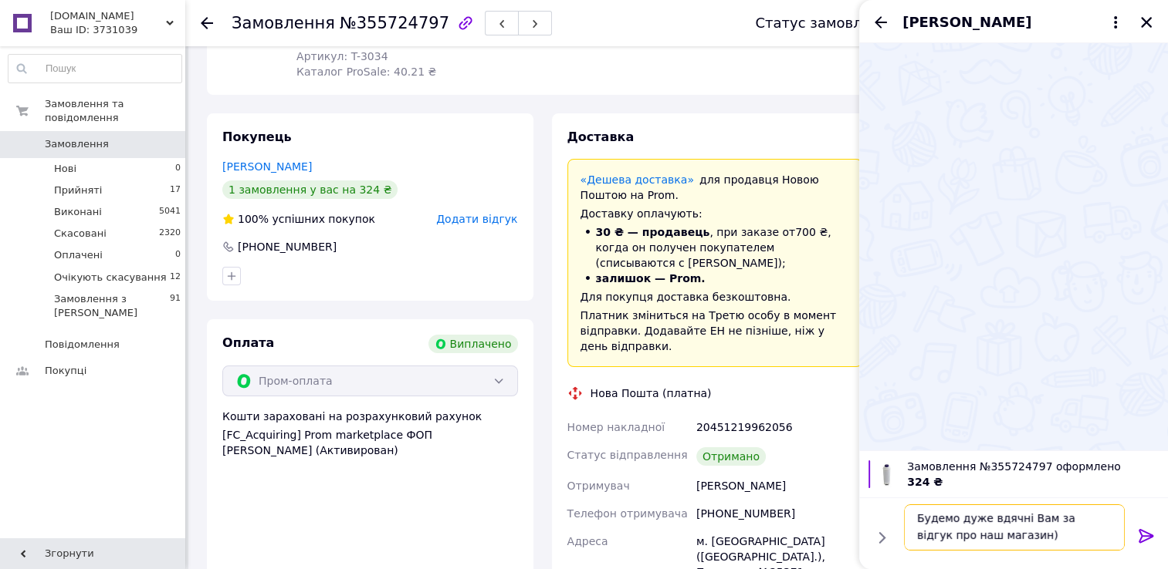
paste textarea "[URL][DOMAIN_NAME]"
type textarea "Будемо дуже вдячні Вам за відгук про наш магазин) [URL][DOMAIN_NAME]"
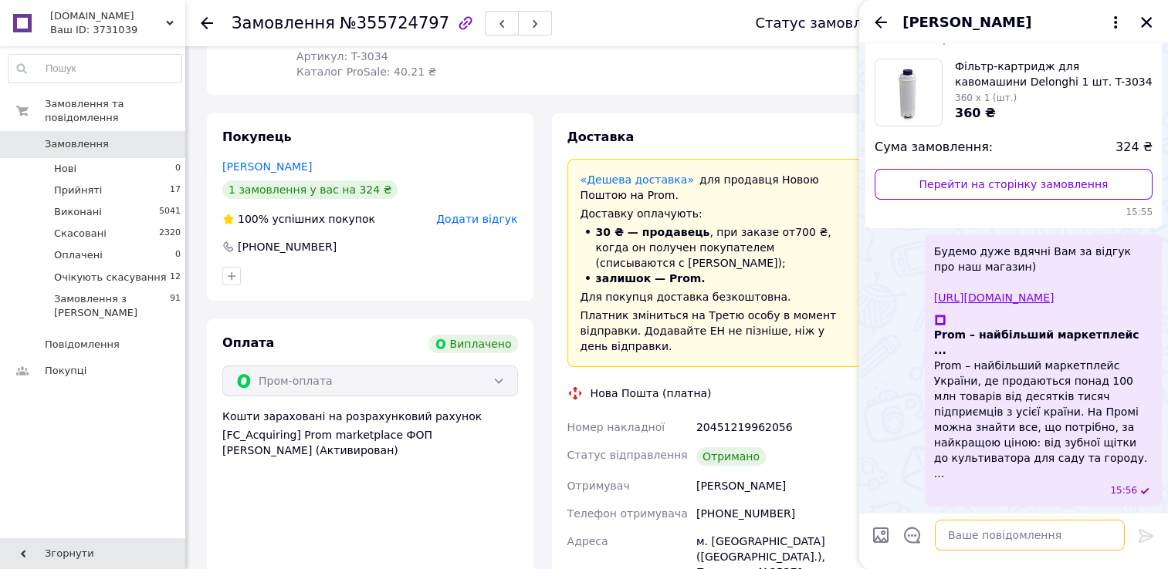
scroll to position [21, 0]
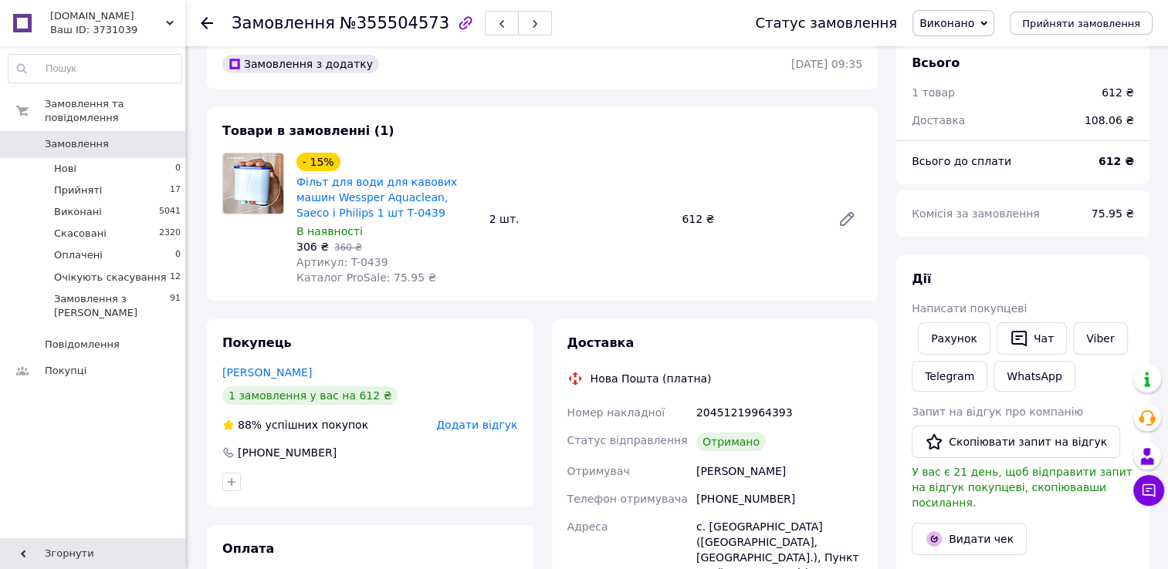
scroll to position [231, 0]
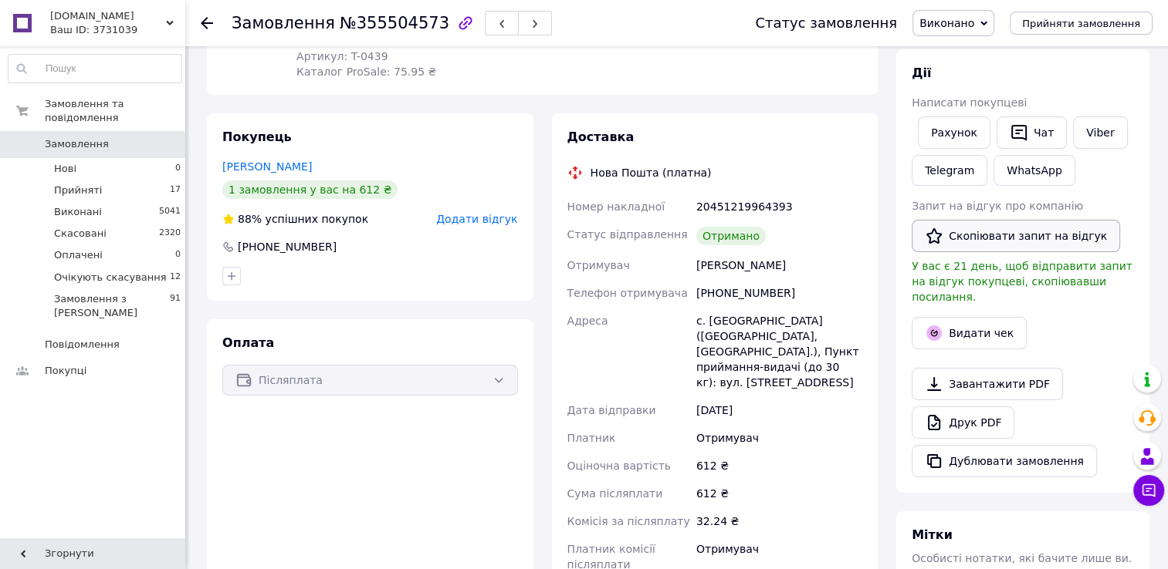
drag, startPoint x: 963, startPoint y: 245, endPoint x: 982, endPoint y: 225, distance: 28.4
click at [964, 244] on button "Скопіювати запит на відгук" at bounding box center [1015, 236] width 208 height 32
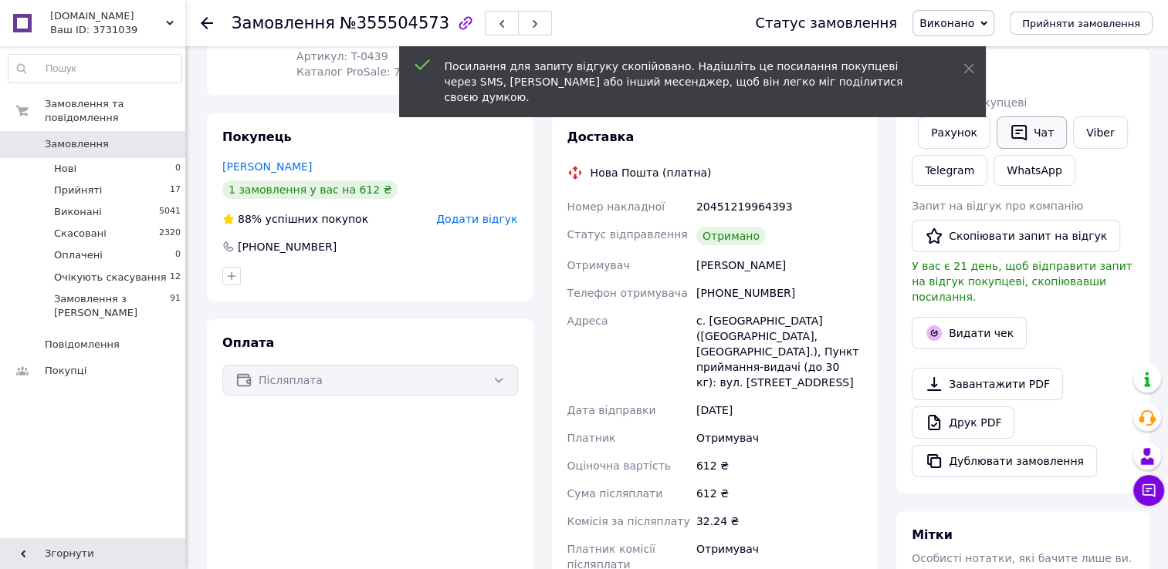
click at [1041, 126] on button "Чат" at bounding box center [1031, 133] width 70 height 32
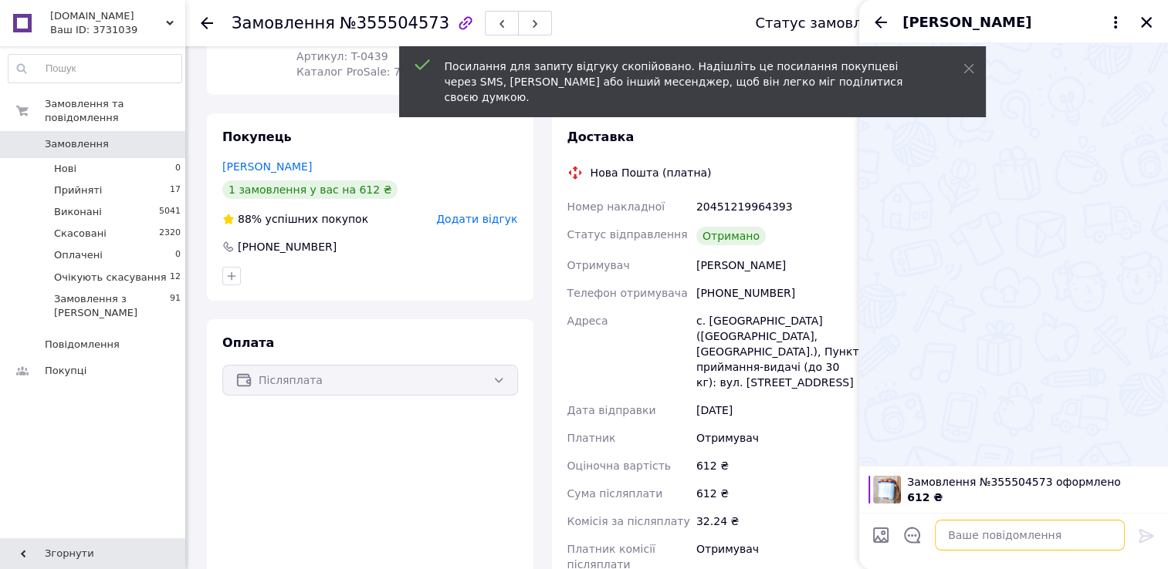
click at [982, 532] on textarea at bounding box center [1029, 535] width 190 height 31
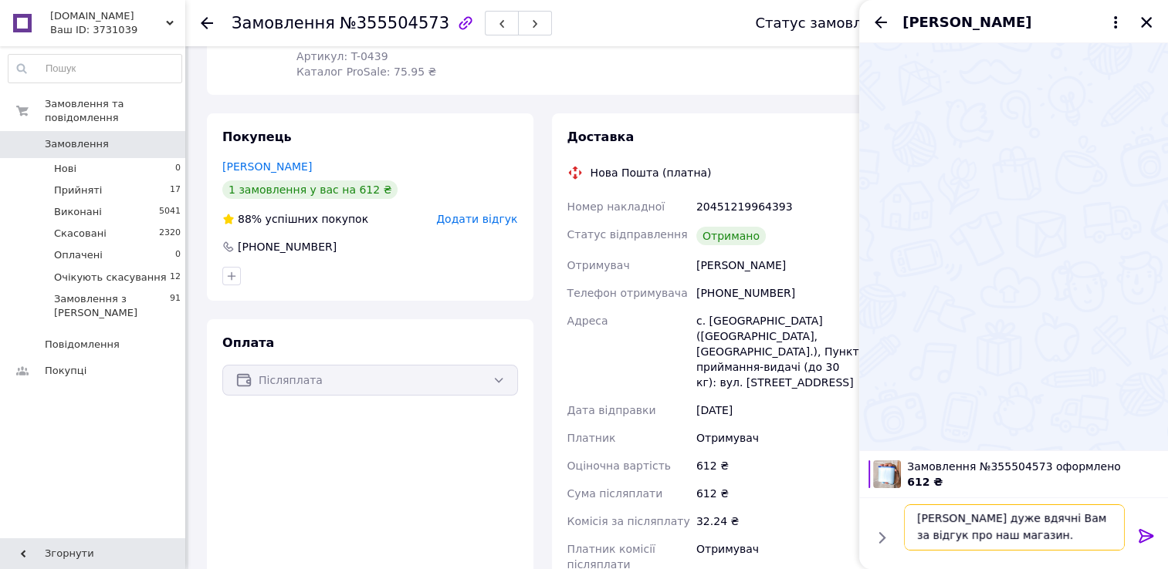
paste textarea "[URL][DOMAIN_NAME]"
type textarea "[PERSON_NAME] дуже вдячні Вам за відгук про наш магазин. [URL][DOMAIN_NAME]"
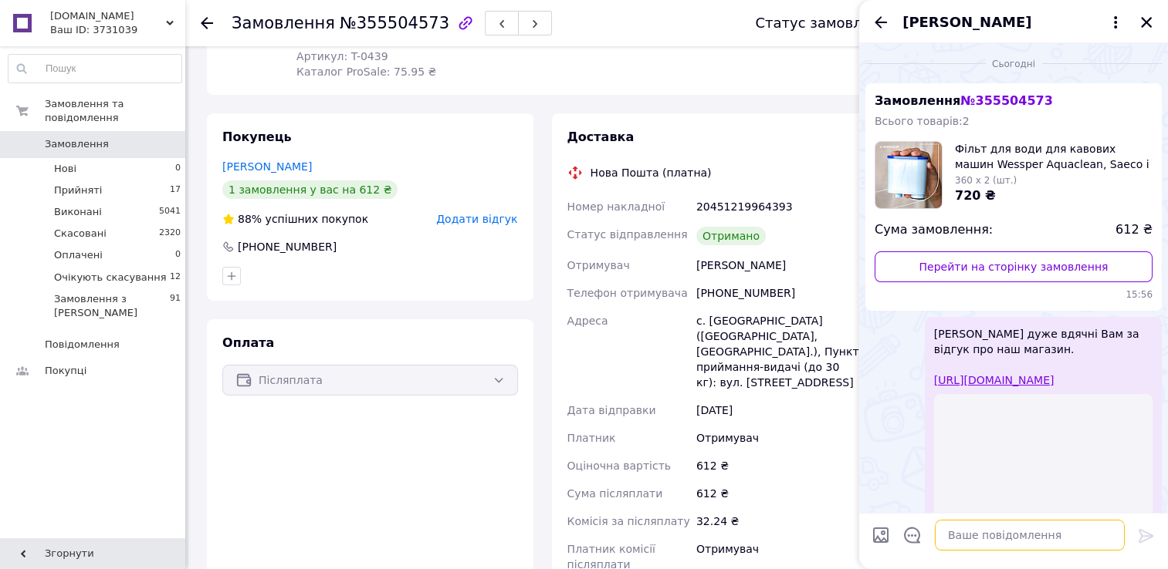
scroll to position [0, 0]
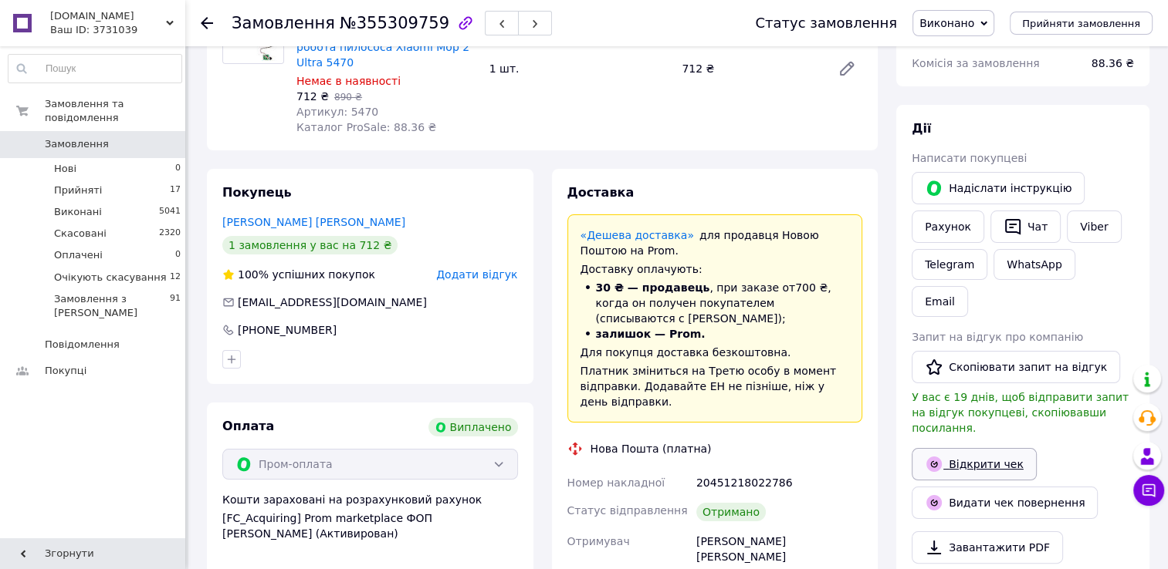
scroll to position [154, 0]
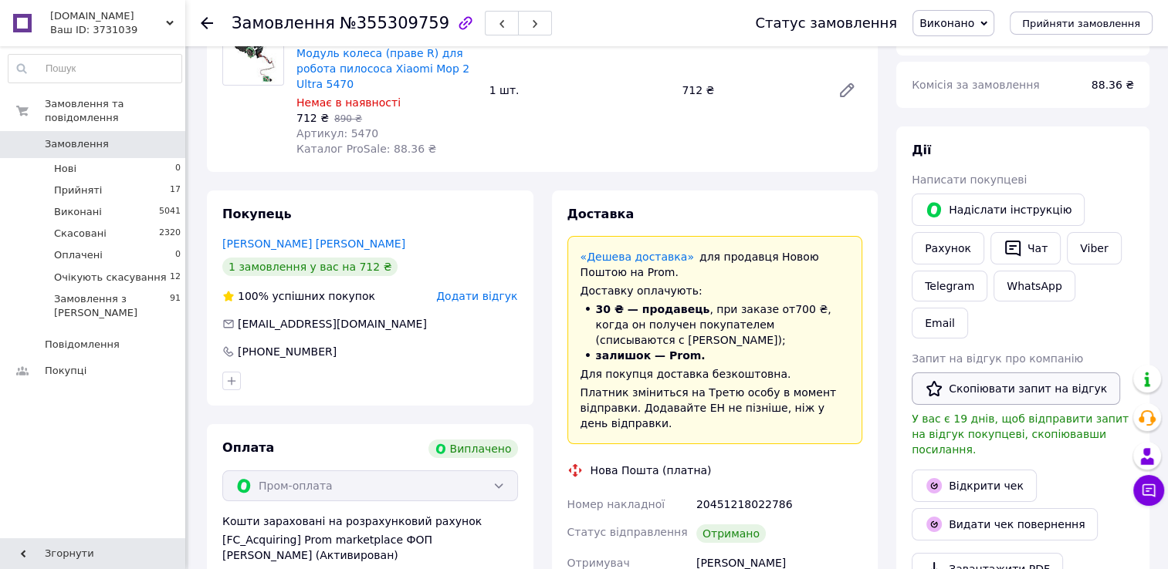
drag, startPoint x: 994, startPoint y: 363, endPoint x: 994, endPoint y: 349, distance: 13.9
click at [994, 373] on button "Скопіювати запит на відгук" at bounding box center [1015, 389] width 208 height 32
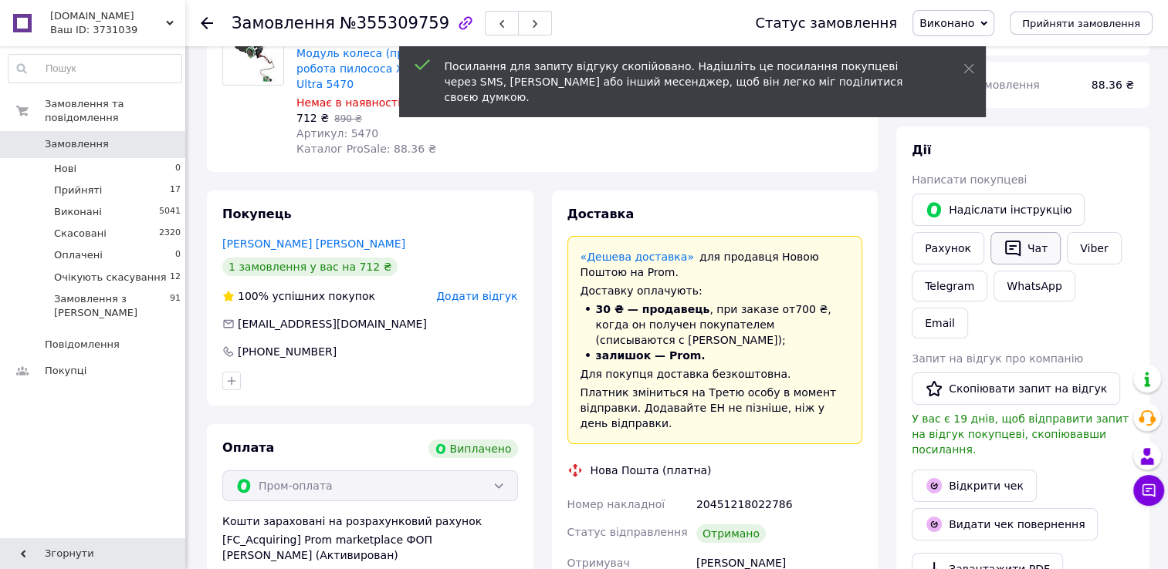
click at [1027, 248] on button "Чат" at bounding box center [1025, 248] width 70 height 32
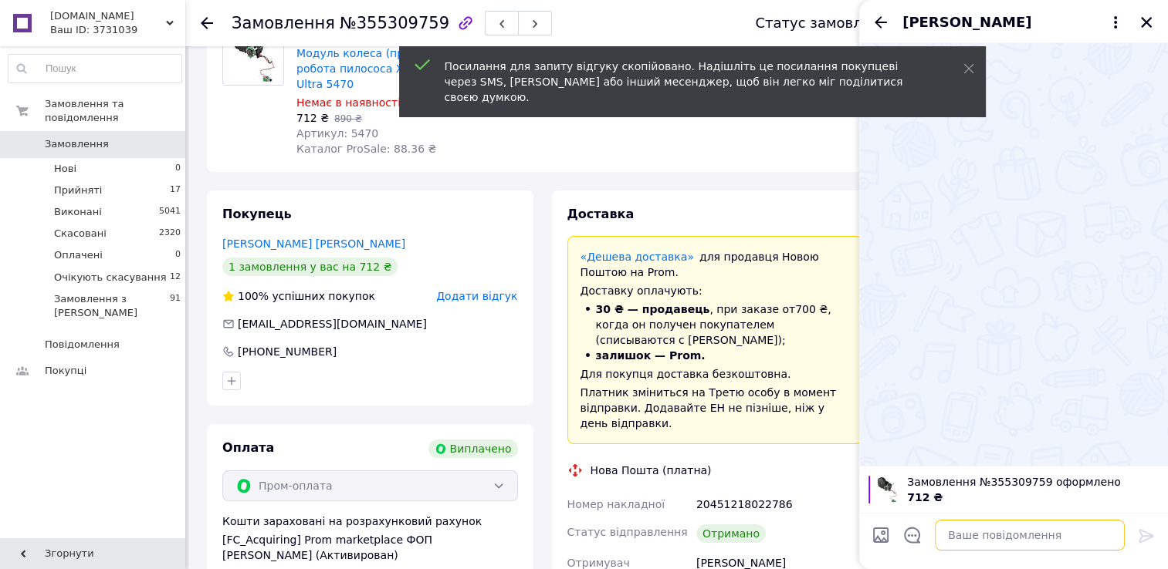
click at [997, 536] on textarea at bounding box center [1029, 535] width 190 height 31
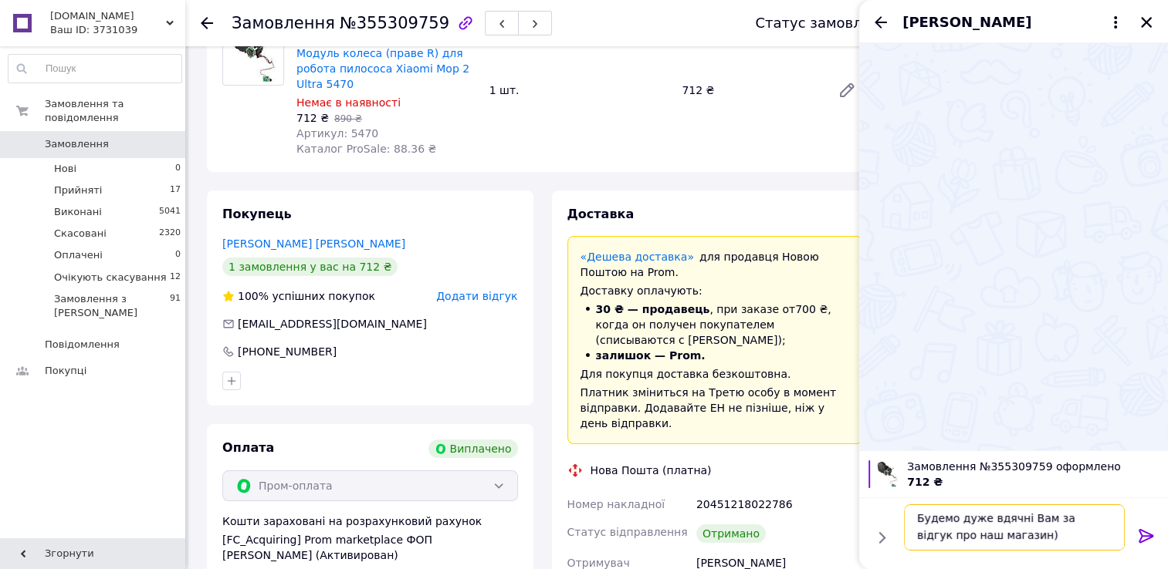
paste textarea "[URL][DOMAIN_NAME]"
type textarea "Будемо дуже вдячні Вам за відгук про наш магазин) [URL][DOMAIN_NAME]"
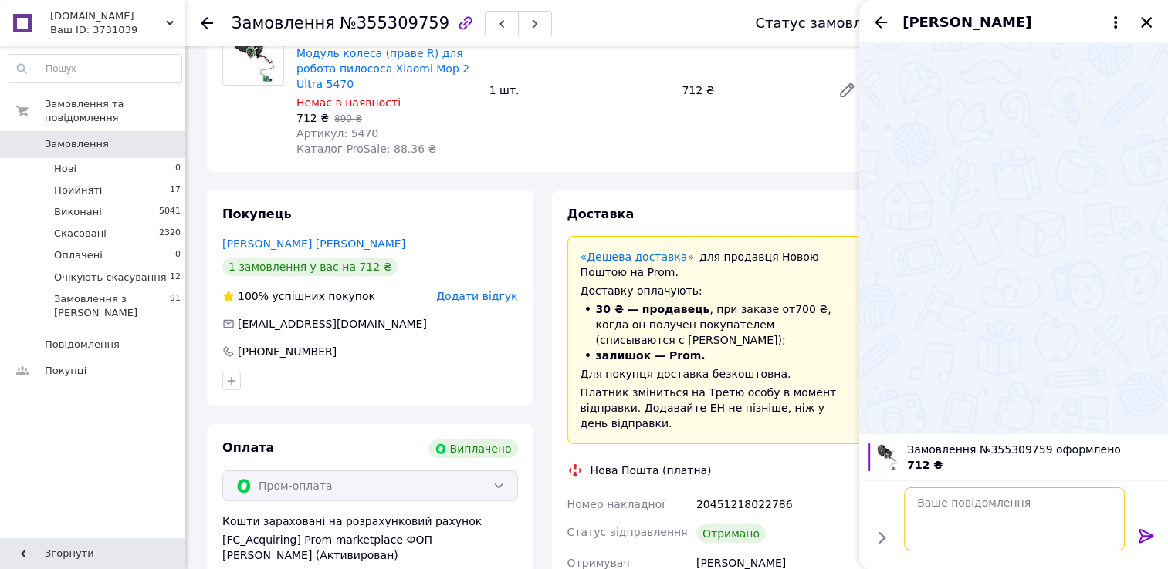
scroll to position [0, 0]
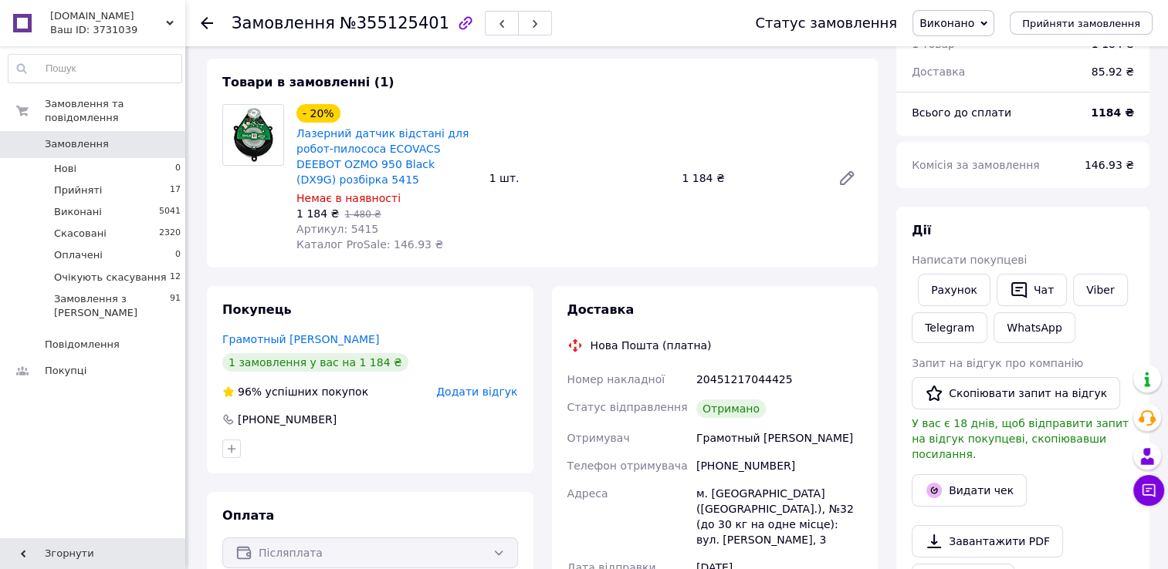
scroll to position [77, 0]
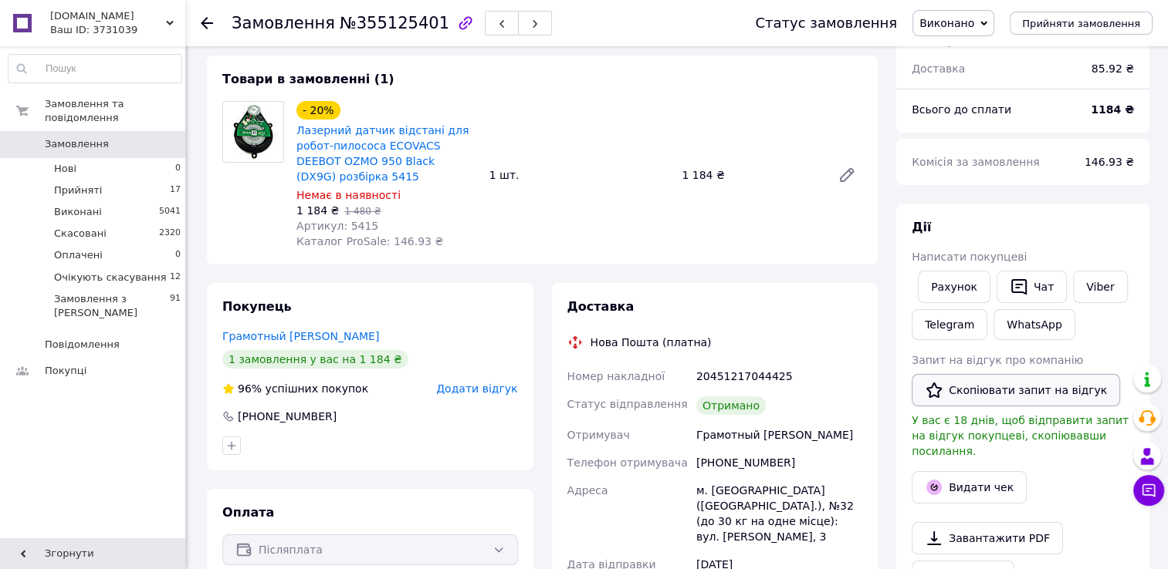
click at [1006, 389] on button "Скопіювати запит на відгук" at bounding box center [1015, 390] width 208 height 32
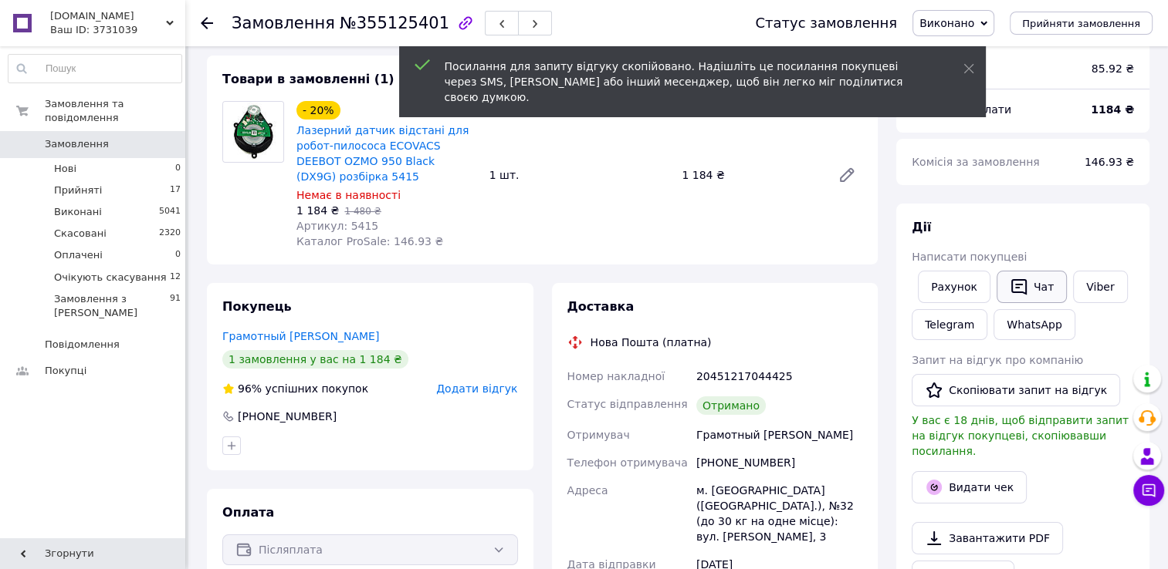
click at [1019, 294] on icon "button" at bounding box center [1018, 287] width 19 height 19
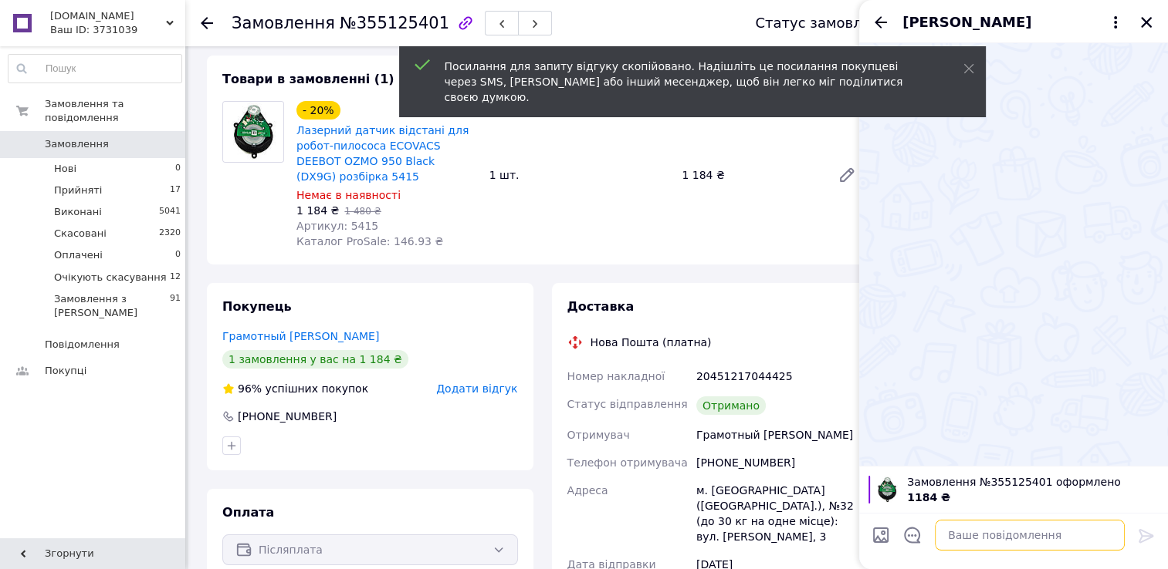
click at [959, 547] on textarea at bounding box center [1029, 535] width 190 height 31
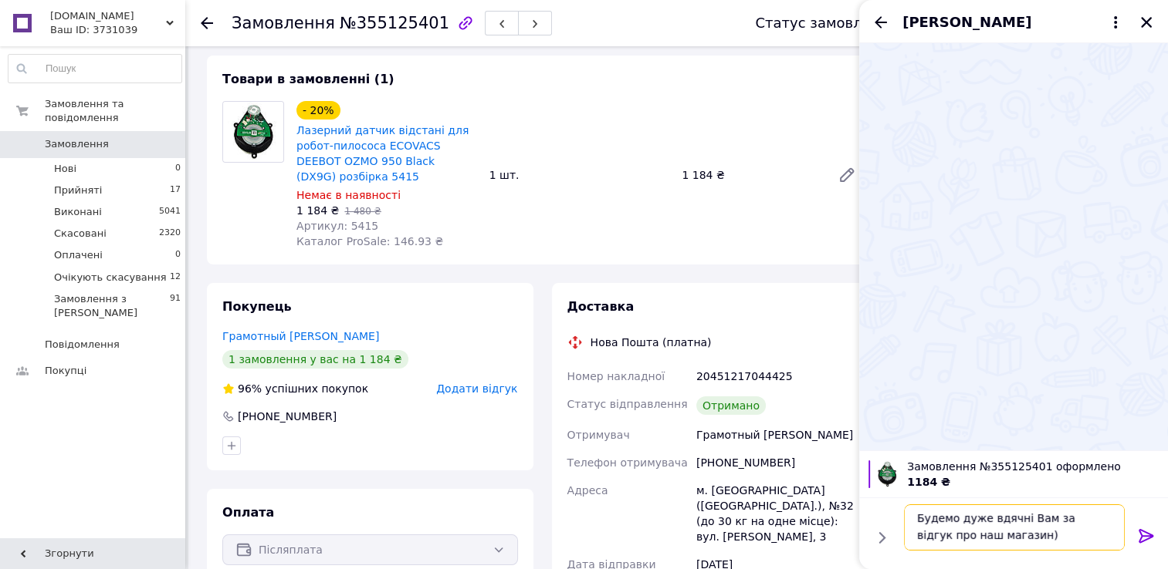
paste textarea "[URL][DOMAIN_NAME]"
type textarea "Будемо дуже вдячні Вам за відгук про наш магазин) [URL][DOMAIN_NAME]"
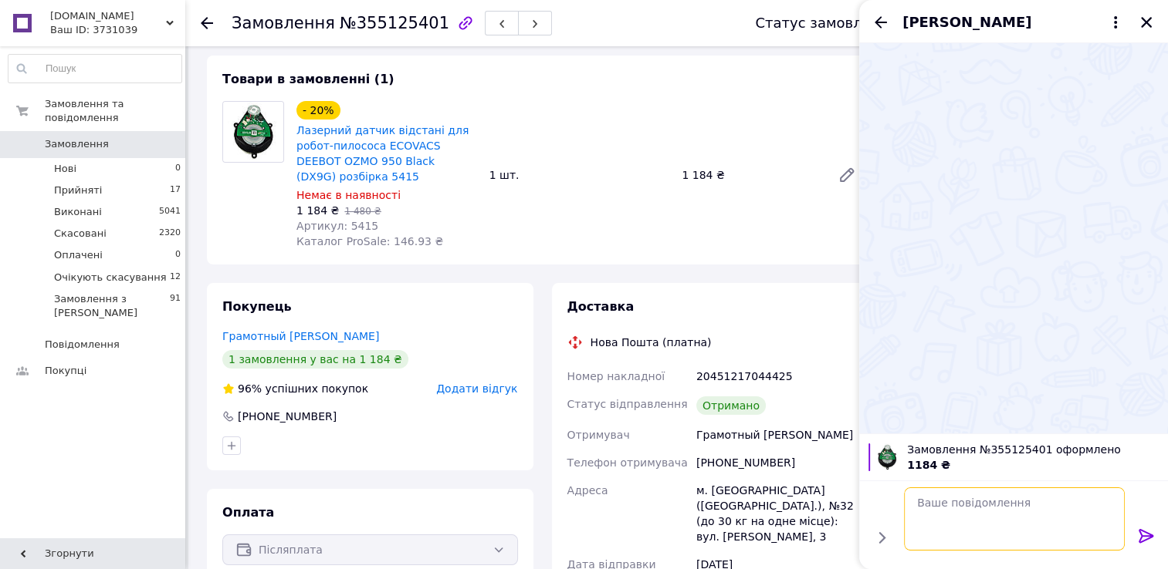
scroll to position [0, 0]
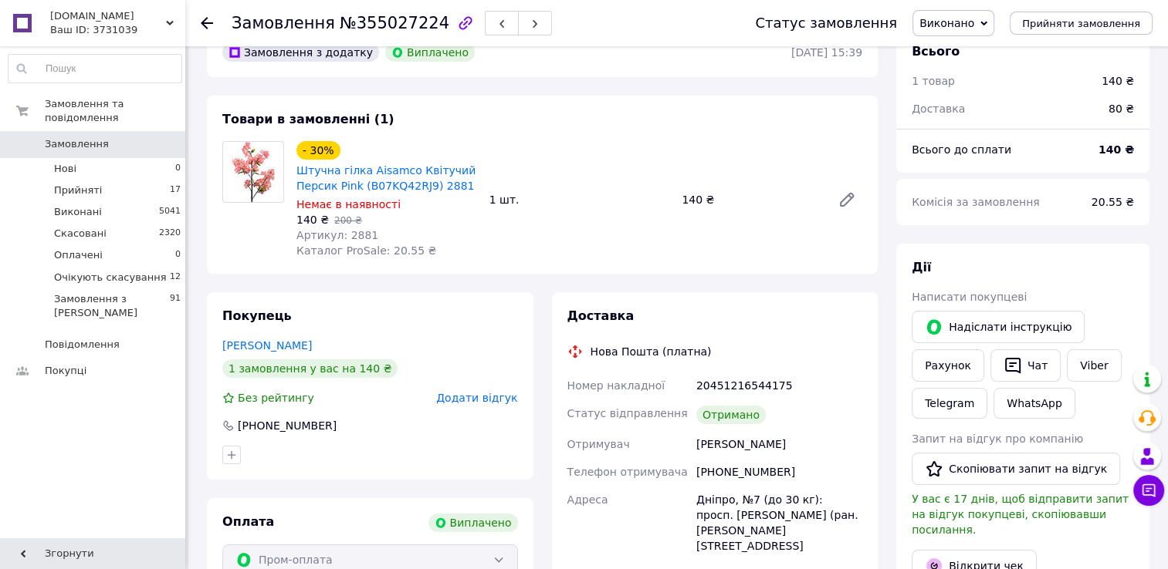
scroll to position [154, 0]
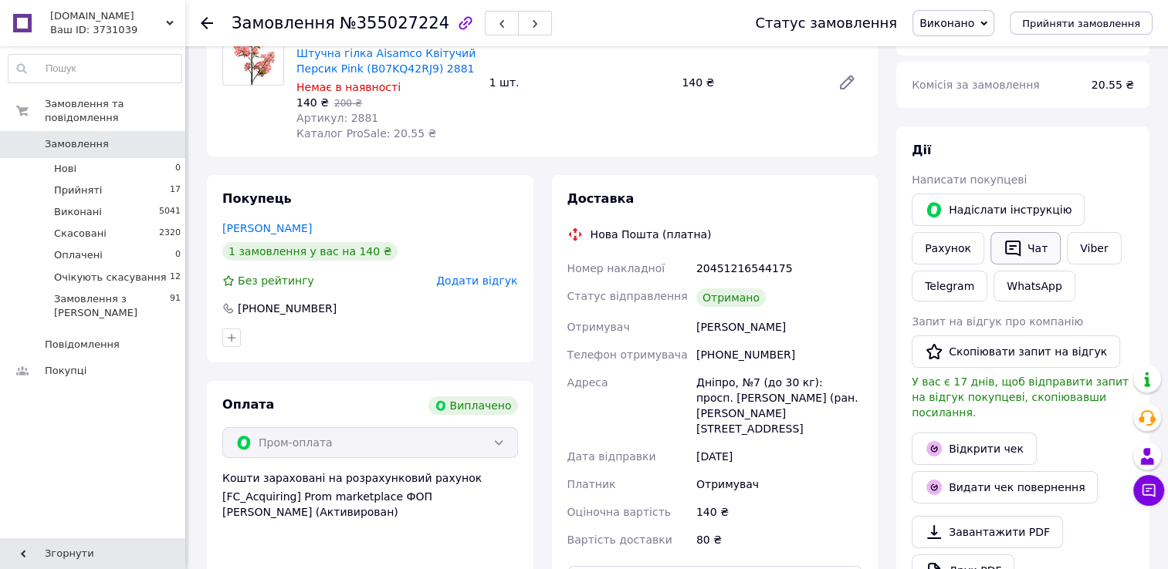
click at [1033, 242] on button "Чат" at bounding box center [1025, 248] width 70 height 32
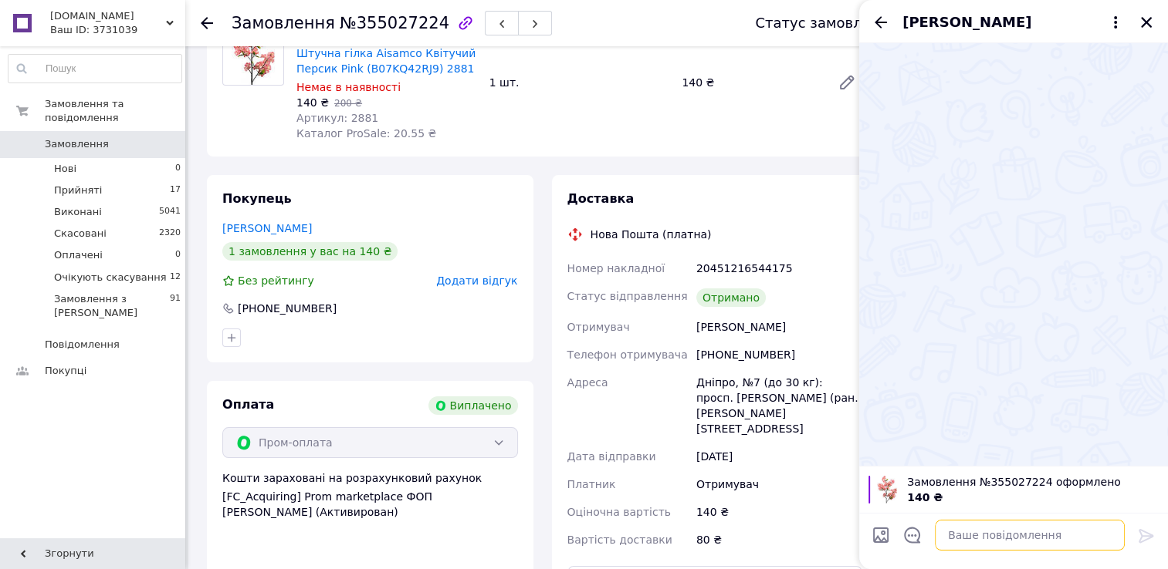
click at [948, 534] on textarea at bounding box center [1029, 535] width 190 height 31
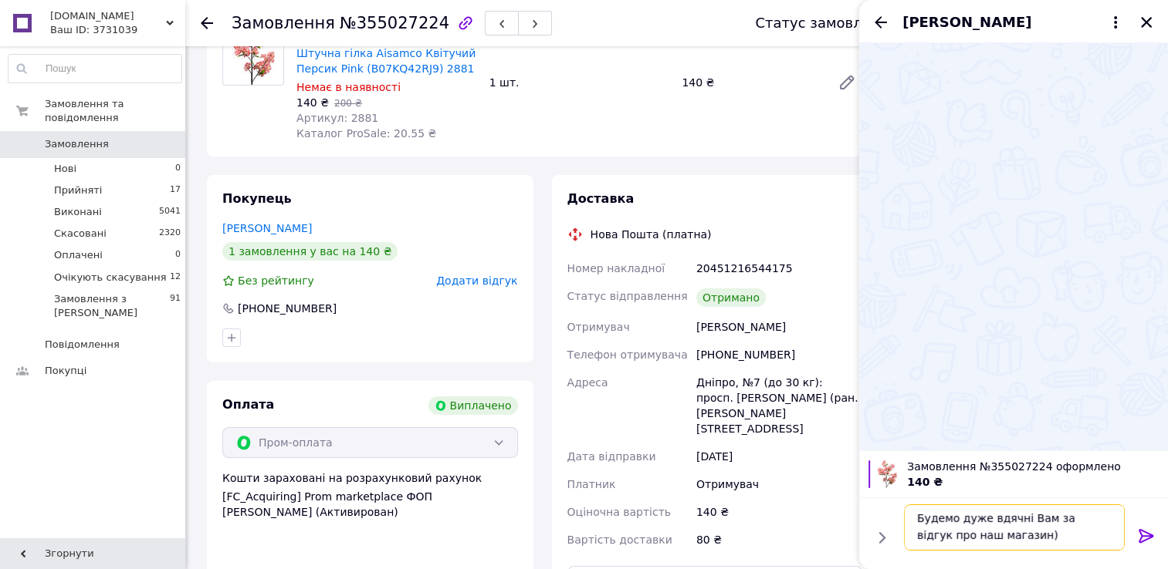
paste textarea "[URL][DOMAIN_NAME]"
type textarea "Будемо дуже вдячні Вам за відгук про наш магазин) [URL][DOMAIN_NAME]"
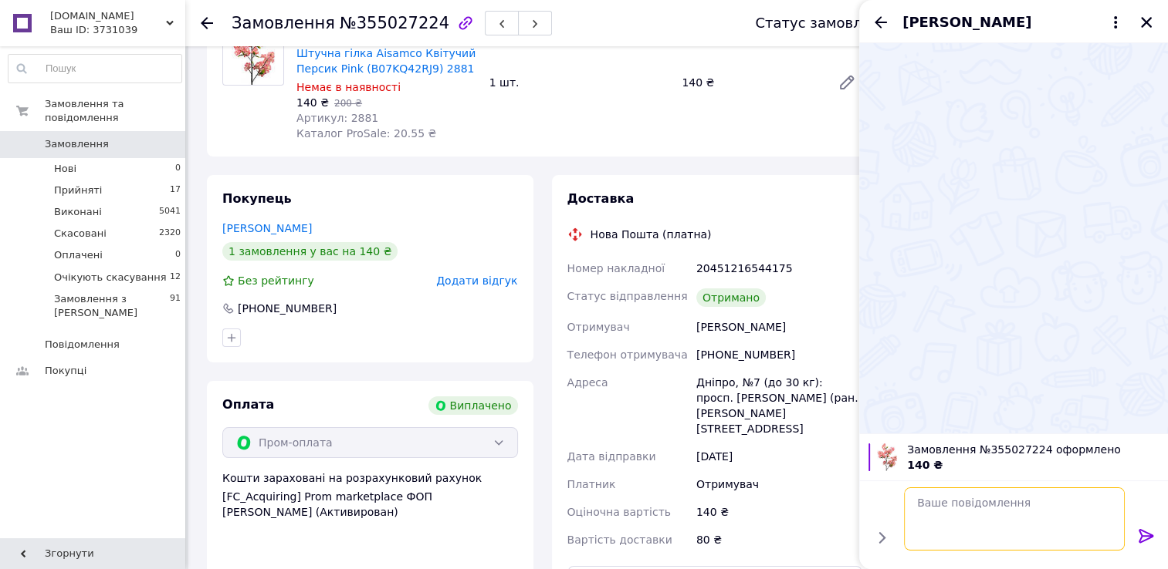
scroll to position [0, 0]
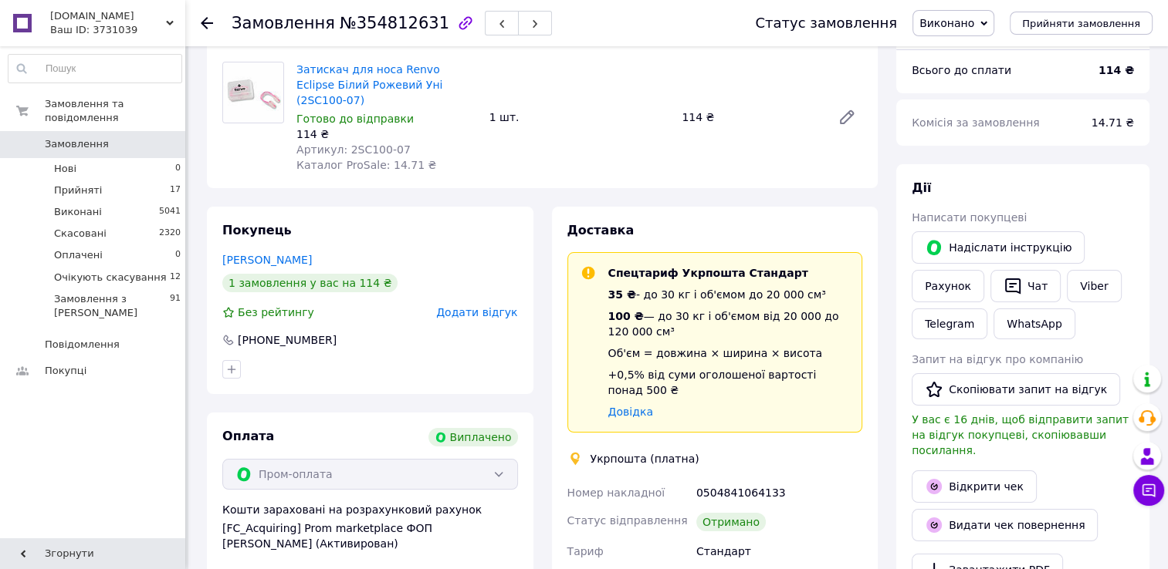
scroll to position [154, 0]
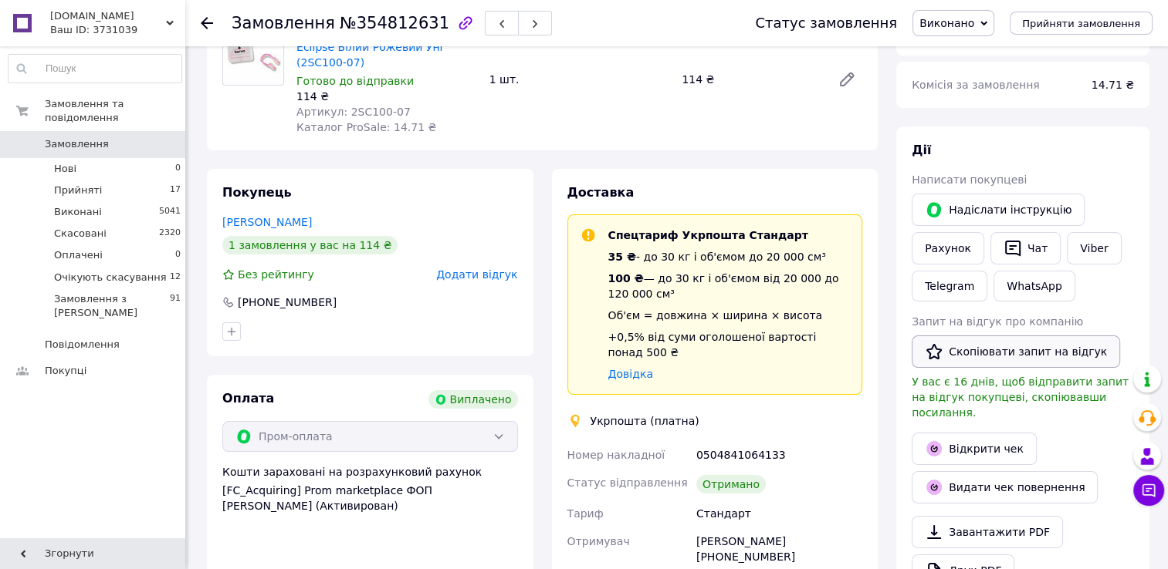
click at [987, 362] on button "Скопіювати запит на відгук" at bounding box center [1015, 352] width 208 height 32
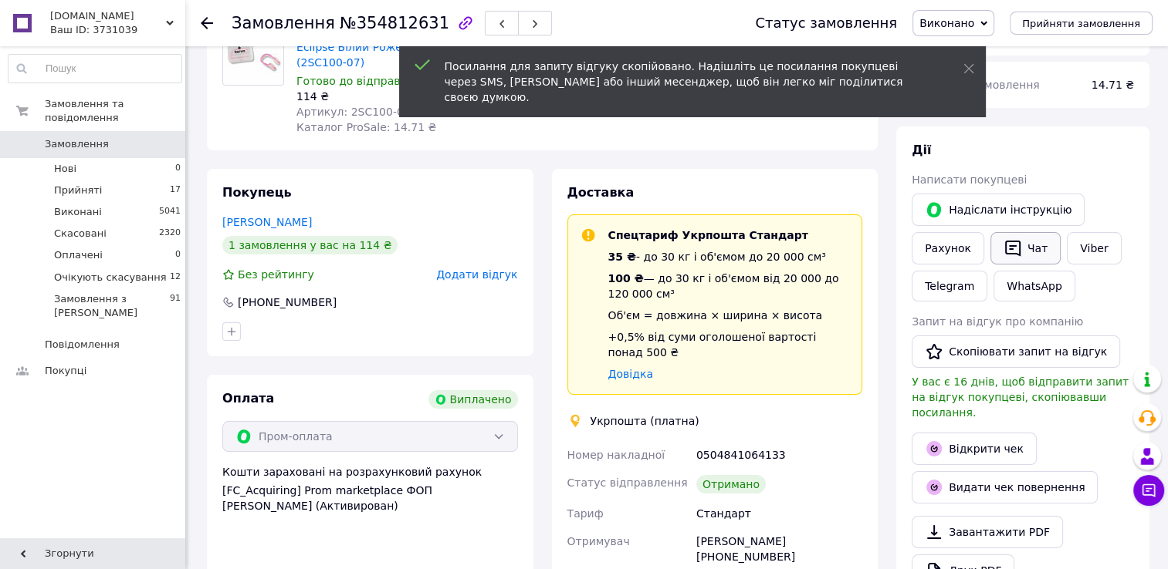
click at [1021, 245] on button "Чат" at bounding box center [1025, 248] width 70 height 32
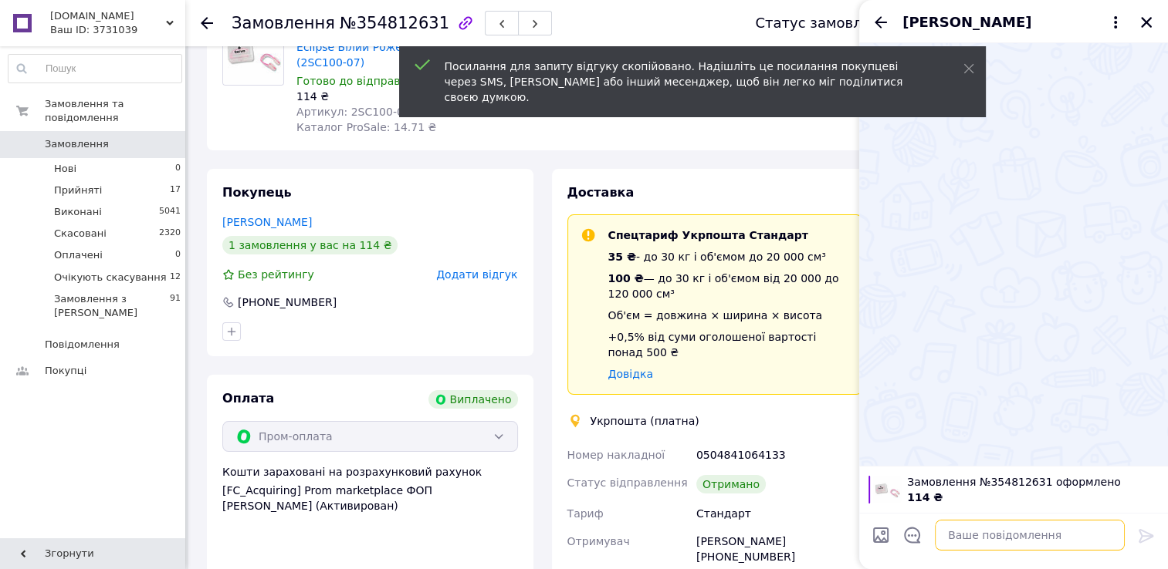
click at [1006, 534] on textarea at bounding box center [1029, 535] width 190 height 31
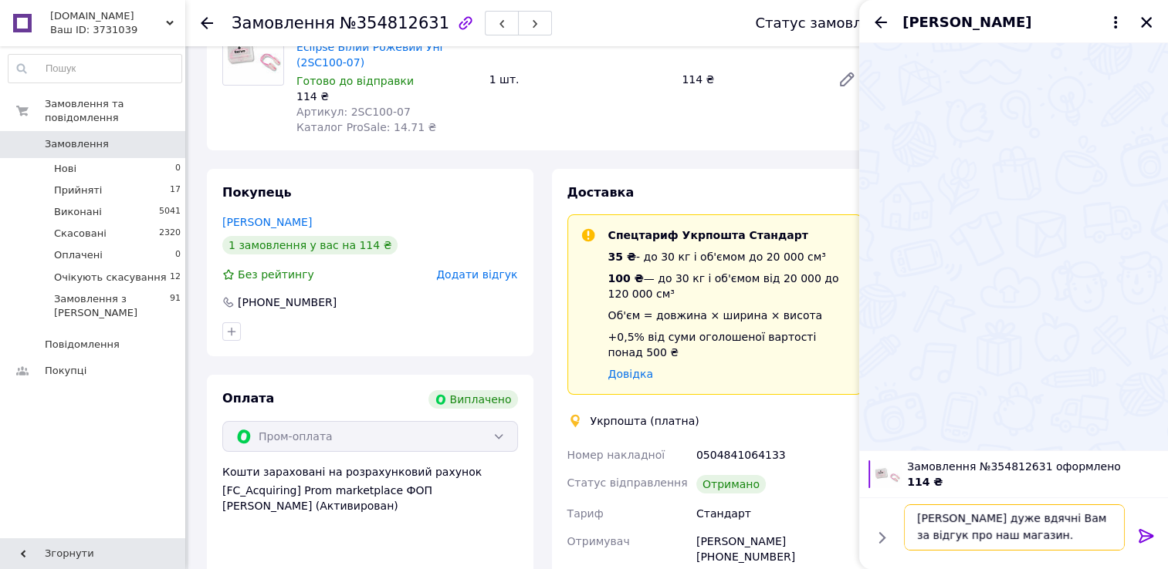
paste textarea "[URL][DOMAIN_NAME]"
type textarea "[PERSON_NAME] дуже вдячні Вам за відгук про наш магазин. [URL][DOMAIN_NAME]"
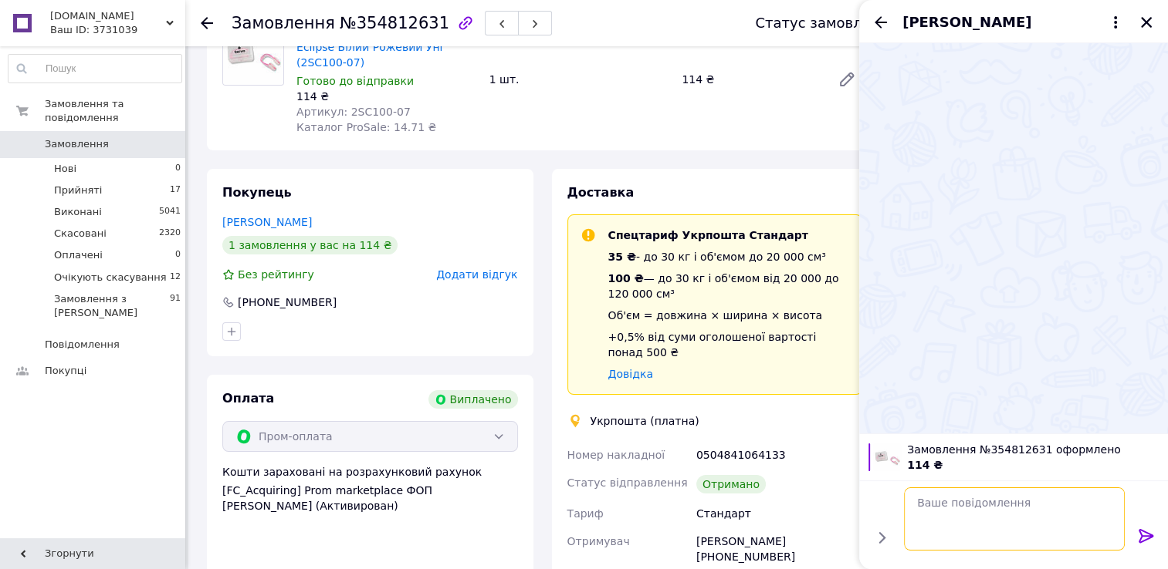
scroll to position [0, 0]
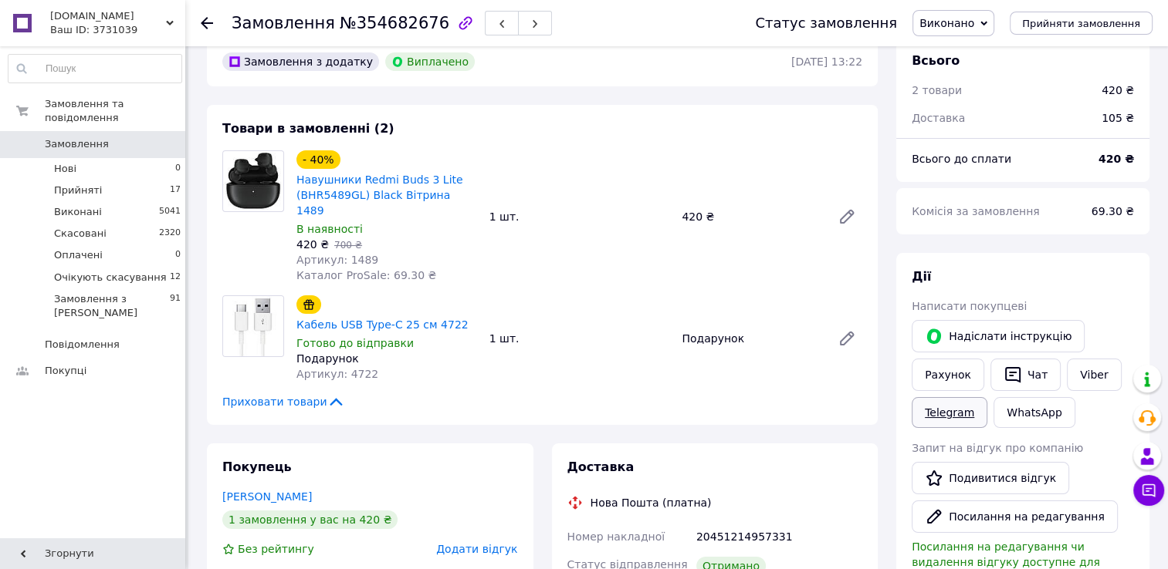
scroll to position [77, 0]
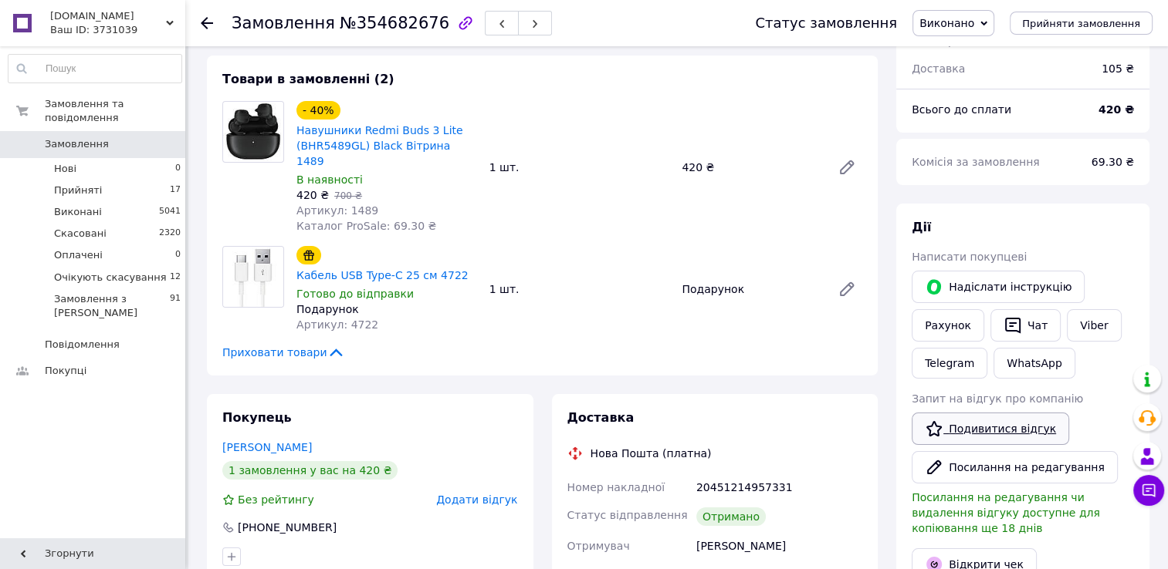
click at [987, 430] on link "Подивитися відгук" at bounding box center [989, 429] width 157 height 32
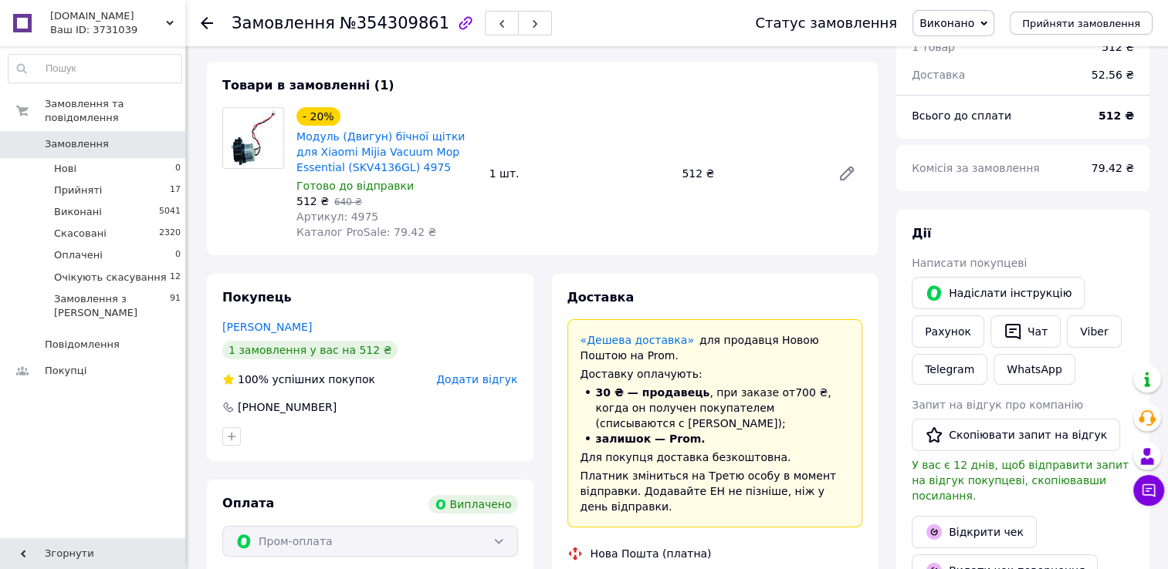
scroll to position [77, 0]
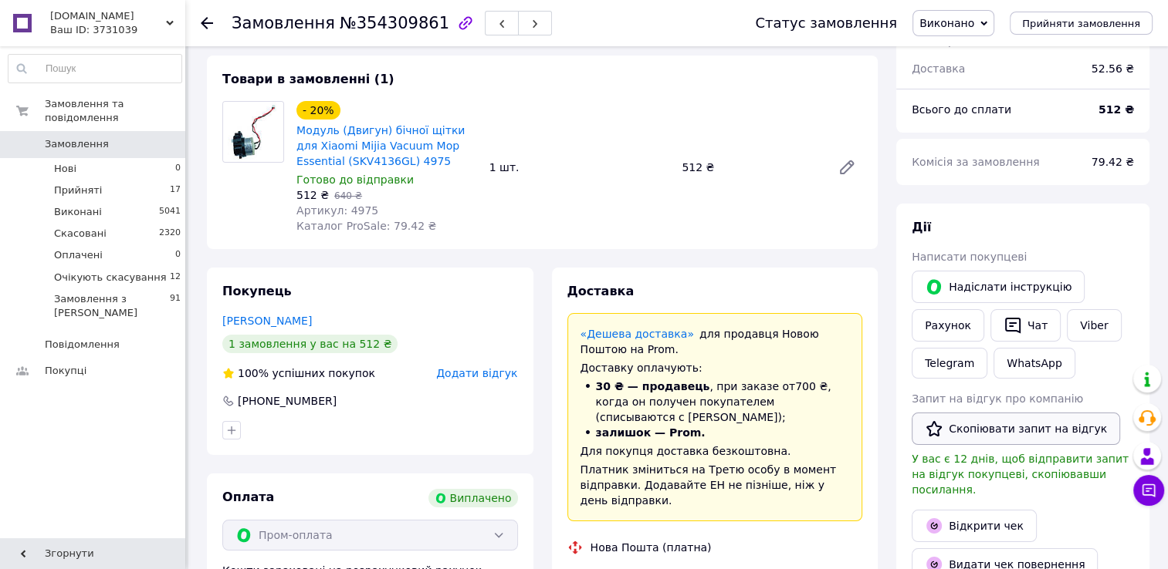
click at [1004, 434] on button "Скопіювати запит на відгук" at bounding box center [1015, 429] width 208 height 32
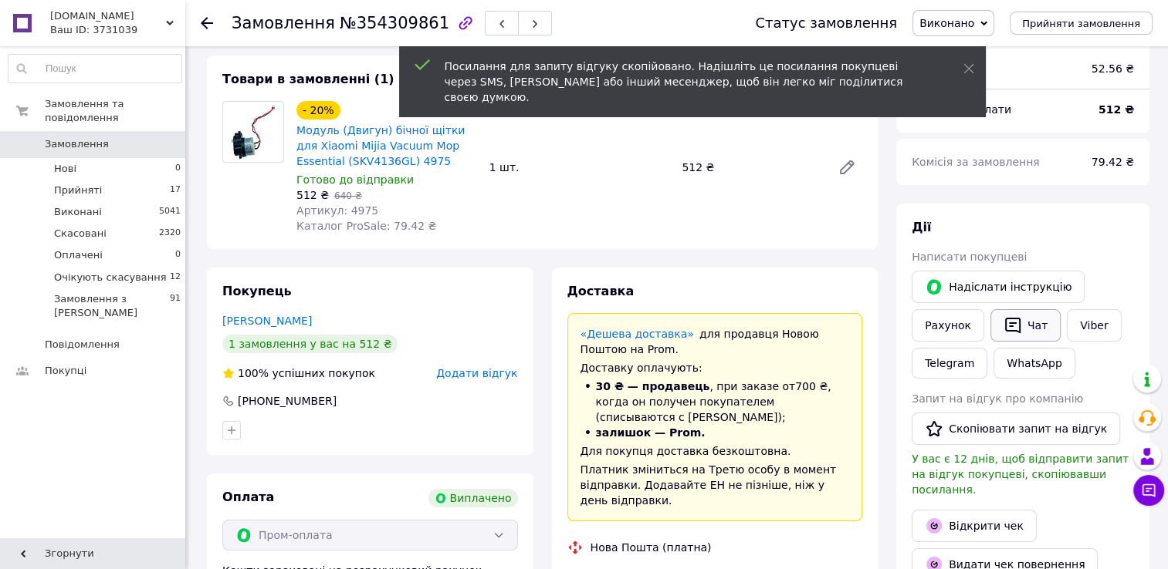
click at [1005, 322] on icon "button" at bounding box center [1012, 326] width 15 height 16
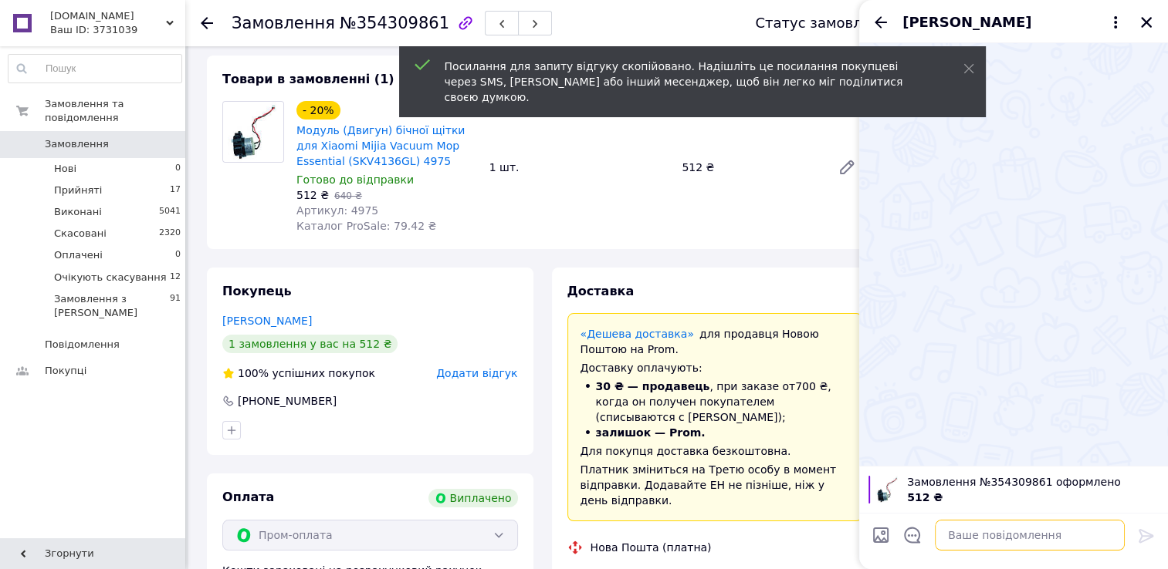
click at [992, 536] on textarea at bounding box center [1029, 535] width 190 height 31
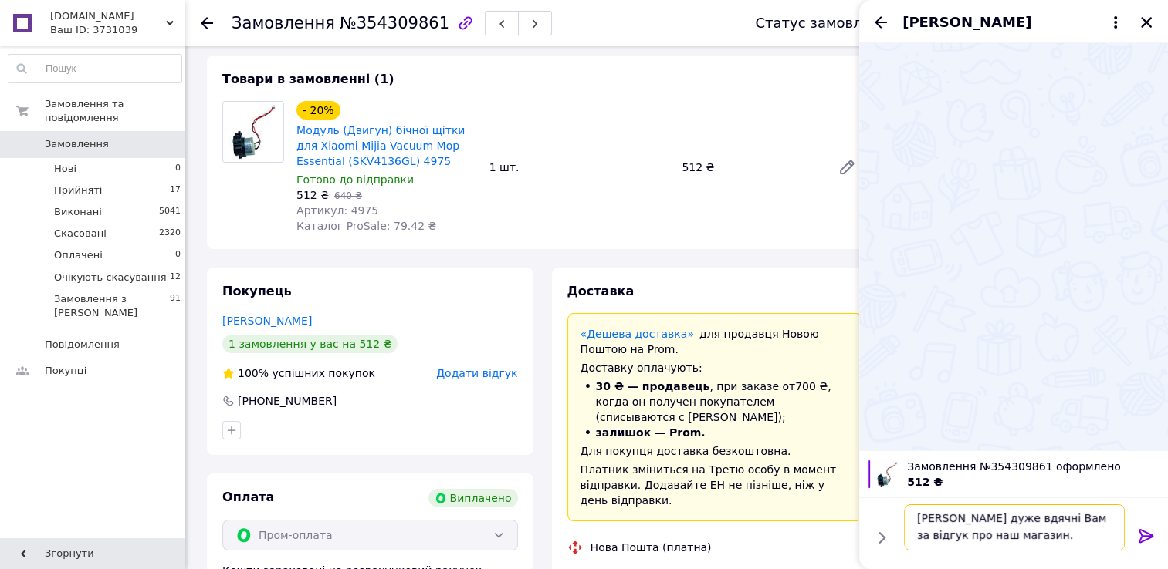
paste textarea "https://prom.ua/s/Vt9hLjd3f9u"
type textarea "Будемо дуже вдячні Вам за відгук про наш магазин. https://prom.ua/s/Vt9hLjd3f9u"
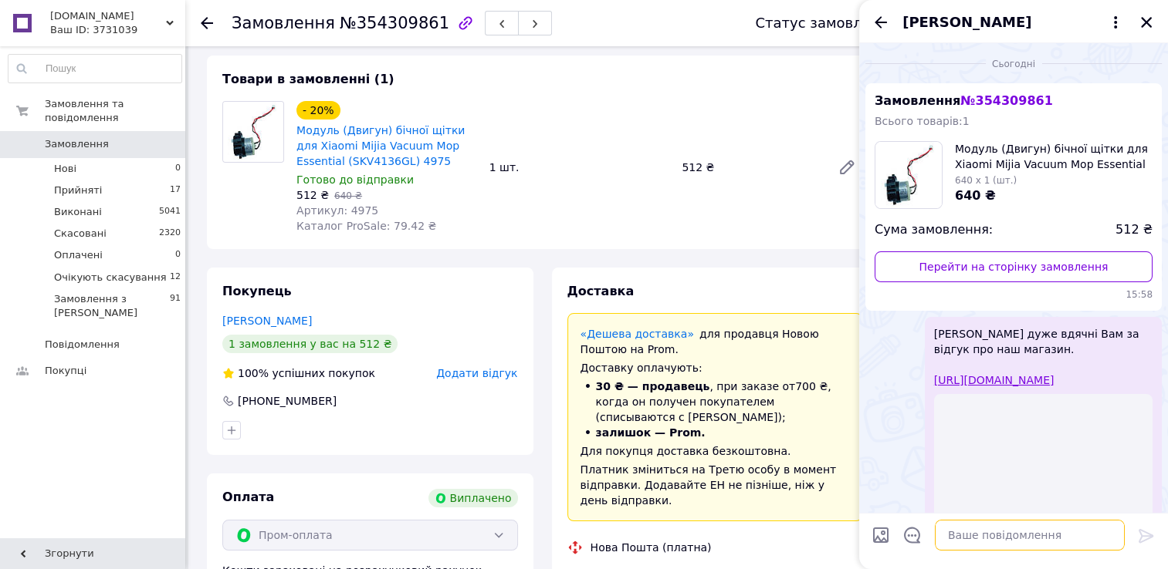
scroll to position [0, 0]
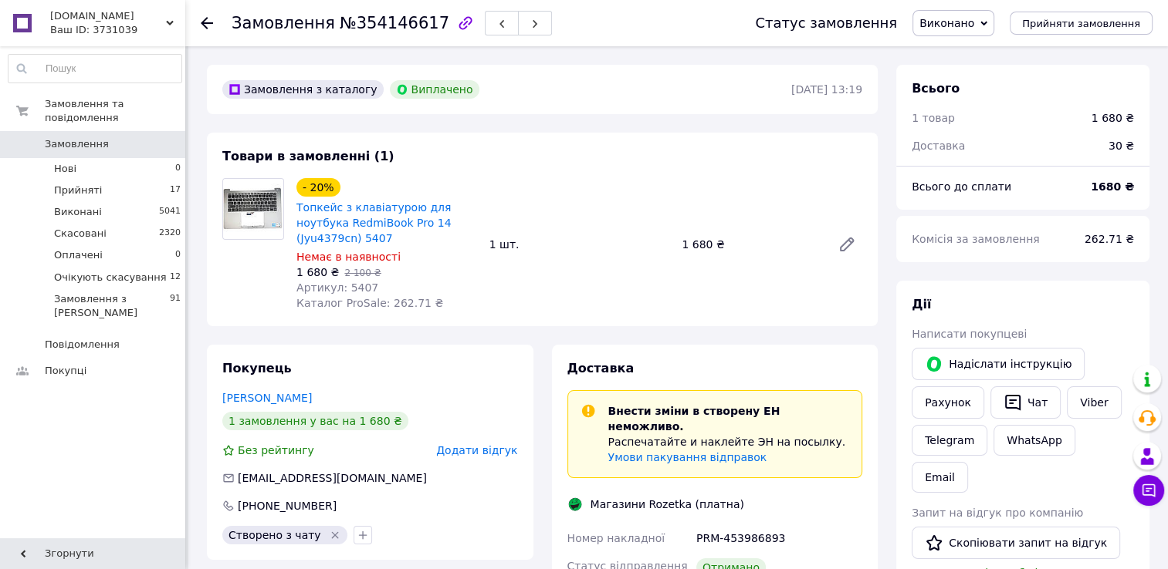
scroll to position [68, 0]
click at [1035, 399] on button "Чат" at bounding box center [1025, 403] width 70 height 32
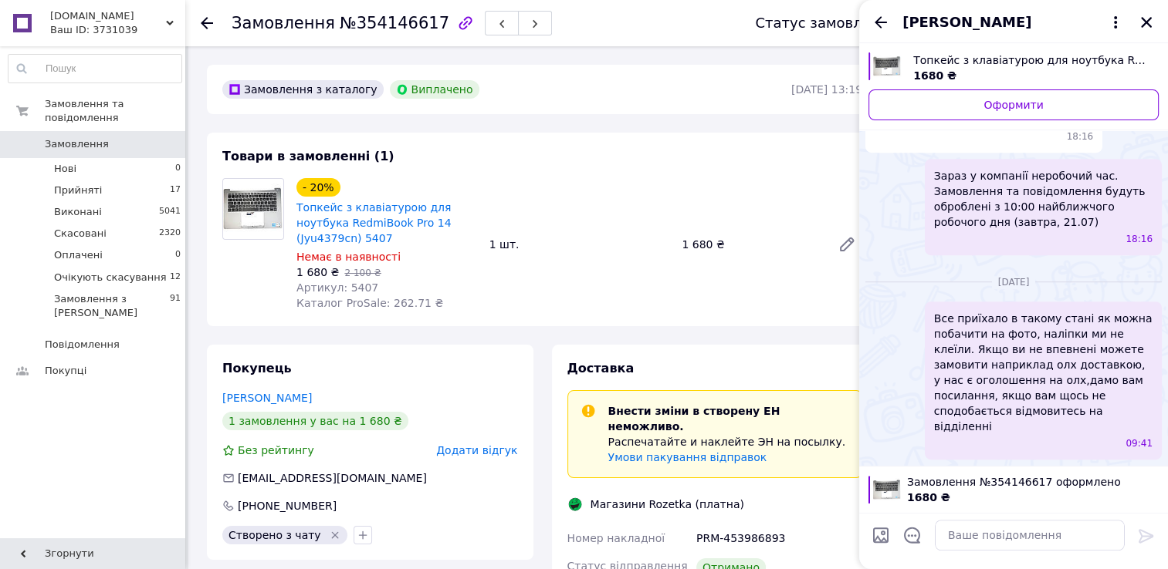
scroll to position [975, 0]
click at [1046, 539] on textarea at bounding box center [1029, 535] width 190 height 31
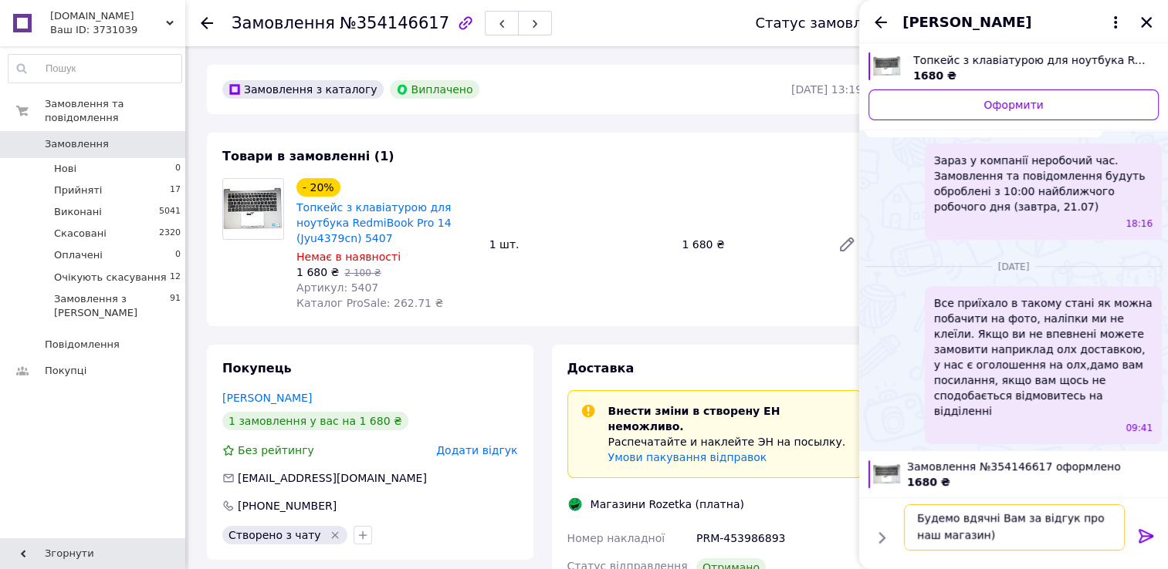
scroll to position [28, 0]
paste textarea "[URL][DOMAIN_NAME]"
type textarea "Будемо вдячні Вам за відгук про наш магазин) [URL][DOMAIN_NAME]"
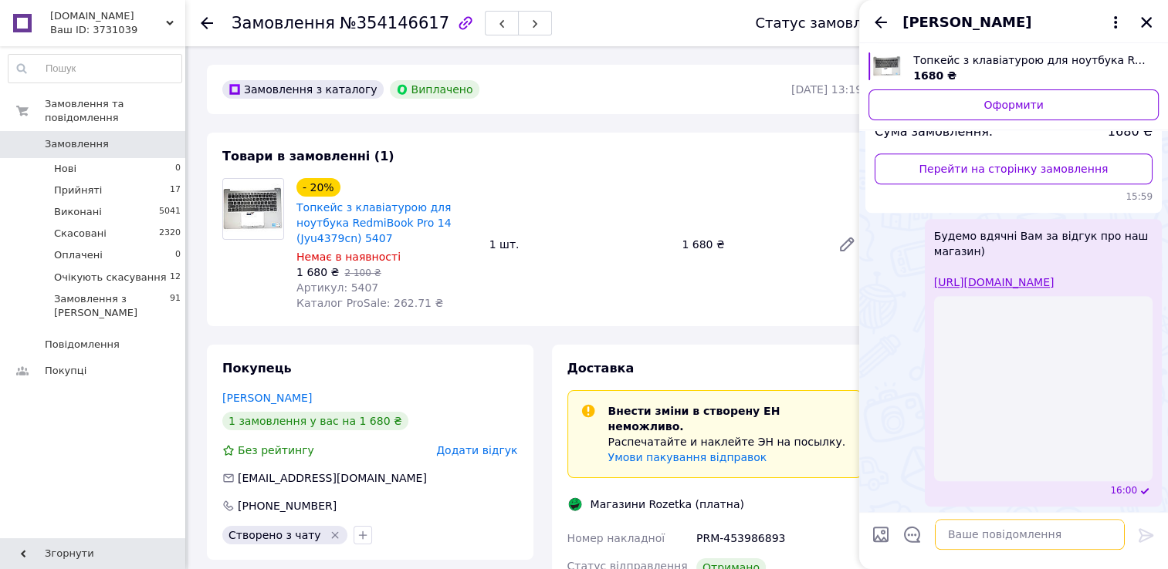
scroll to position [1391, 0]
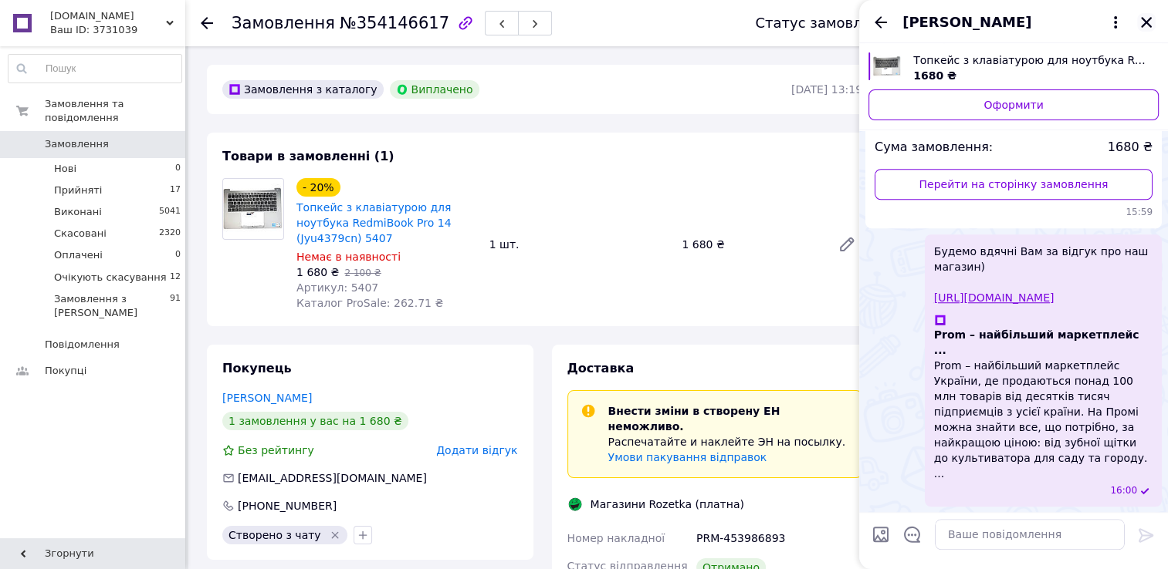
click at [1144, 23] on icon "Закрити" at bounding box center [1146, 22] width 11 height 11
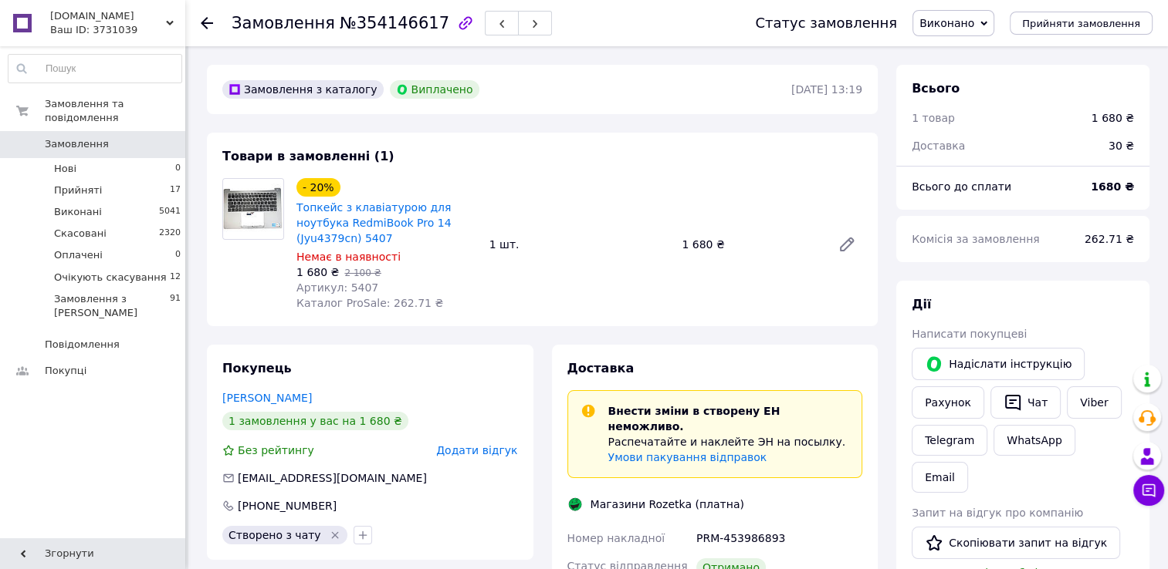
click at [76, 137] on span "Замовлення" at bounding box center [77, 144] width 64 height 14
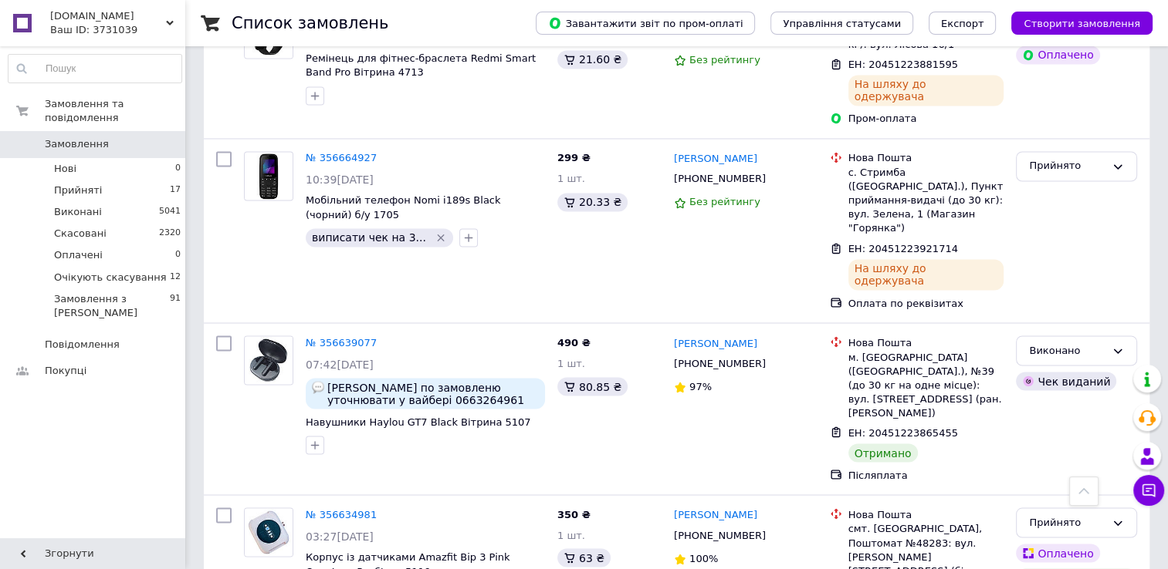
scroll to position [2634, 0]
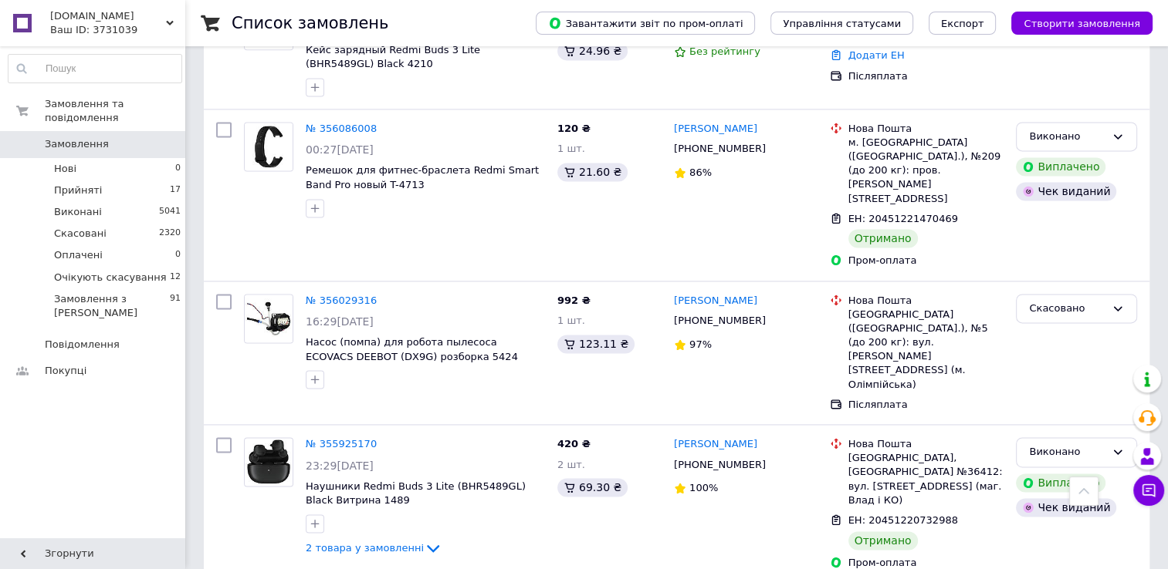
scroll to position [2128, 0]
click at [125, 137] on span "Замовлення" at bounding box center [94, 144] width 98 height 14
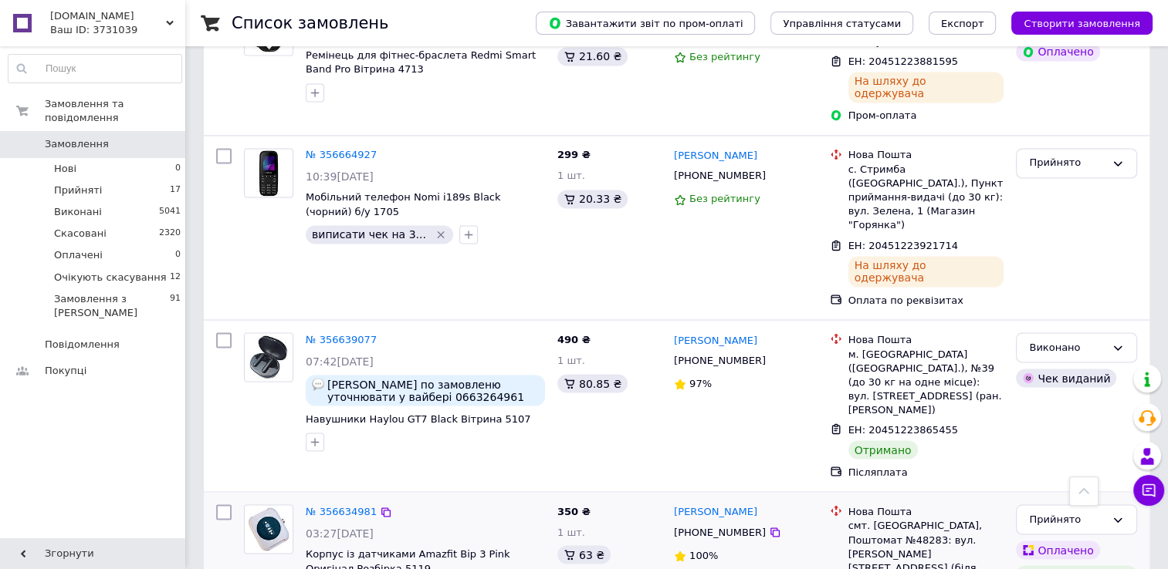
scroll to position [2634, 0]
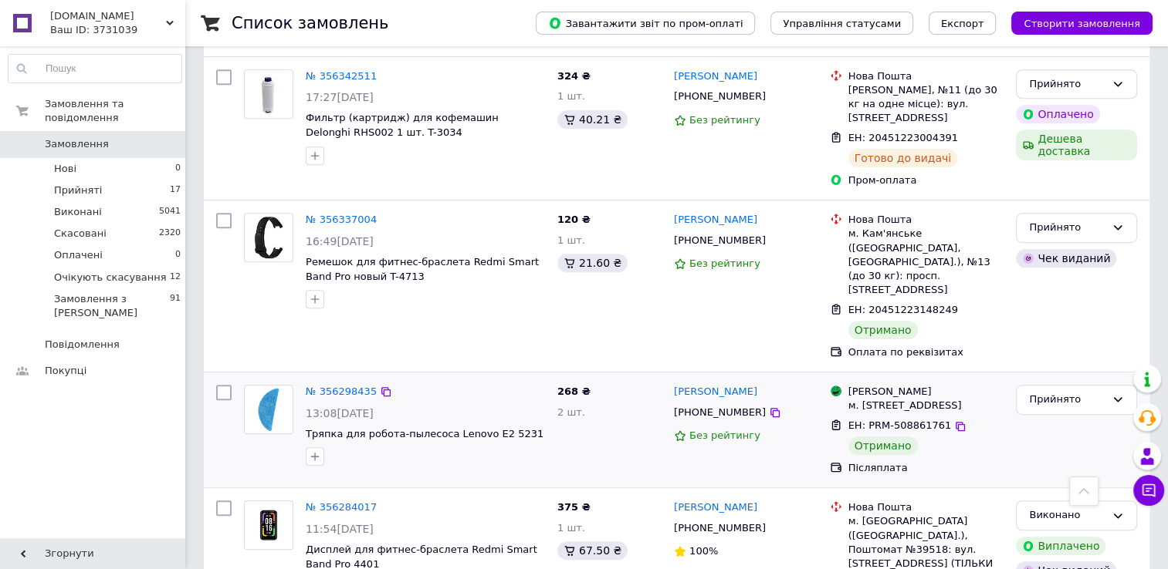
scroll to position [849, 0]
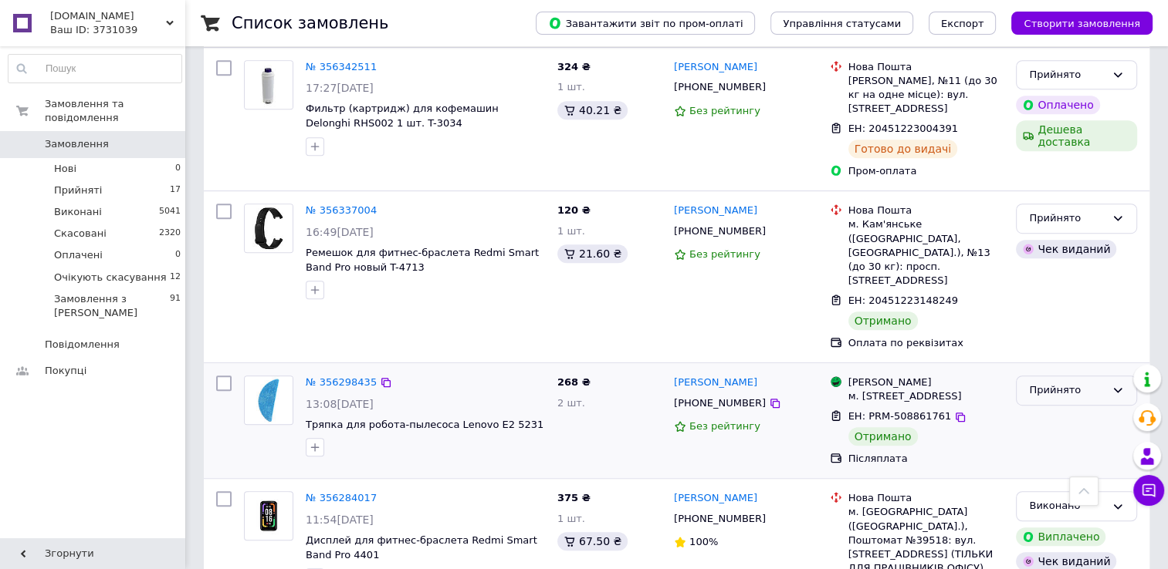
drag, startPoint x: 1114, startPoint y: 304, endPoint x: 1097, endPoint y: 316, distance: 20.5
click at [1114, 389] on icon at bounding box center [1117, 391] width 8 height 5
click at [1055, 409] on li "Виконано" at bounding box center [1076, 423] width 120 height 29
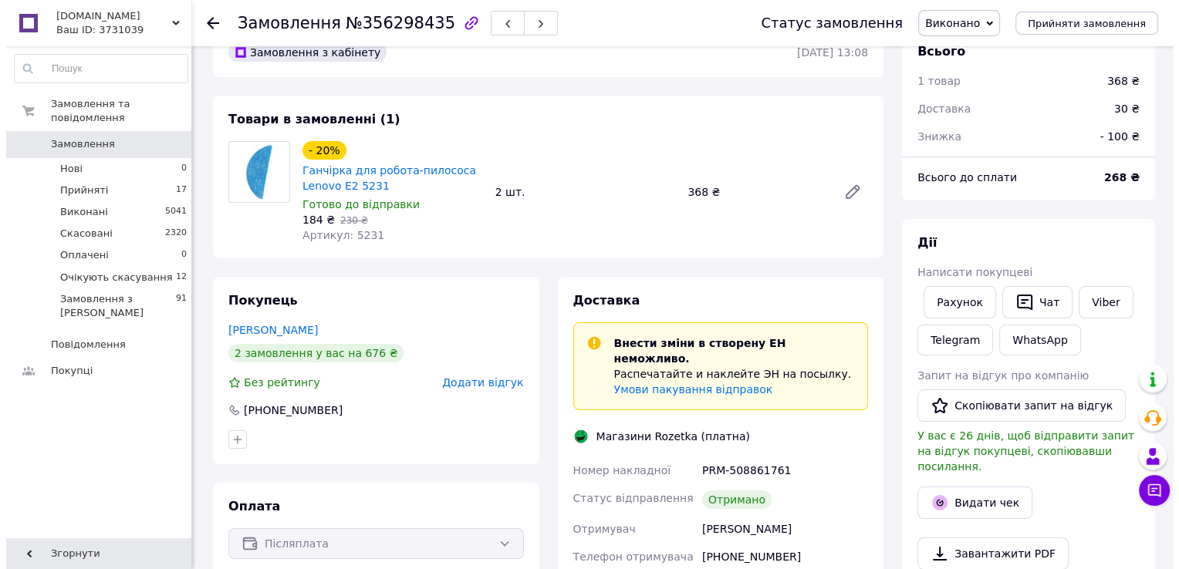
scroll to position [77, 0]
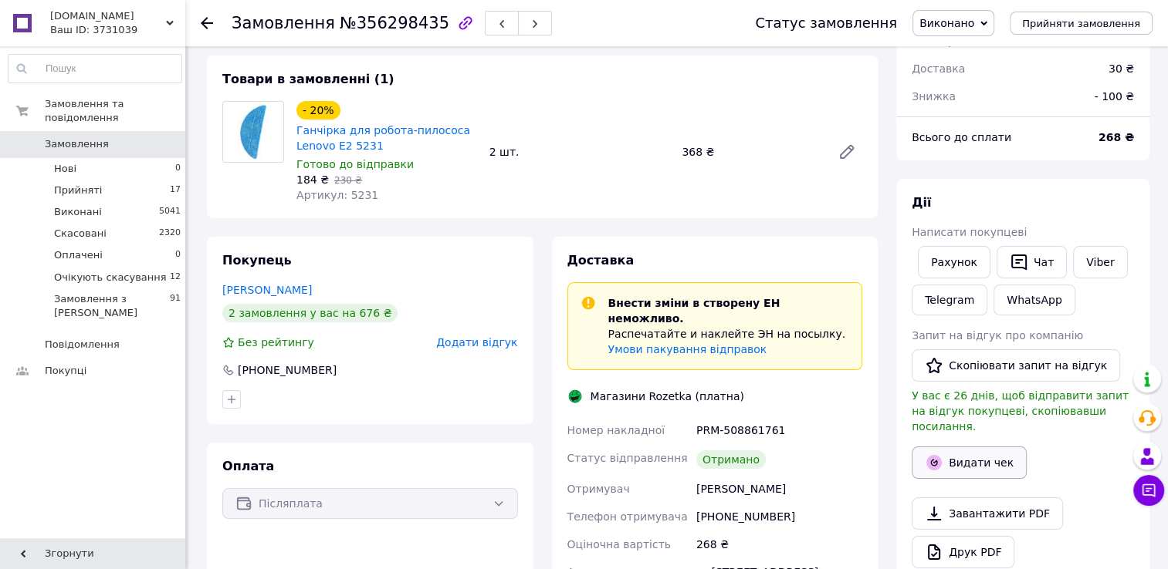
click at [997, 447] on button "Видати чек" at bounding box center [968, 463] width 115 height 32
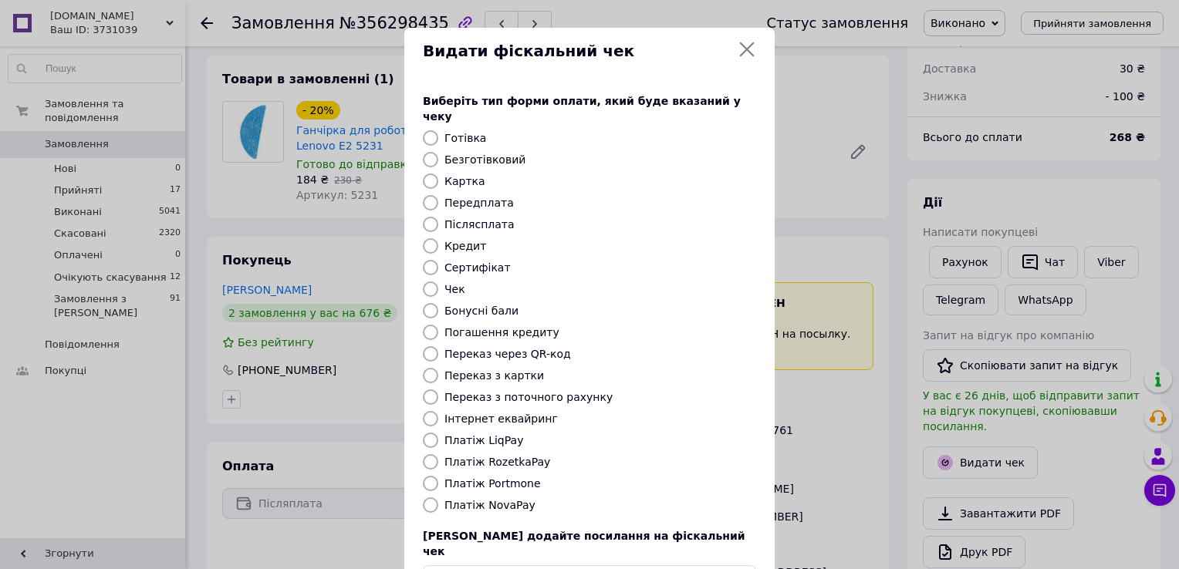
click at [423, 217] on input "Післясплата" at bounding box center [430, 224] width 15 height 15
radio input "true"
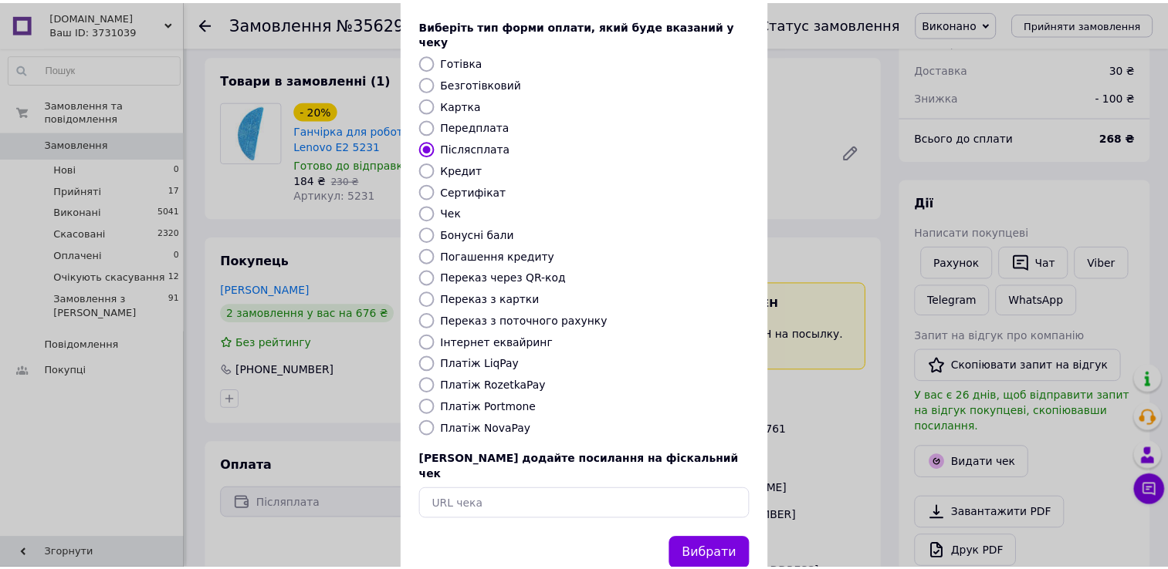
scroll to position [93, 0]
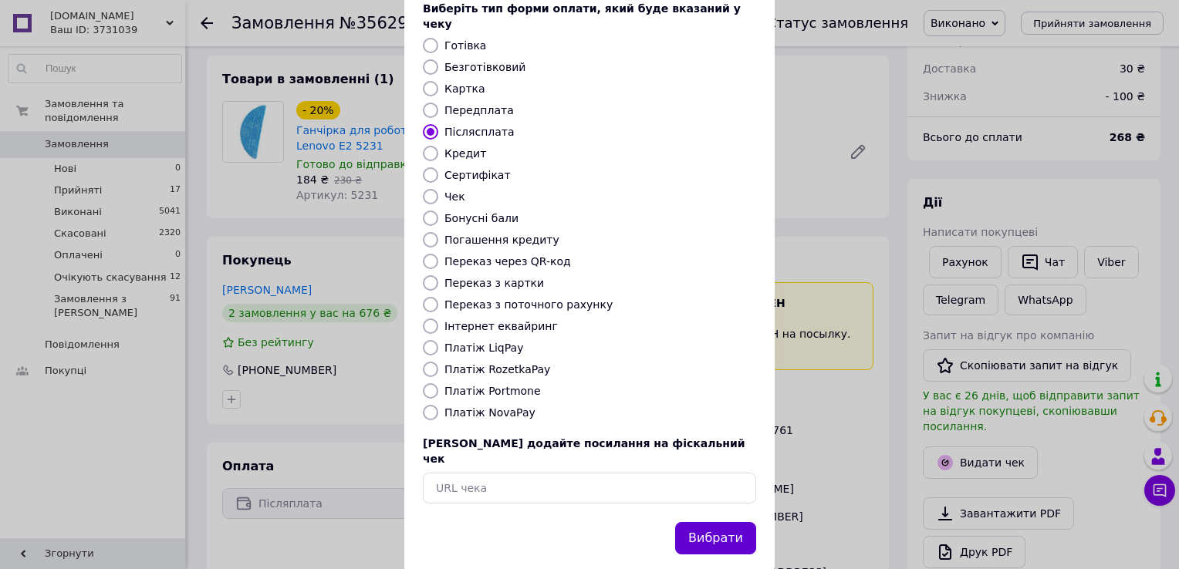
click at [728, 522] on button "Вибрати" at bounding box center [715, 538] width 81 height 33
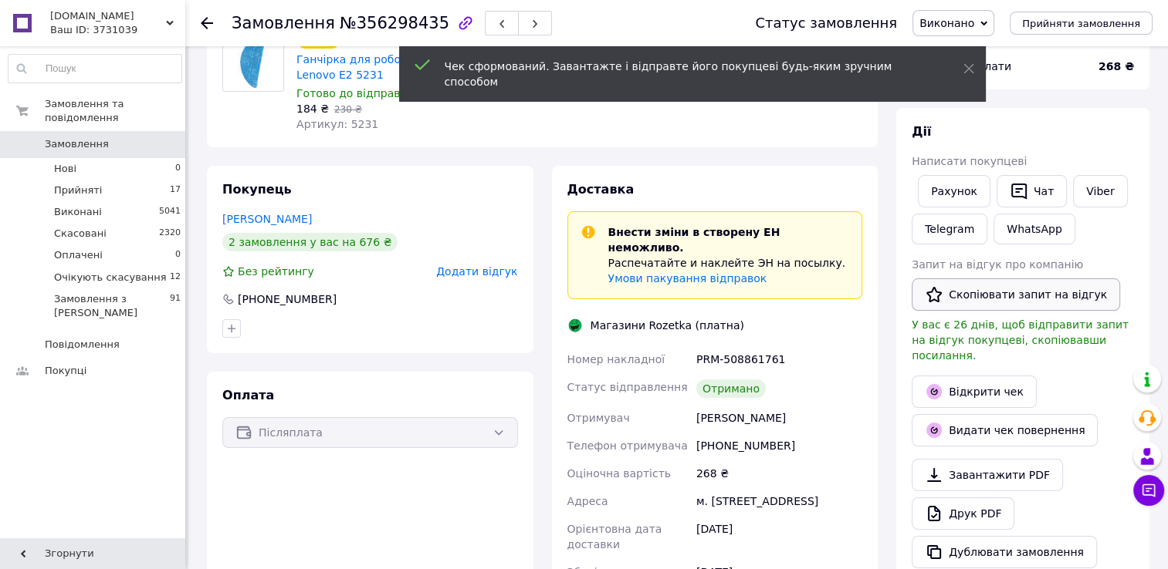
scroll to position [154, 0]
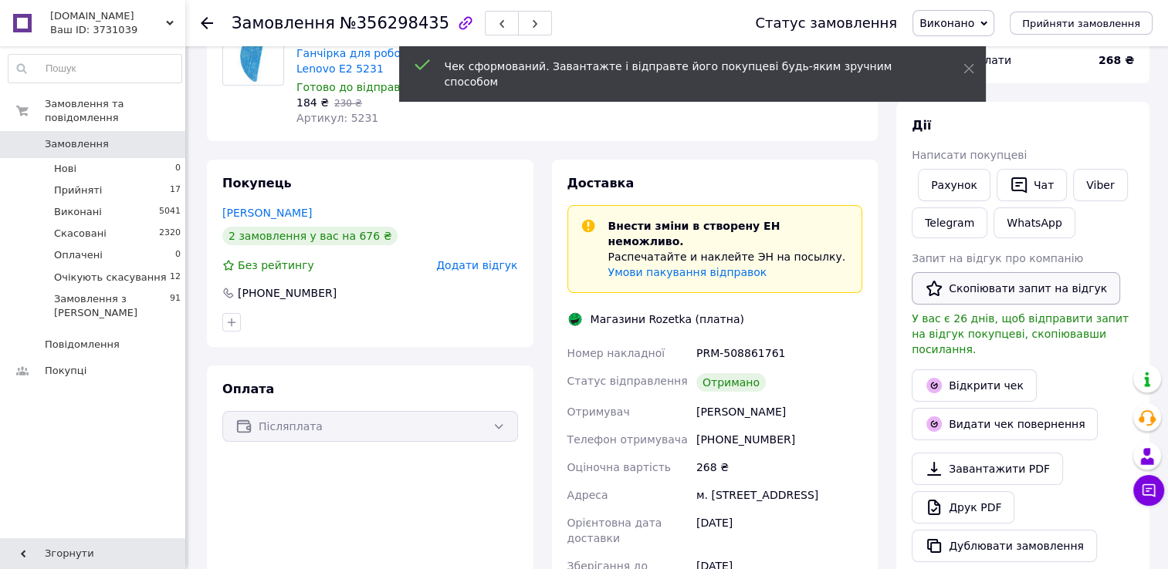
click at [968, 292] on button "Скопіювати запит на відгук" at bounding box center [1015, 288] width 208 height 32
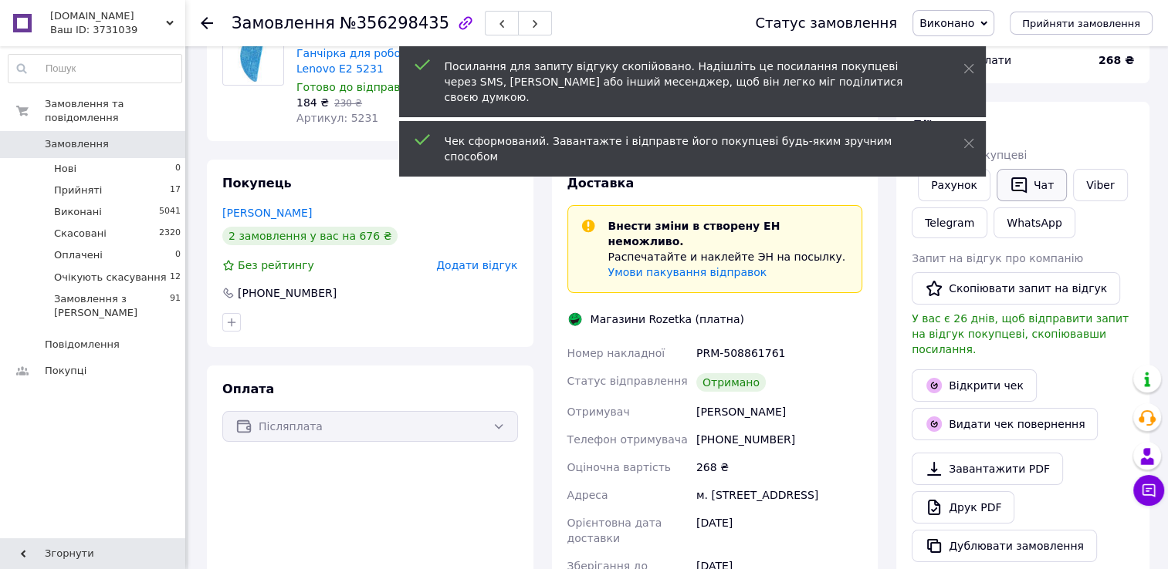
click at [1032, 185] on button "Чат" at bounding box center [1031, 185] width 70 height 32
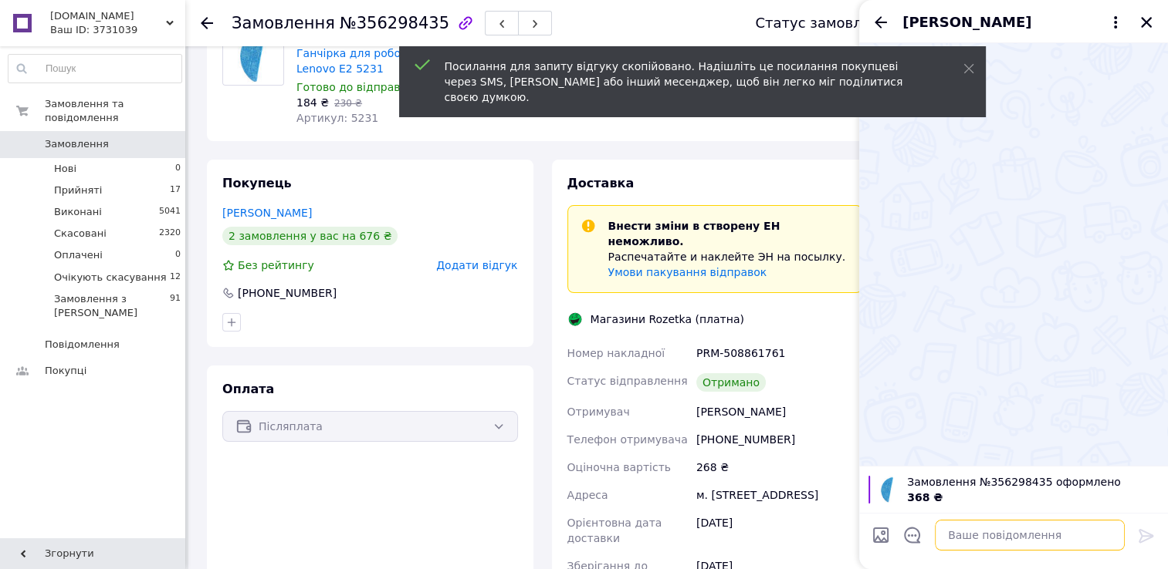
click at [998, 542] on textarea at bounding box center [1029, 535] width 190 height 31
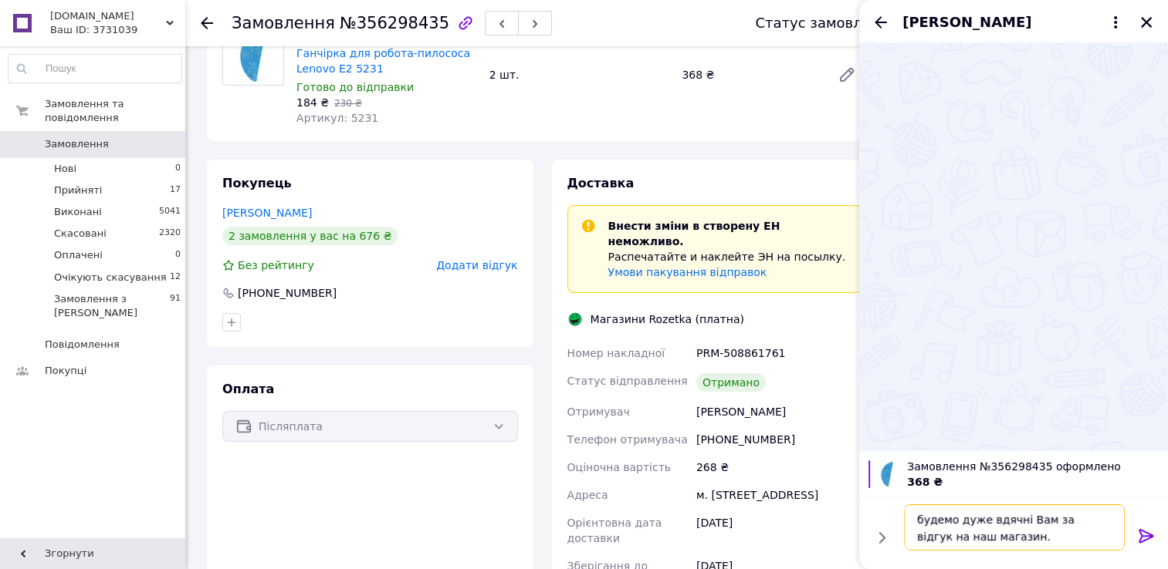
click at [920, 521] on textarea "будемо дуже вдячні Вам за відгук на наш магазин." at bounding box center [1014, 528] width 221 height 46
click at [1012, 542] on textarea "Будемо дуже вдячні Вам за відгук на наш магазин." at bounding box center [1014, 528] width 221 height 46
paste textarea "https://prom.ua/s/pwtoFkLNDWB"
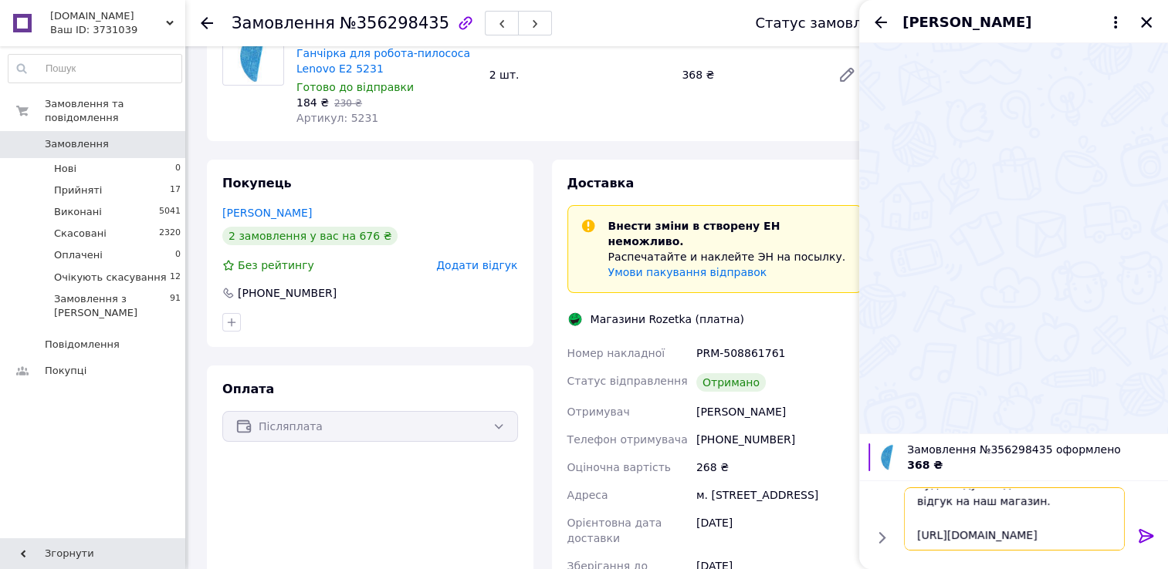
scroll to position [18, 0]
type textarea "Будемо дуже вдячні Вам за відгук на наш магазин. https://prom.ua/s/pwtoFkLNDWB"
click at [1142, 536] on icon at bounding box center [1146, 536] width 19 height 19
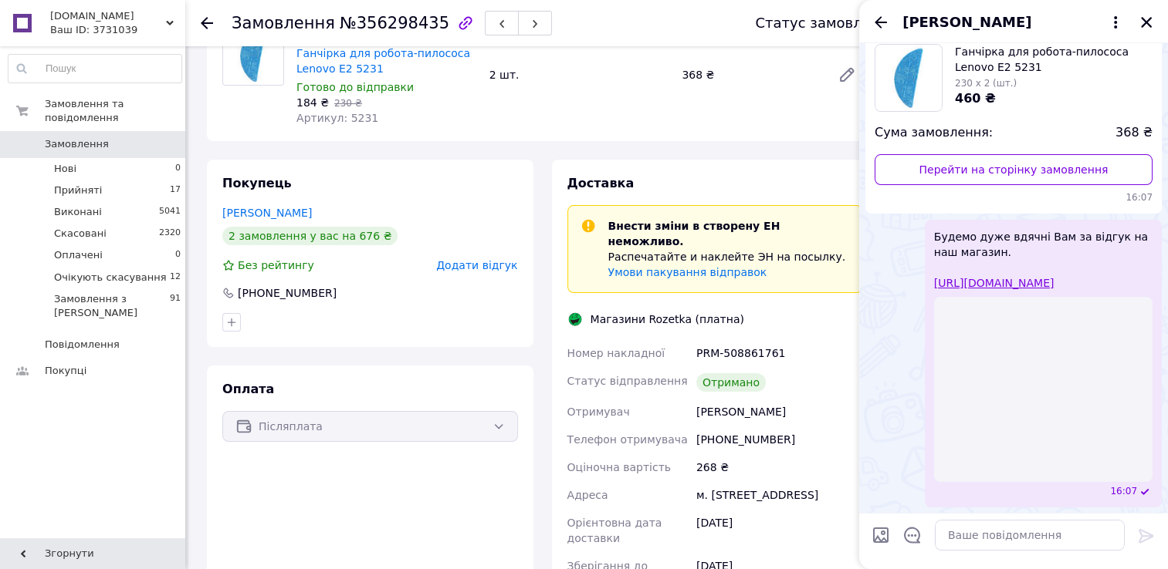
scroll to position [21, 0]
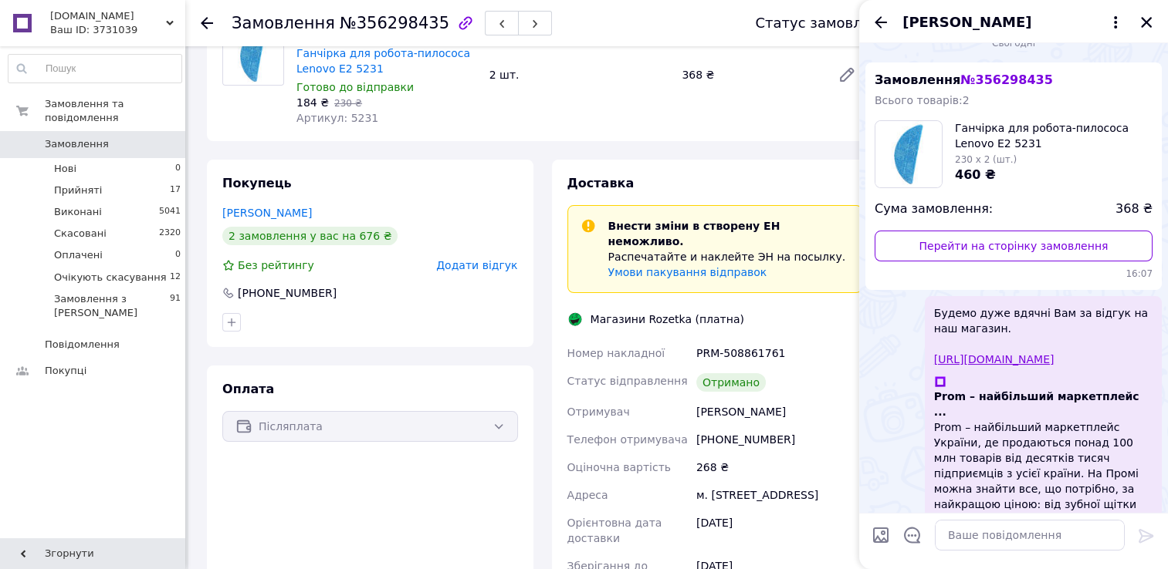
click at [166, 31] on div "Ваш ID: 3731039" at bounding box center [117, 30] width 135 height 14
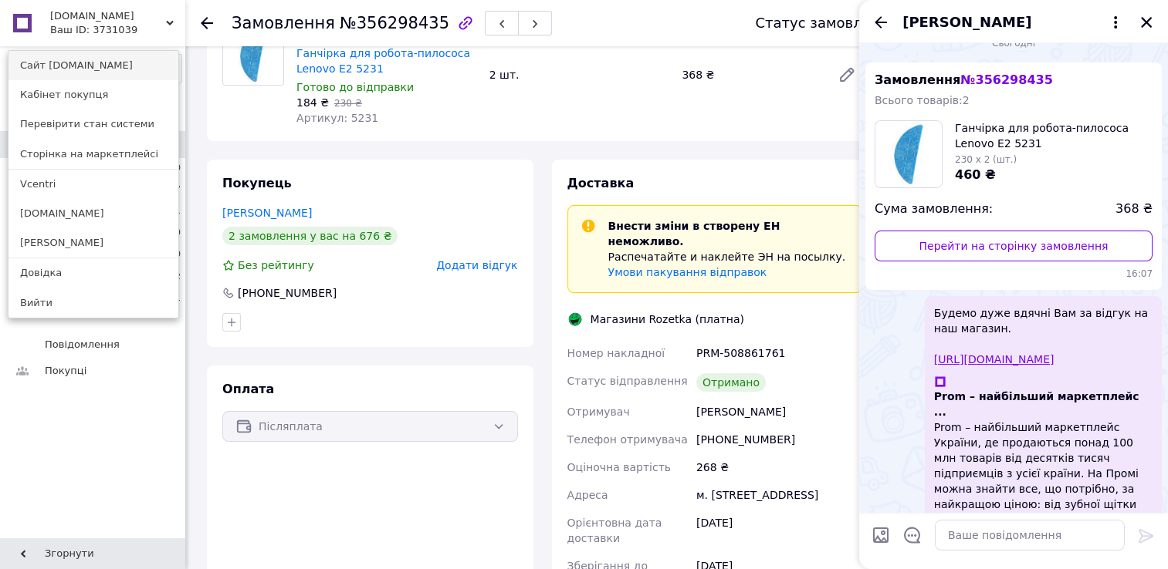
click at [82, 64] on link "Сайт [DOMAIN_NAME]" at bounding box center [93, 65] width 170 height 29
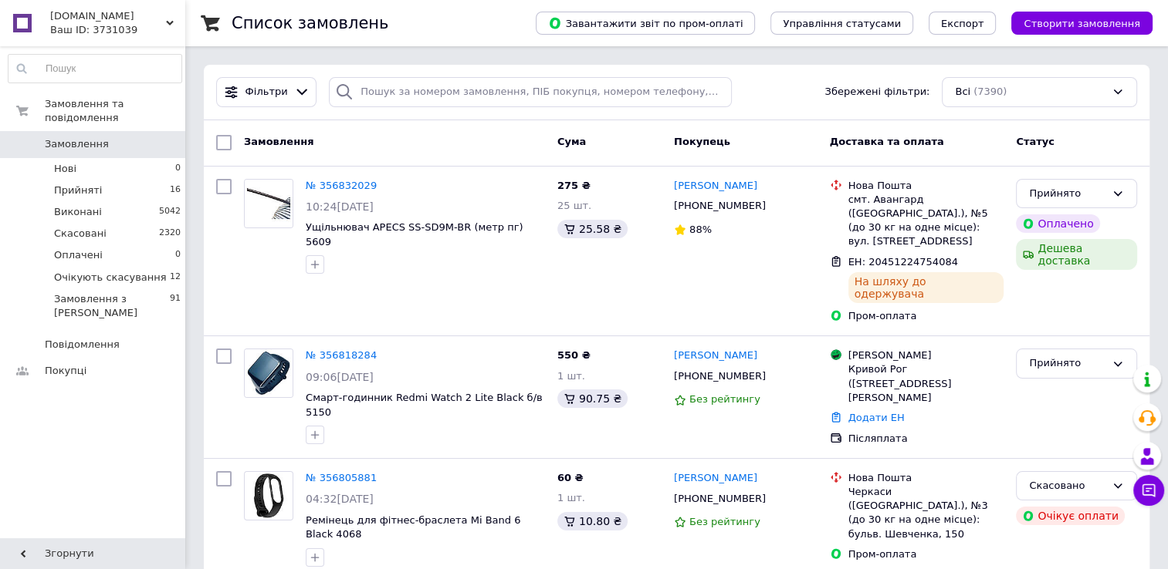
click at [163, 21] on span "[DOMAIN_NAME]" at bounding box center [108, 16] width 116 height 14
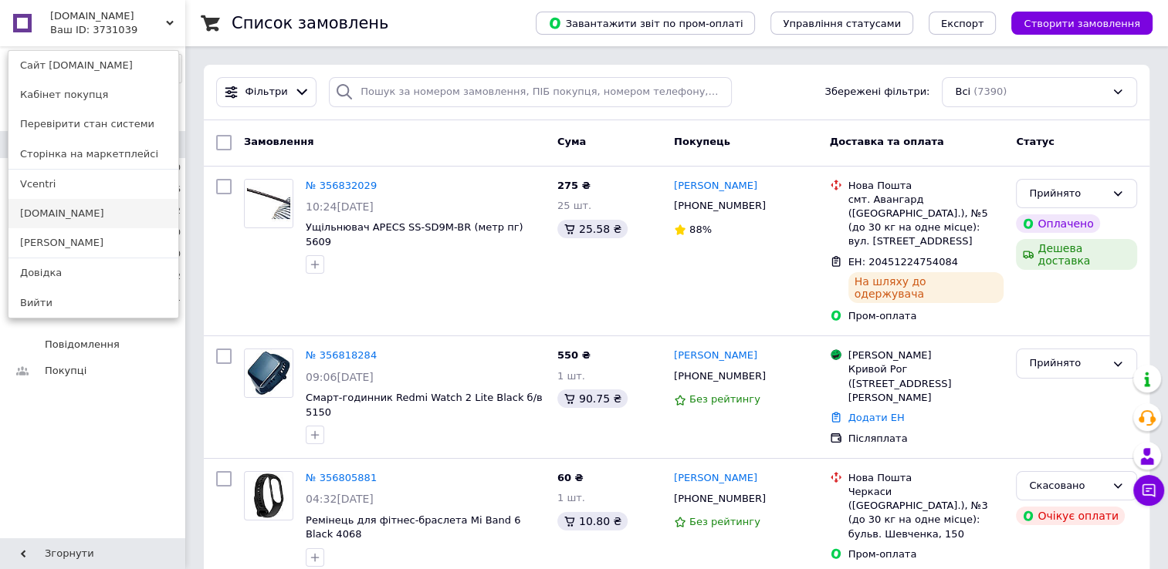
click at [68, 208] on link "[DOMAIN_NAME]" at bounding box center [93, 213] width 170 height 29
